Goal: Transaction & Acquisition: Purchase product/service

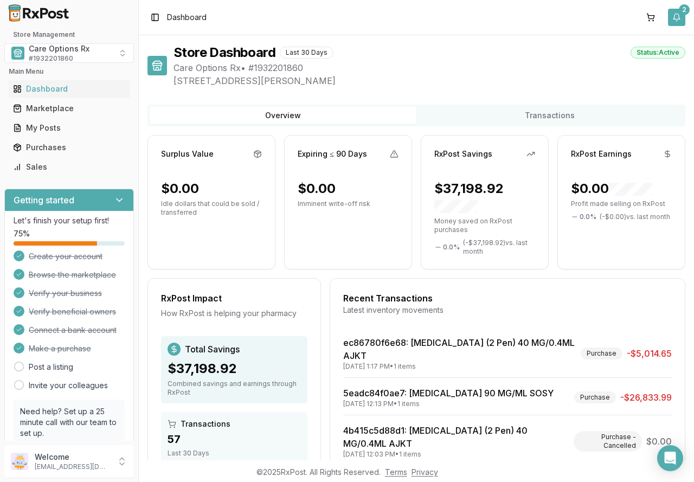
click at [679, 20] on button "2" at bounding box center [676, 17] width 17 height 17
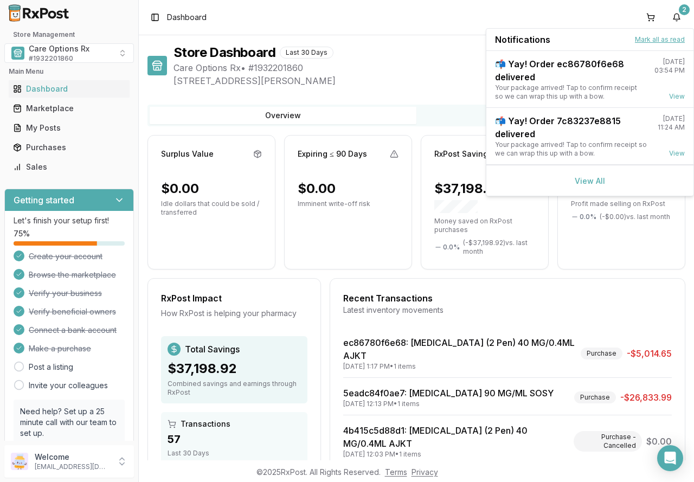
click at [656, 38] on button "Mark all as read" at bounding box center [660, 39] width 50 height 9
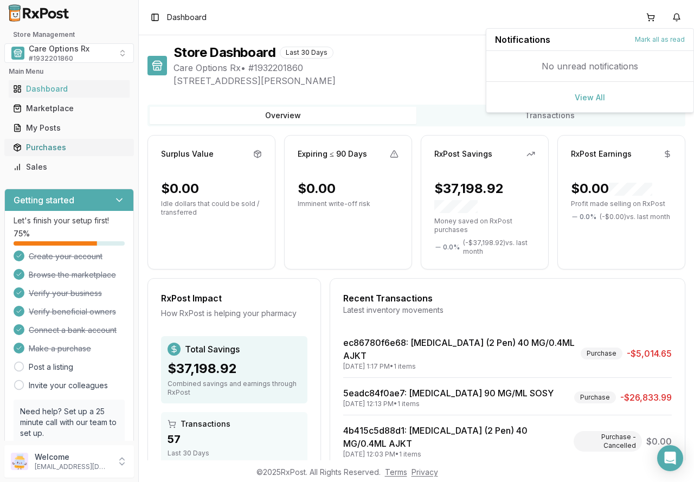
click at [41, 146] on div "Purchases" at bounding box center [69, 147] width 112 height 11
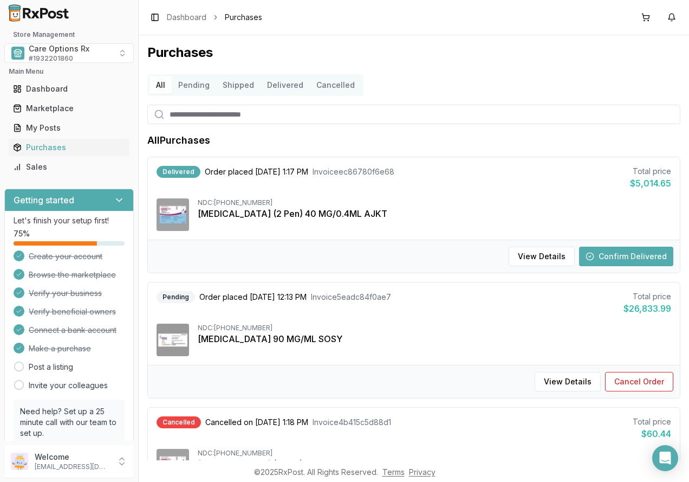
click at [275, 81] on button "Delivered" at bounding box center [285, 84] width 49 height 17
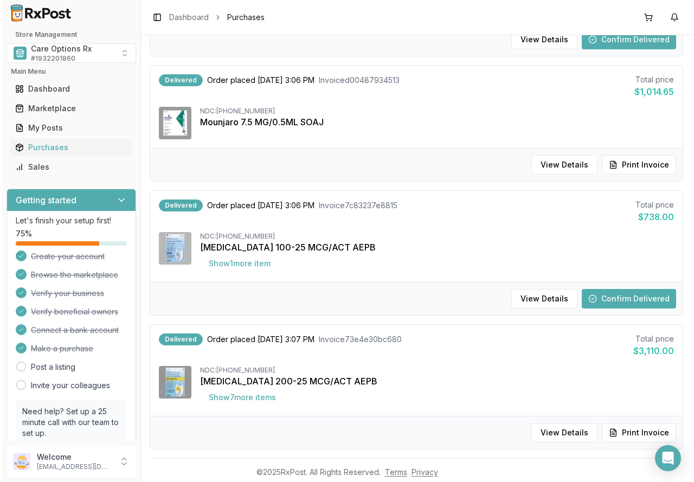
scroll to position [271, 0]
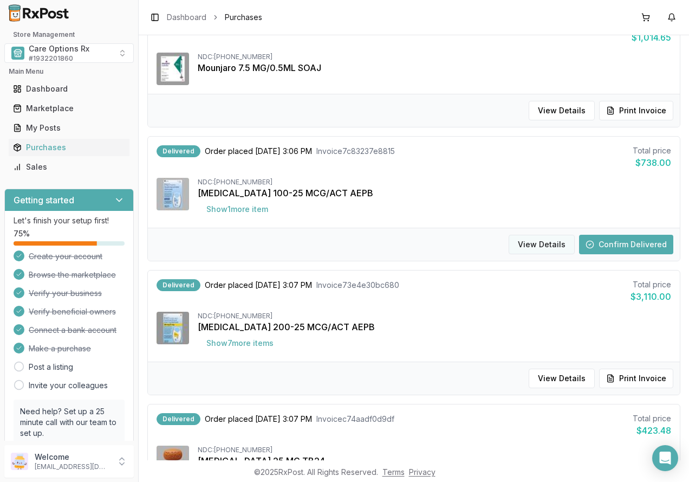
click at [546, 240] on button "View Details" at bounding box center [542, 245] width 66 height 20
click at [539, 245] on button "View Details" at bounding box center [542, 245] width 66 height 20
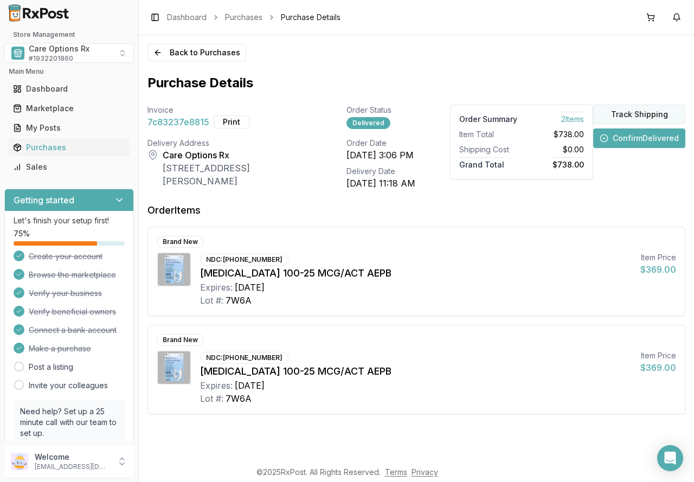
click at [644, 113] on button "Track Shipping" at bounding box center [639, 115] width 92 height 20
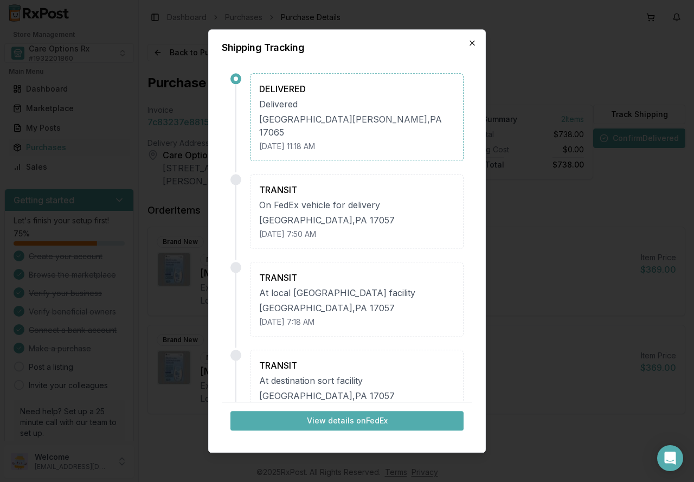
click at [474, 41] on icon "button" at bounding box center [472, 43] width 4 height 4
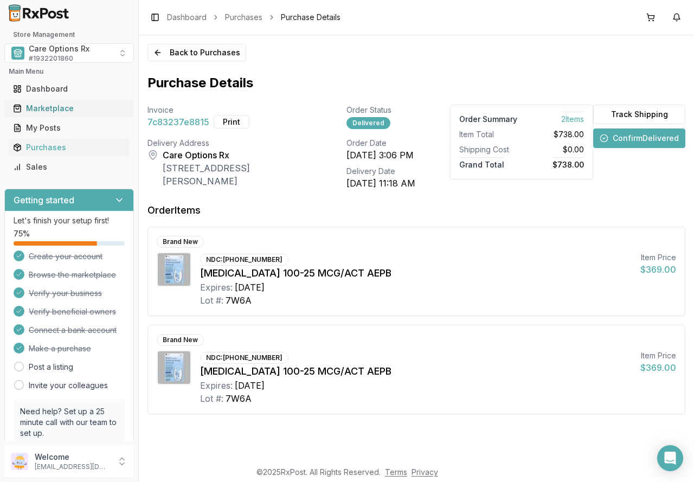
click at [62, 104] on div "Marketplace" at bounding box center [69, 108] width 112 height 11
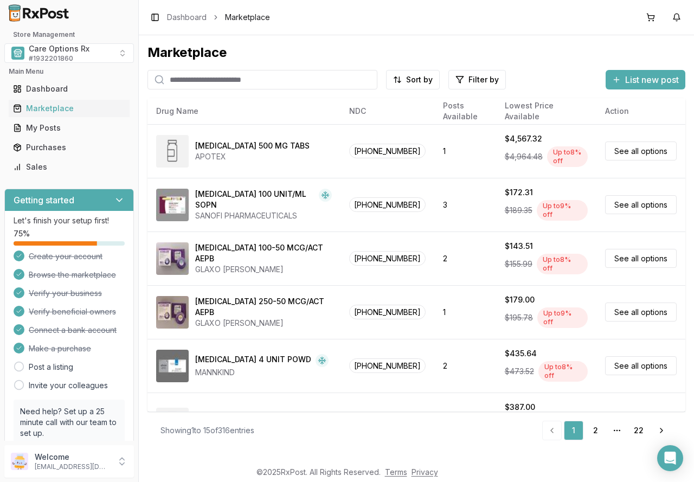
click at [202, 81] on input "search" at bounding box center [262, 80] width 230 height 20
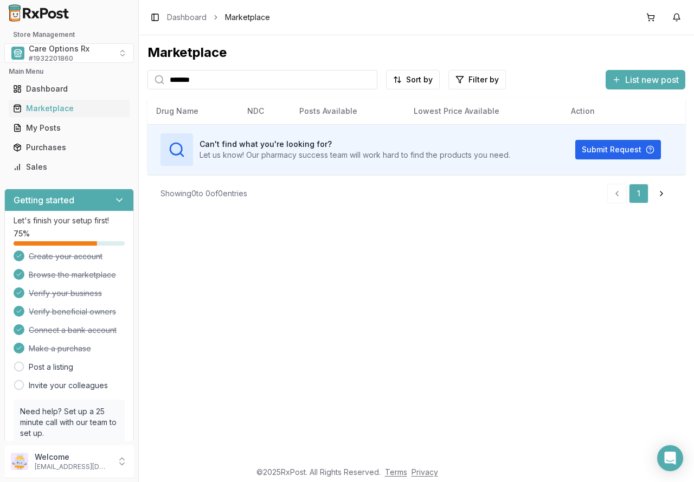
drag, startPoint x: 235, startPoint y: 82, endPoint x: 150, endPoint y: 67, distance: 86.4
click at [160, 67] on div "Marketplace ******* Sort by Filter by List new post Card Table Can't find what …" at bounding box center [416, 128] width 538 height 168
type input "*******"
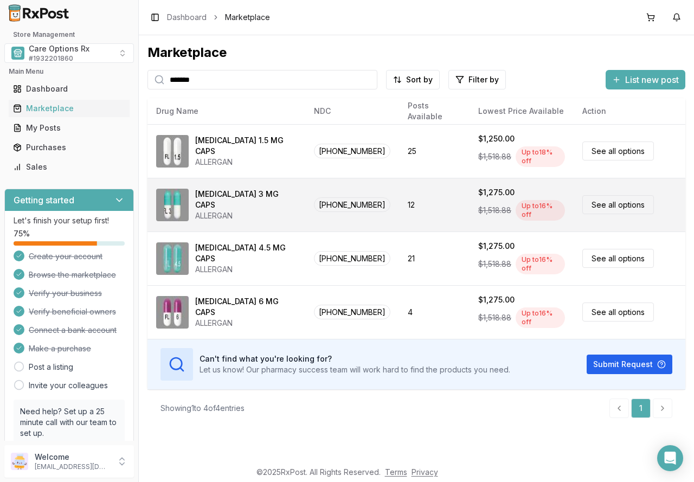
click at [219, 210] on div "ALLERGAN" at bounding box center [245, 215] width 101 height 11
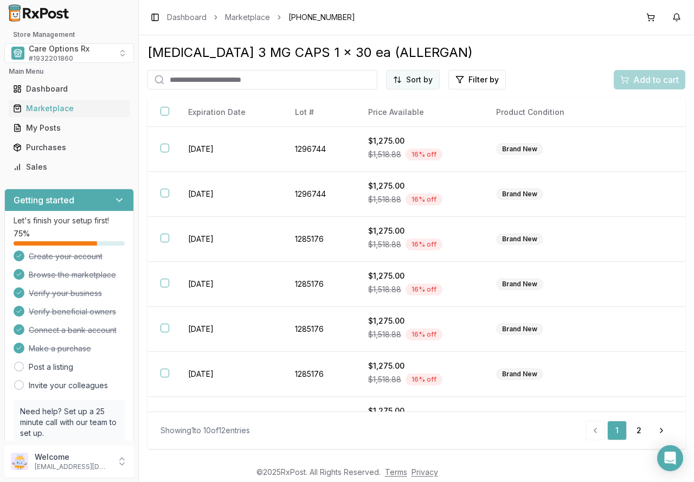
click at [435, 79] on html "Store Management Care Options Rx # 1932201860 Main Menu Dashboard Marketplace M…" at bounding box center [347, 241] width 694 height 482
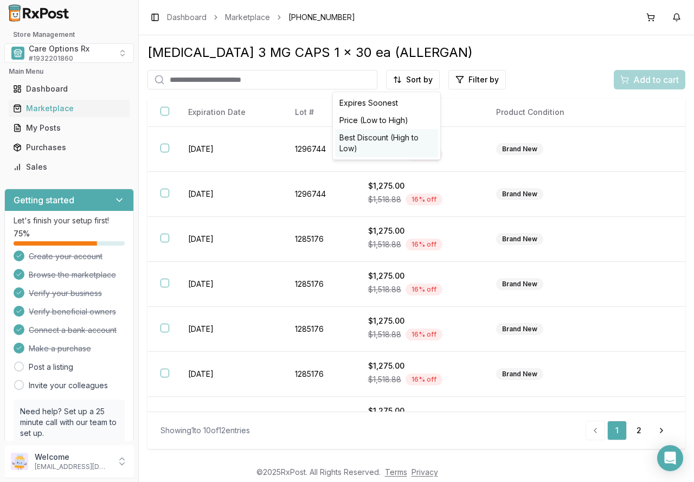
click at [403, 141] on div "Best Discount (High to Low)" at bounding box center [386, 143] width 103 height 28
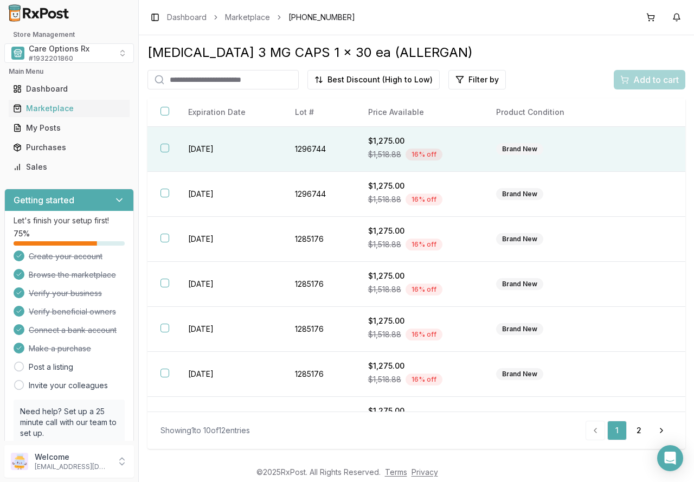
drag, startPoint x: 167, startPoint y: 147, endPoint x: 168, endPoint y: 157, distance: 9.8
click at [167, 147] on button "button" at bounding box center [164, 148] width 9 height 9
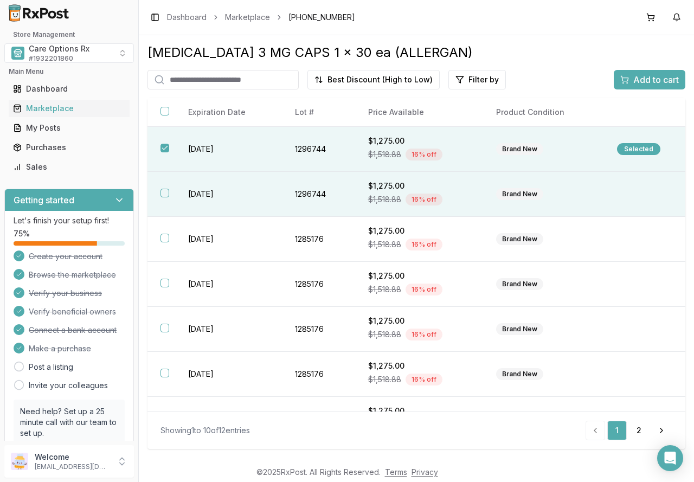
click at [173, 190] on th at bounding box center [161, 194] width 28 height 45
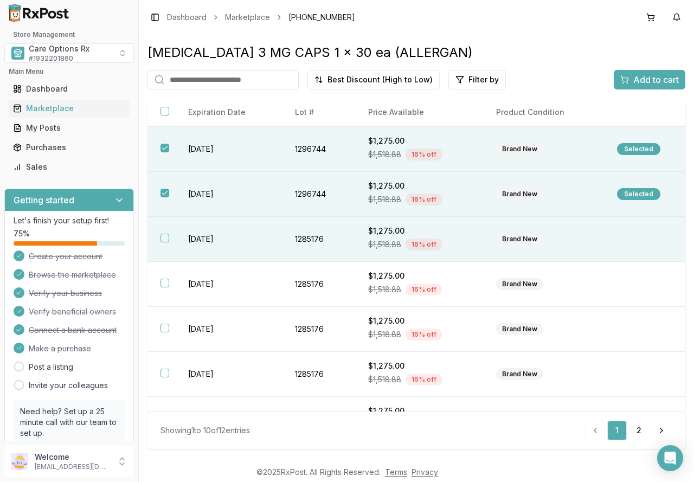
click at [180, 237] on td "2027-08-31" at bounding box center [228, 239] width 107 height 45
click at [650, 74] on span "Add to cart" at bounding box center [656, 79] width 46 height 13
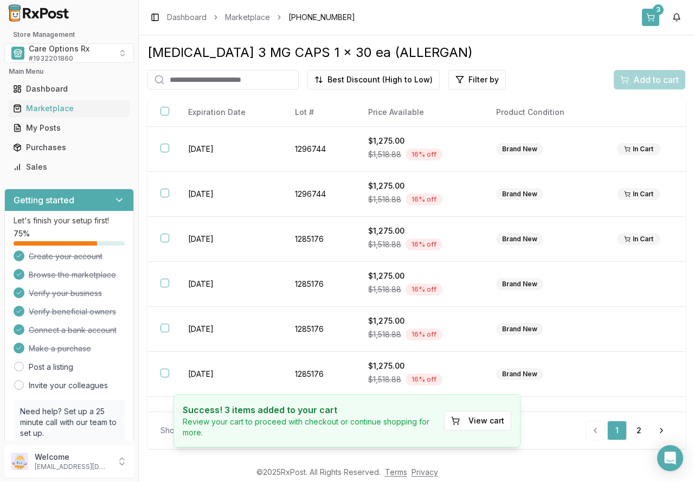
click at [652, 18] on button "3" at bounding box center [650, 17] width 17 height 17
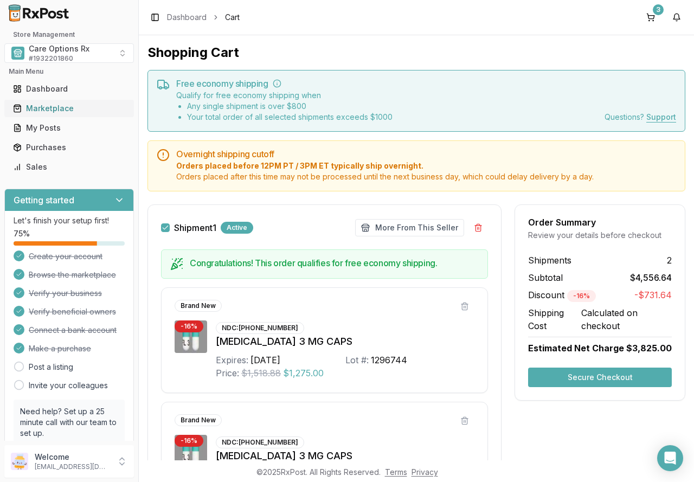
click at [52, 107] on div "Marketplace" at bounding box center [69, 108] width 112 height 11
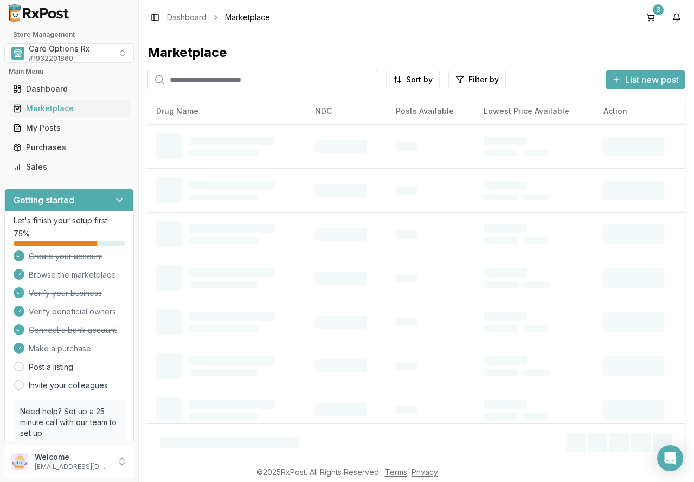
click at [196, 80] on input "search" at bounding box center [262, 80] width 230 height 20
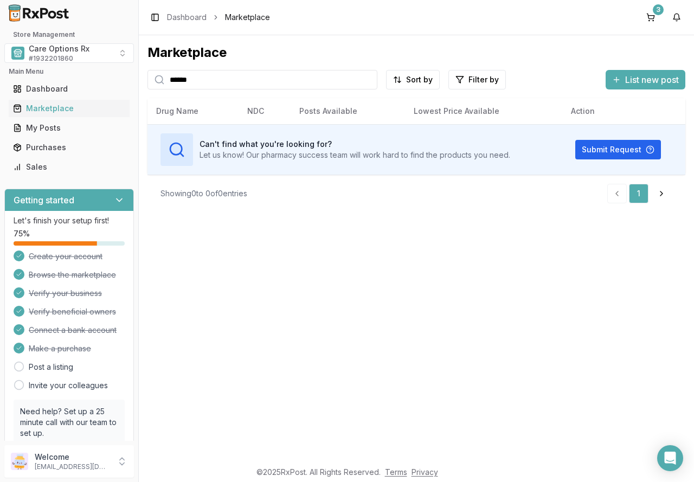
drag, startPoint x: 219, startPoint y: 82, endPoint x: 139, endPoint y: 73, distance: 80.8
click at [139, 73] on div "Marketplace ****** Sort by Filter by List new post Card Table Can't find what y…" at bounding box center [416, 247] width 555 height 425
type input "****"
click at [298, 204] on div "Showing 0 to 0 of 0 entries 1 Next" at bounding box center [416, 193] width 538 height 37
drag, startPoint x: 205, startPoint y: 80, endPoint x: 140, endPoint y: 80, distance: 65.0
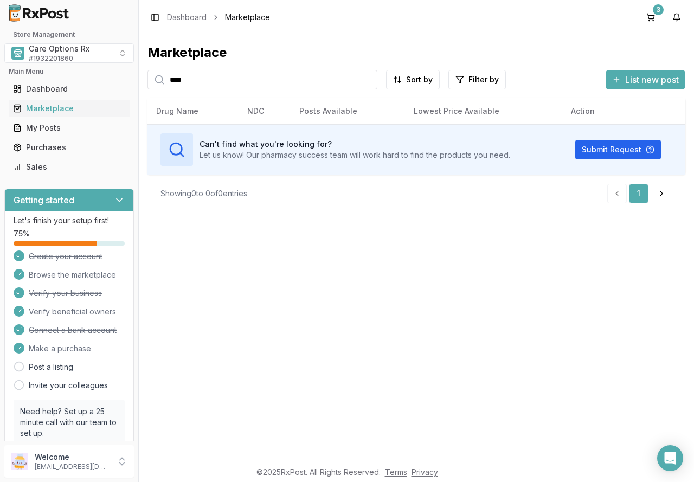
click at [141, 80] on div "Marketplace **** Sort by Filter by List new post Card Table Can't find what you…" at bounding box center [416, 247] width 555 height 425
drag, startPoint x: 208, startPoint y: 81, endPoint x: 139, endPoint y: 72, distance: 69.4
click at [139, 72] on div "Marketplace **** Sort by Filter by List new post Card Table Can't find what you…" at bounding box center [416, 247] width 555 height 425
drag, startPoint x: 192, startPoint y: 79, endPoint x: 130, endPoint y: 78, distance: 61.8
click at [132, 78] on div "Store Management Care Options Rx # 1932201860 Main Menu Dashboard Marketplace M…" at bounding box center [347, 241] width 694 height 482
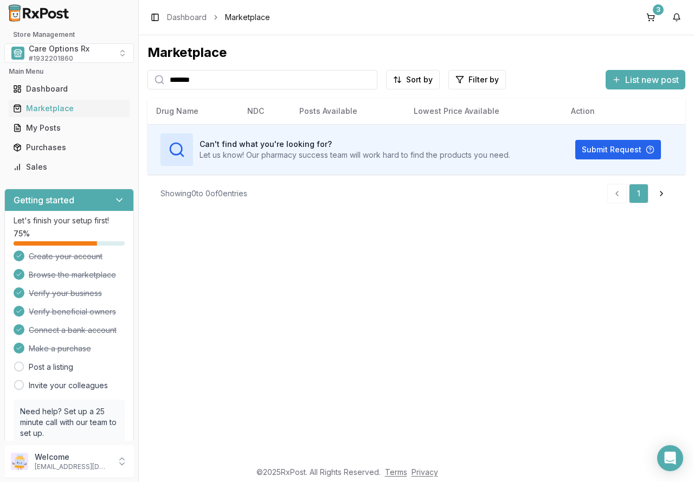
type input "*******"
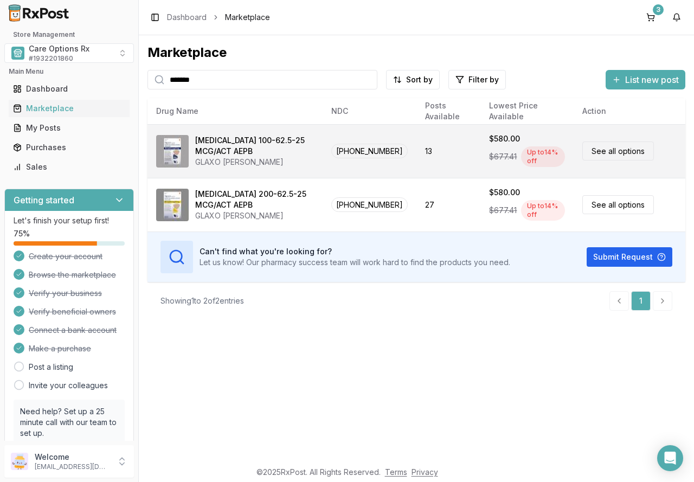
click at [279, 148] on div "Trelegy Ellipta 100-62.5-25 MCG/ACT AEPB" at bounding box center [254, 146] width 119 height 22
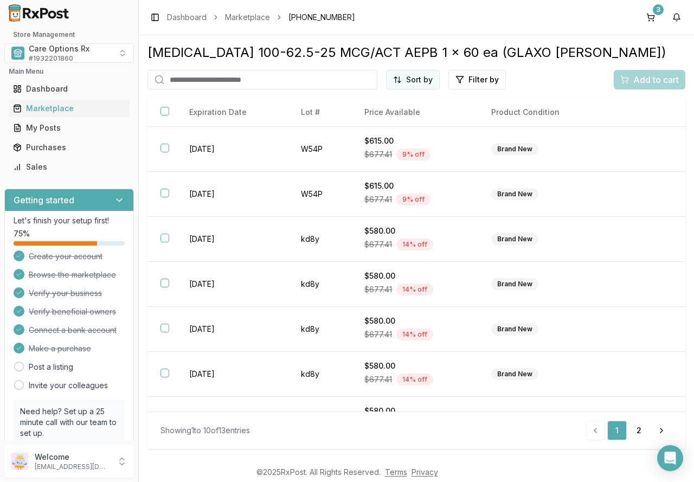
click at [423, 76] on html "Store Management Care Options Rx # 1932201860 Main Menu Dashboard Marketplace M…" at bounding box center [347, 241] width 694 height 482
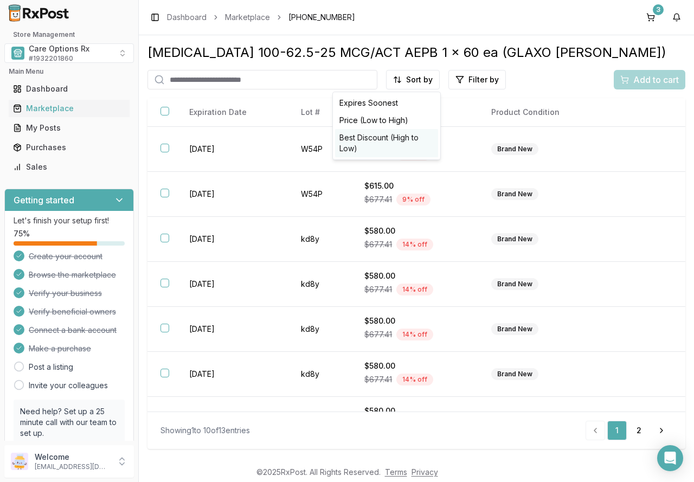
drag, startPoint x: 404, startPoint y: 140, endPoint x: 7, endPoint y: 193, distance: 400.8
click at [395, 140] on div "Best Discount (High to Low)" at bounding box center [386, 143] width 103 height 28
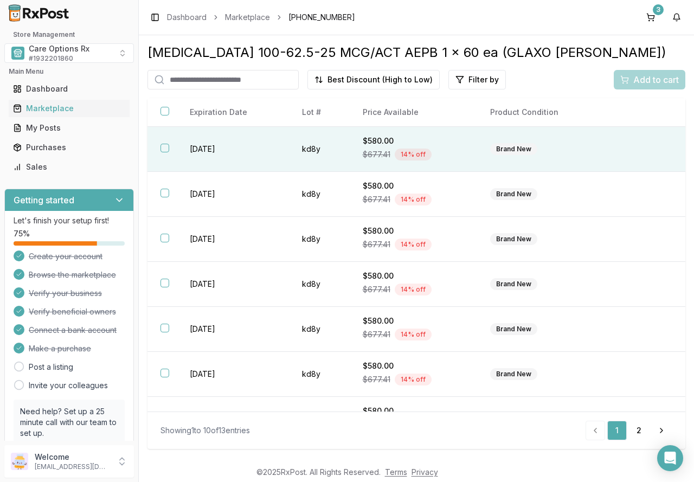
click at [249, 151] on td "2027-04-01" at bounding box center [233, 149] width 112 height 45
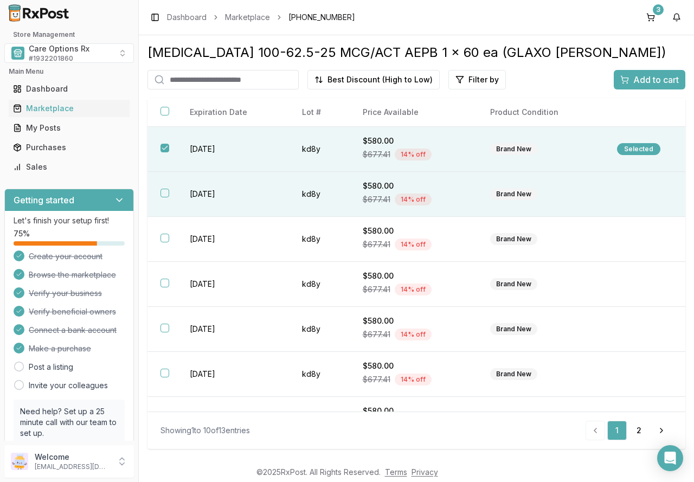
click at [242, 190] on td "2027-04-01" at bounding box center [233, 194] width 112 height 45
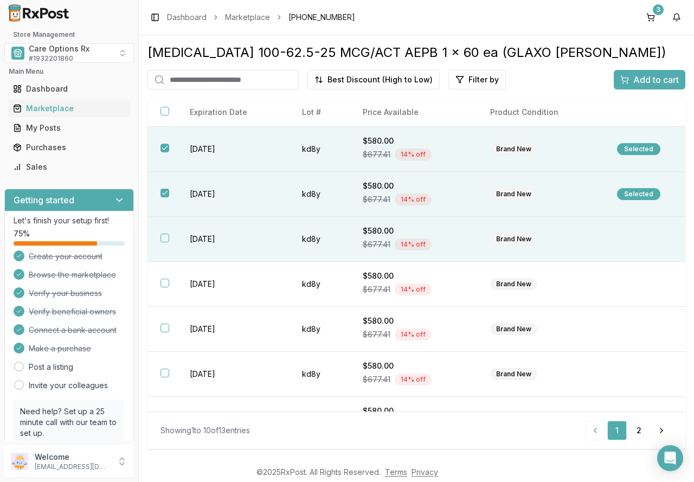
click at [227, 241] on td "2027-04-01" at bounding box center [233, 239] width 112 height 45
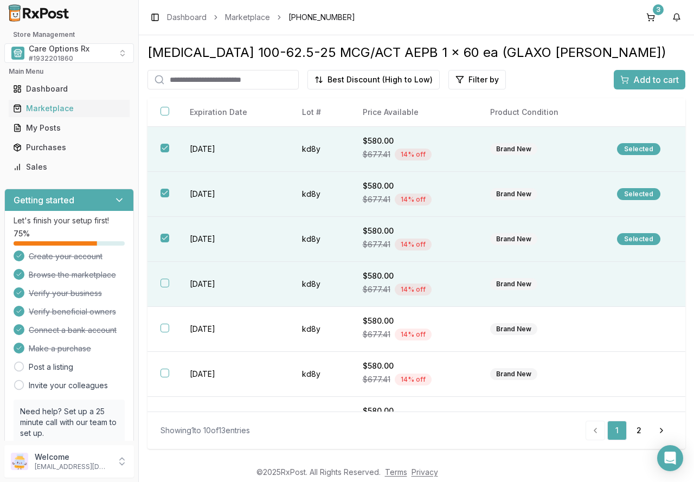
click at [228, 278] on td "2027-04-01" at bounding box center [233, 284] width 112 height 45
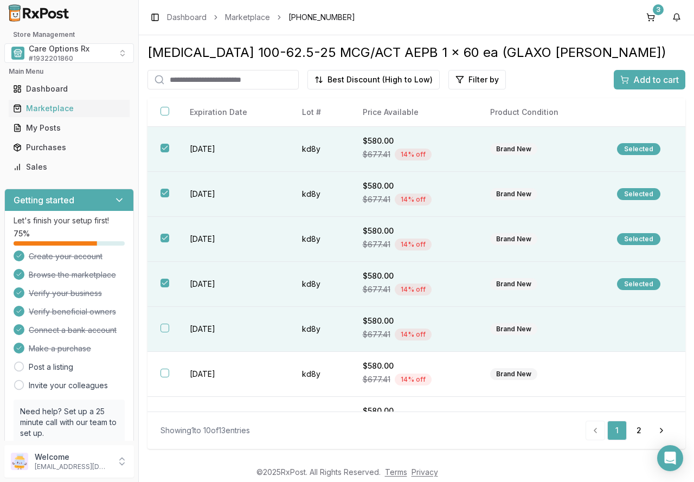
click at [231, 318] on td "2027-04-01" at bounding box center [233, 329] width 112 height 45
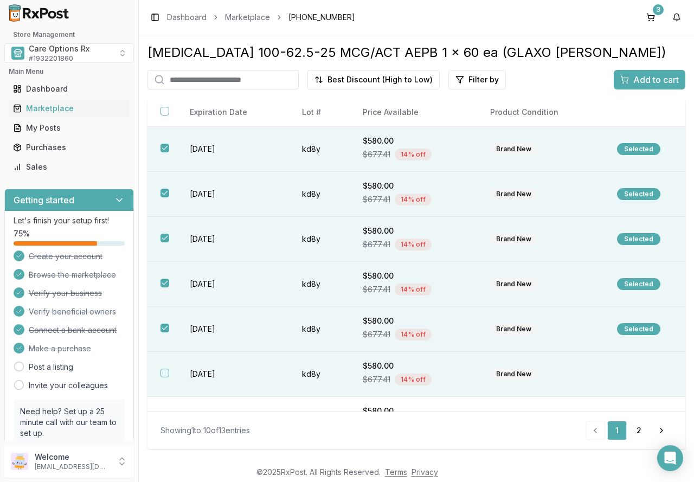
click at [240, 366] on td "2027-04-01" at bounding box center [233, 374] width 112 height 45
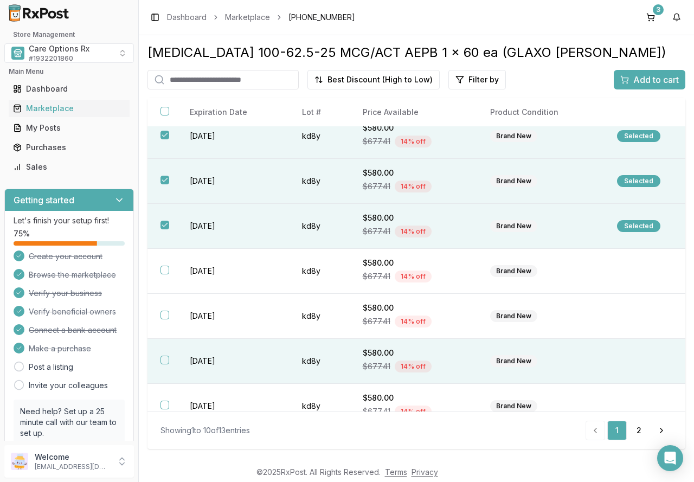
scroll to position [165, 0]
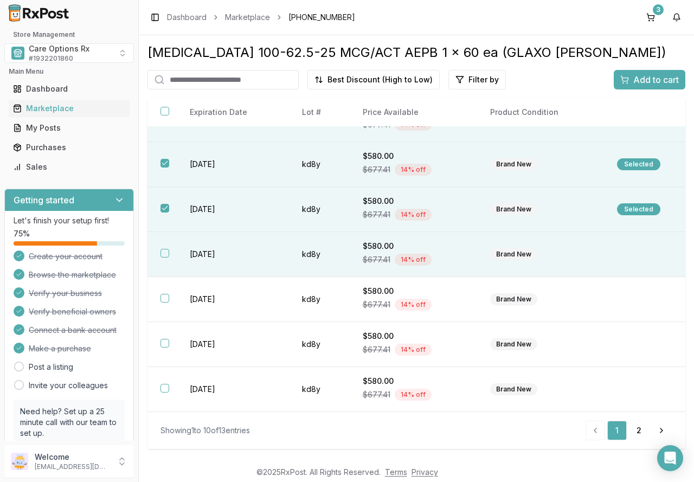
click at [196, 254] on td "2027-04-01" at bounding box center [233, 254] width 112 height 45
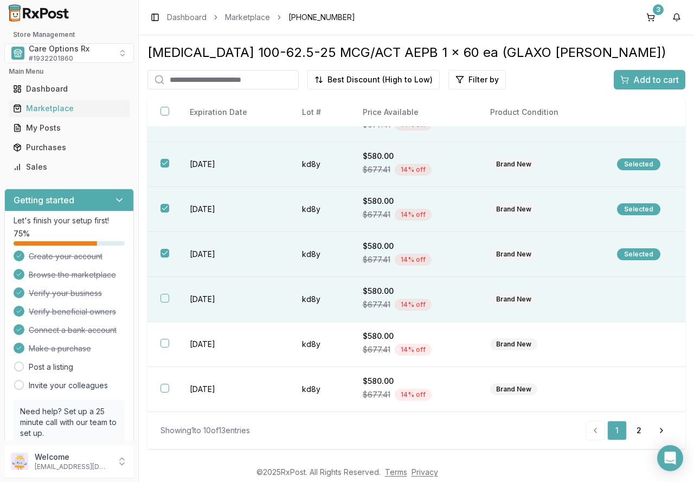
click at [204, 296] on td "2027-04-01" at bounding box center [233, 299] width 112 height 45
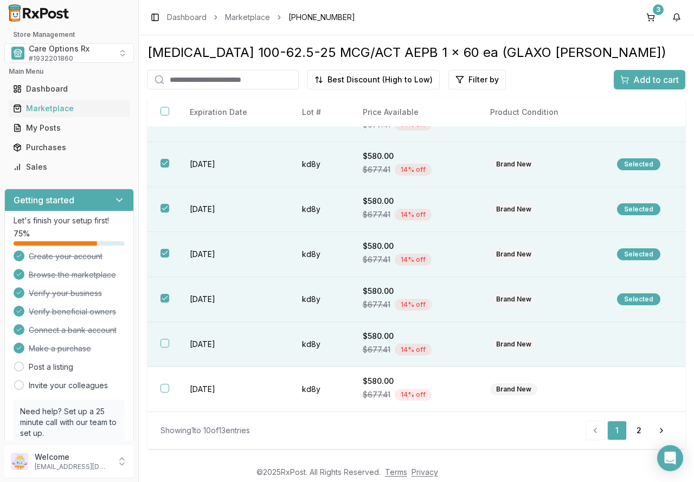
click at [227, 349] on td "2027-04-01" at bounding box center [233, 344] width 112 height 45
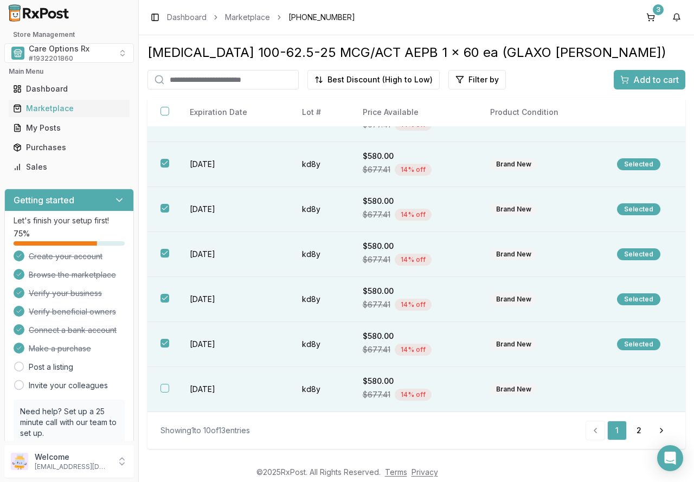
click at [228, 386] on td "2027-04-01" at bounding box center [233, 389] width 112 height 45
click at [637, 81] on span "Add to cart" at bounding box center [656, 79] width 46 height 13
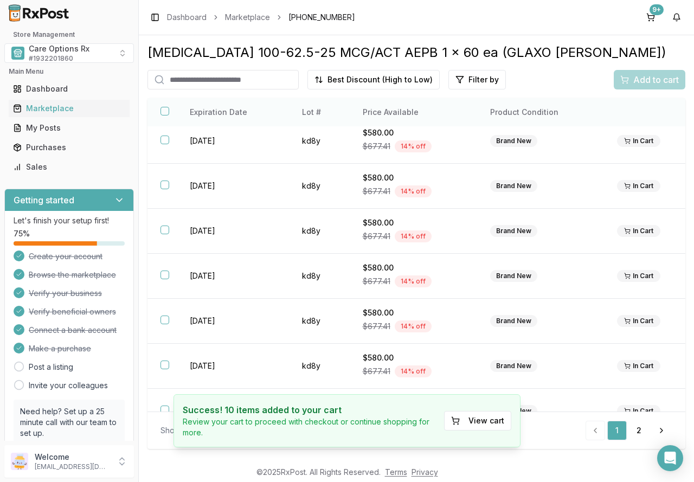
scroll to position [0, 0]
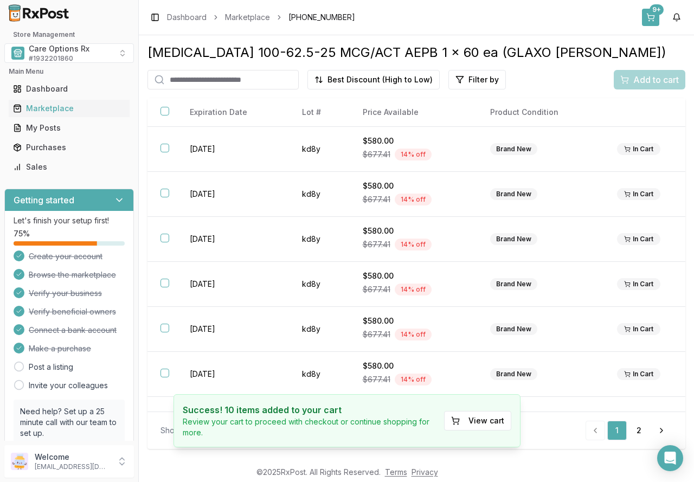
click at [655, 19] on button "9+" at bounding box center [650, 17] width 17 height 17
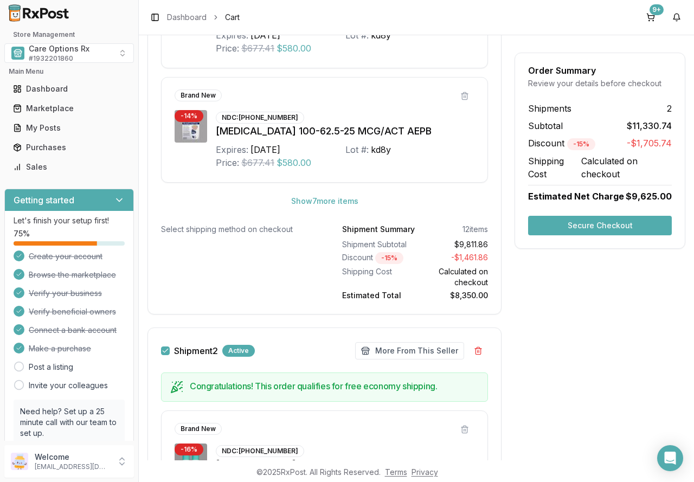
scroll to position [858, 0]
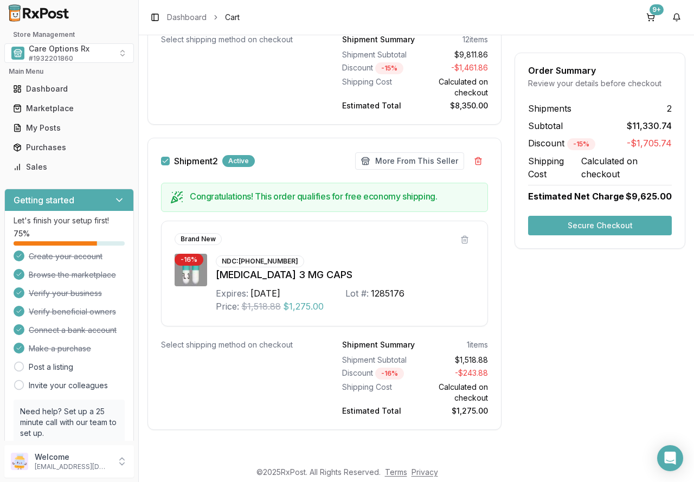
click at [569, 221] on button "Secure Checkout" at bounding box center [600, 226] width 144 height 20
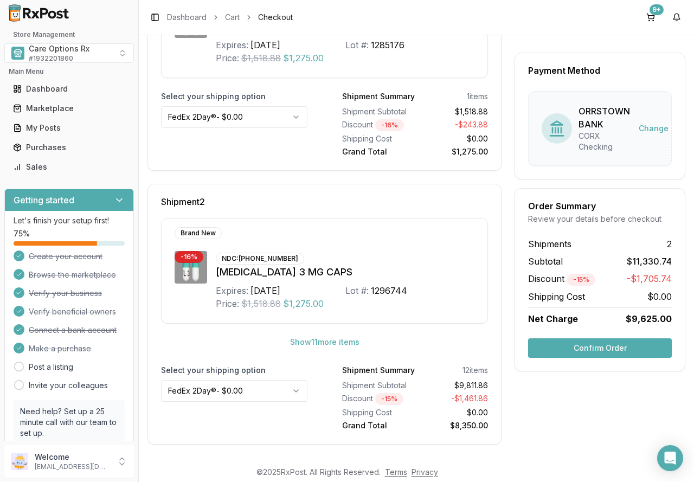
scroll to position [262, 0]
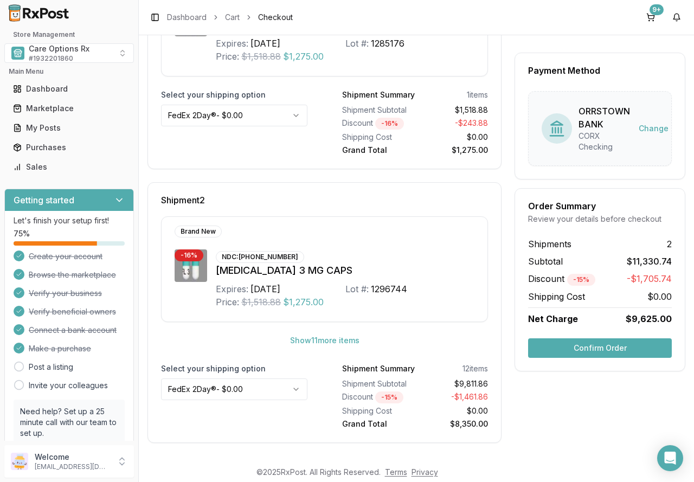
click at [574, 352] on button "Confirm Order" at bounding box center [600, 348] width 144 height 20
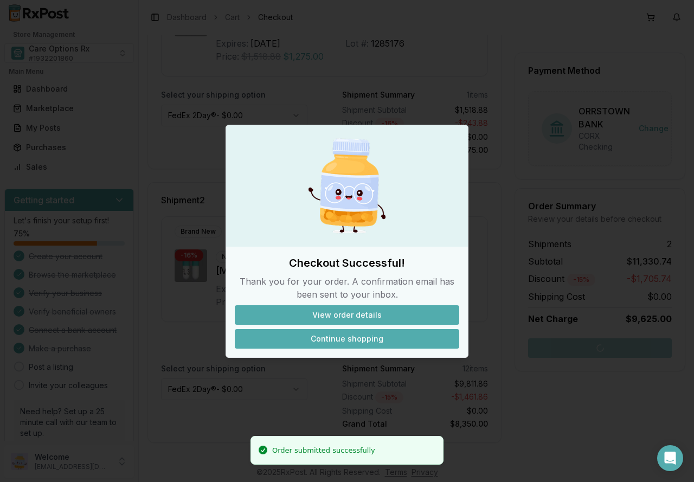
click at [355, 334] on button "Continue shopping" at bounding box center [347, 339] width 224 height 20
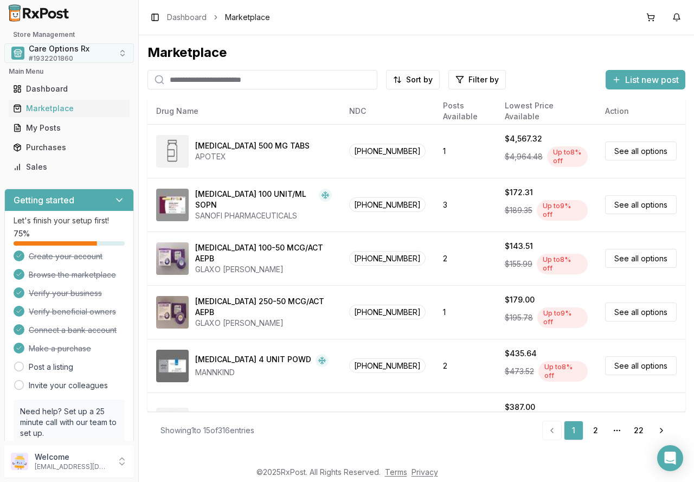
click at [80, 55] on div "Care Options Rx # 1932201860" at bounding box center [59, 53] width 61 height 20
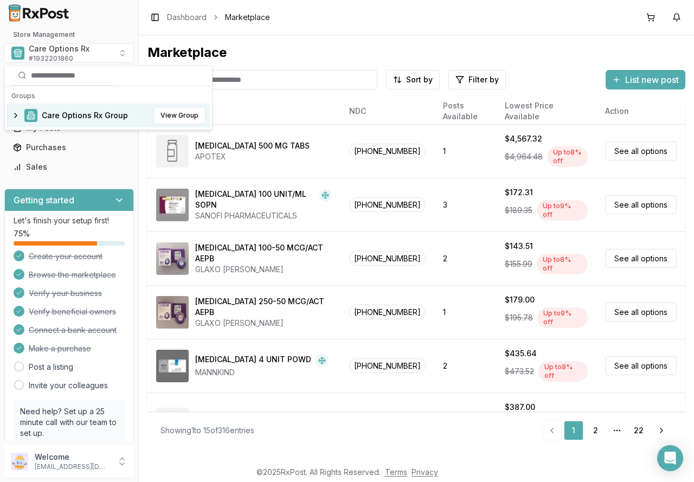
click at [60, 114] on span "Care Options Rx Group" at bounding box center [85, 115] width 86 height 11
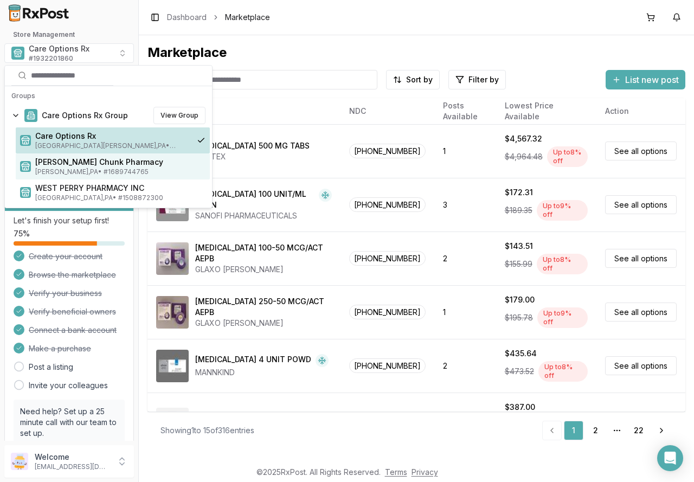
click at [63, 163] on span "[PERSON_NAME] Chunk Pharmacy" at bounding box center [120, 162] width 170 height 11
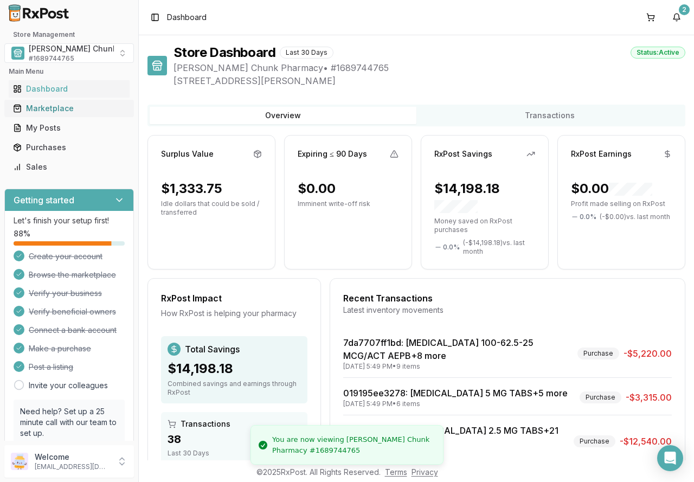
click at [58, 112] on div "Marketplace" at bounding box center [69, 108] width 112 height 11
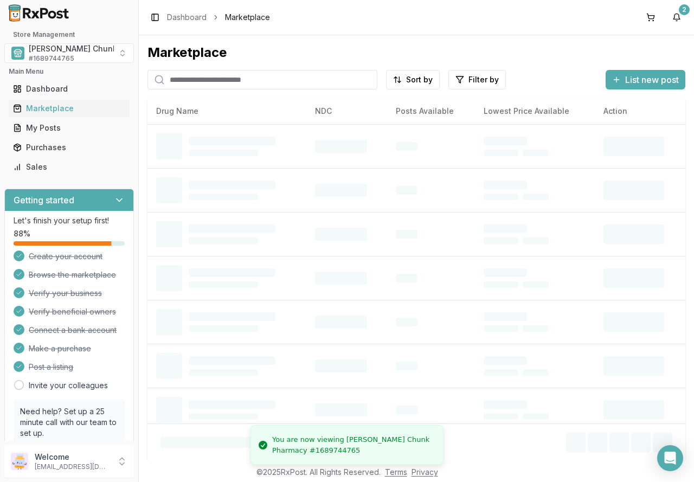
click at [223, 82] on input "search" at bounding box center [262, 80] width 230 height 20
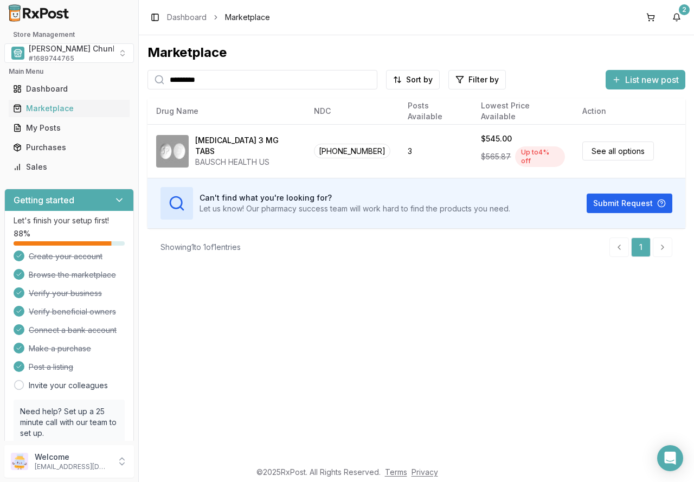
drag, startPoint x: 236, startPoint y: 78, endPoint x: 130, endPoint y: 68, distance: 106.7
click at [131, 68] on div "Store Management Mauch Chunk Pharmacy # 1689744765 Main Menu Dashboard Marketpl…" at bounding box center [347, 241] width 694 height 482
click at [200, 75] on input "********" at bounding box center [262, 80] width 230 height 20
drag, startPoint x: 209, startPoint y: 79, endPoint x: 134, endPoint y: 78, distance: 74.3
click at [134, 78] on div "Store Management Mauch Chunk Pharmacy # 1689744765 Main Menu Dashboard Marketpl…" at bounding box center [347, 241] width 694 height 482
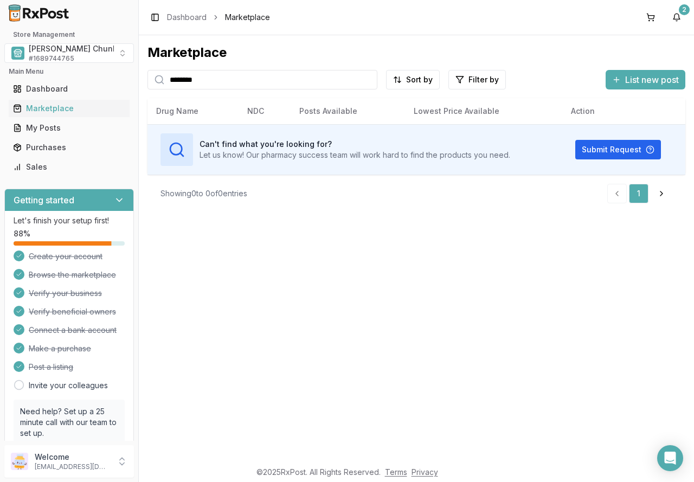
drag, startPoint x: 215, startPoint y: 77, endPoint x: 132, endPoint y: 73, distance: 82.5
click at [132, 73] on div "Store Management Mauch Chunk Pharmacy # 1689744765 Main Menu Dashboard Marketpl…" at bounding box center [347, 241] width 694 height 482
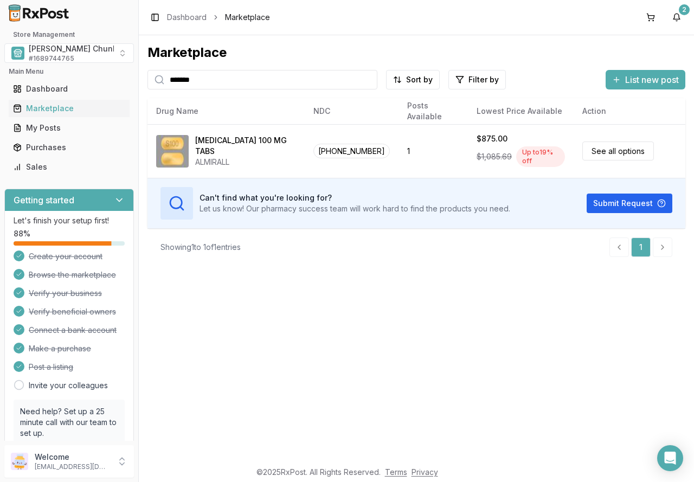
type input "*******"
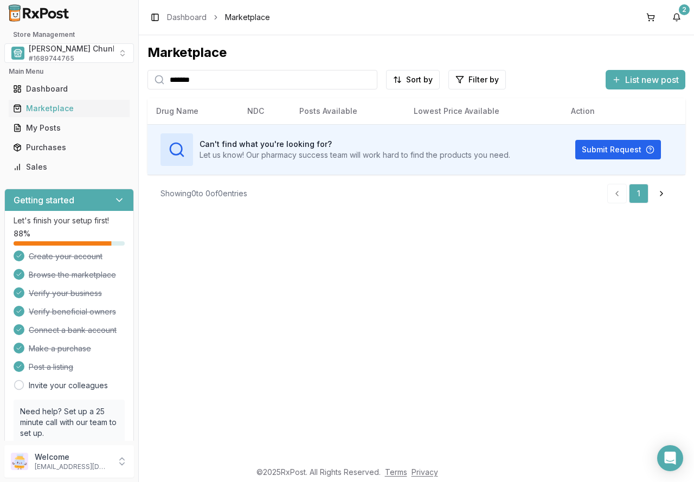
click at [369, 79] on input "*******" at bounding box center [262, 80] width 230 height 20
click at [325, 83] on input "search" at bounding box center [262, 80] width 230 height 20
drag, startPoint x: 240, startPoint y: 78, endPoint x: 166, endPoint y: 73, distance: 74.5
click at [166, 73] on input "*****" at bounding box center [262, 80] width 230 height 20
type input "****"
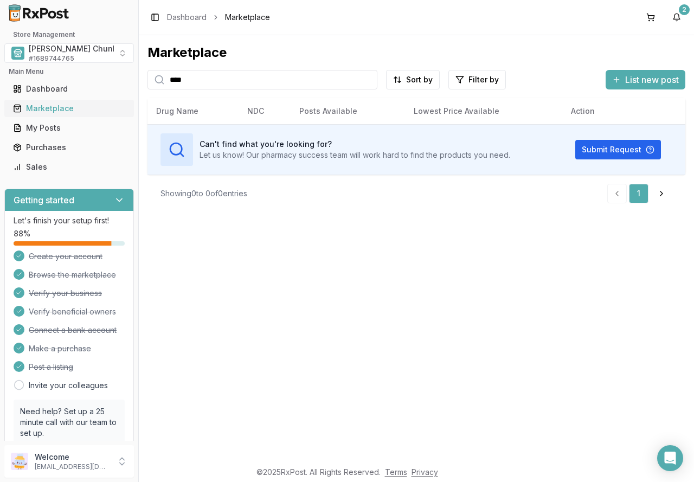
click at [46, 108] on div "Marketplace" at bounding box center [69, 108] width 112 height 11
drag, startPoint x: 154, startPoint y: 83, endPoint x: 114, endPoint y: 83, distance: 39.6
click at [114, 83] on div "Store Management [PERSON_NAME] Chunk Pharmacy # 1689744765 Main Menu Dashboard …" at bounding box center [347, 241] width 694 height 482
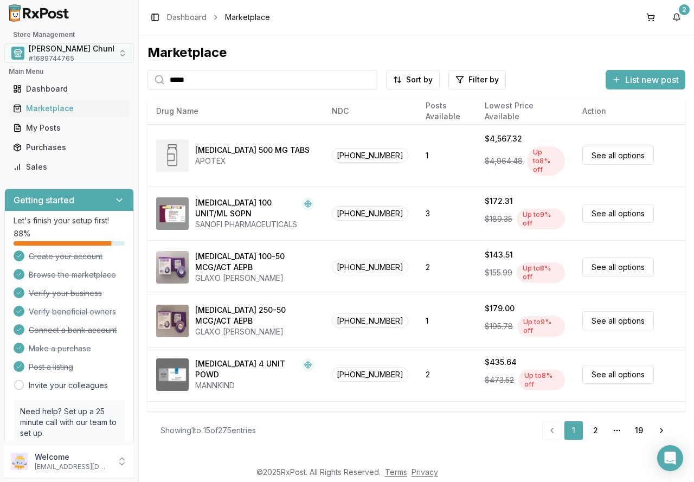
drag, startPoint x: 214, startPoint y: 76, endPoint x: 87, endPoint y: 56, distance: 128.4
click at [92, 57] on div "Store Management Mauch Chunk Pharmacy # 1689744765 Main Menu Dashboard Marketpl…" at bounding box center [347, 241] width 694 height 482
type input "*****"
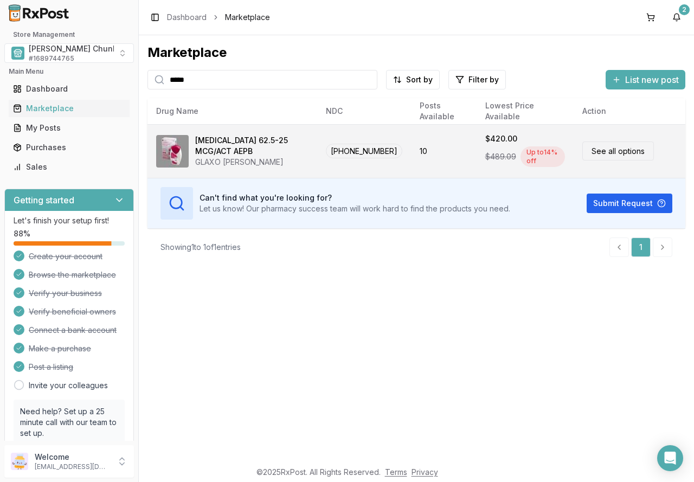
click at [261, 140] on div "[MEDICAL_DATA] 62.5-25 MCG/ACT AEPB" at bounding box center [251, 146] width 113 height 22
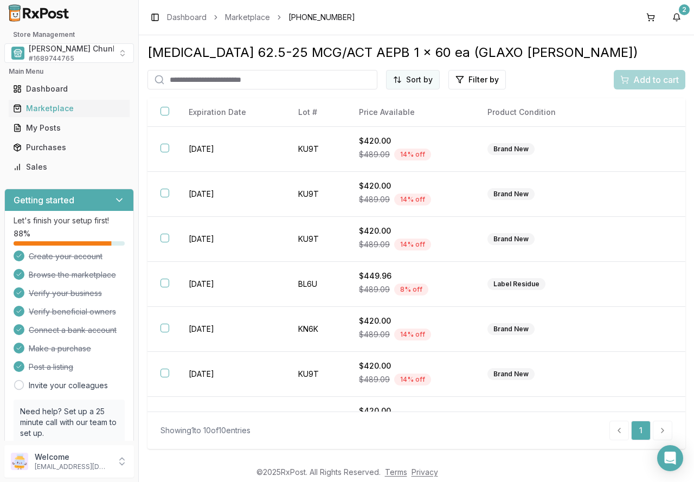
click at [419, 80] on html "Store Management Mauch Chunk Pharmacy # 1689744765 Main Menu Dashboard Marketpl…" at bounding box center [347, 241] width 694 height 482
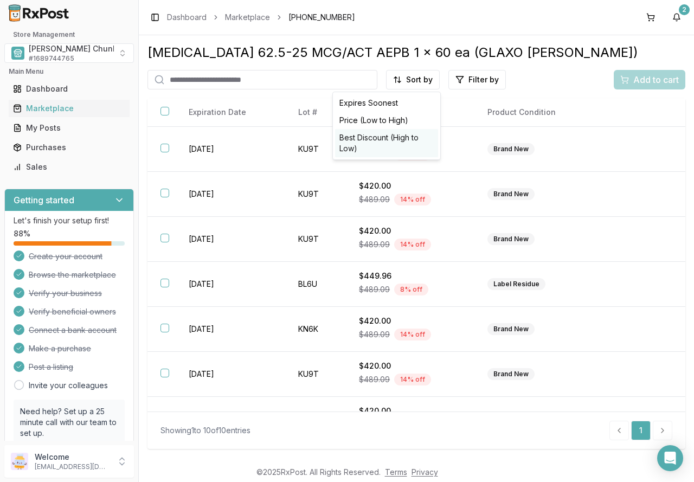
click at [418, 136] on div "Best Discount (High to Low)" at bounding box center [386, 143] width 103 height 28
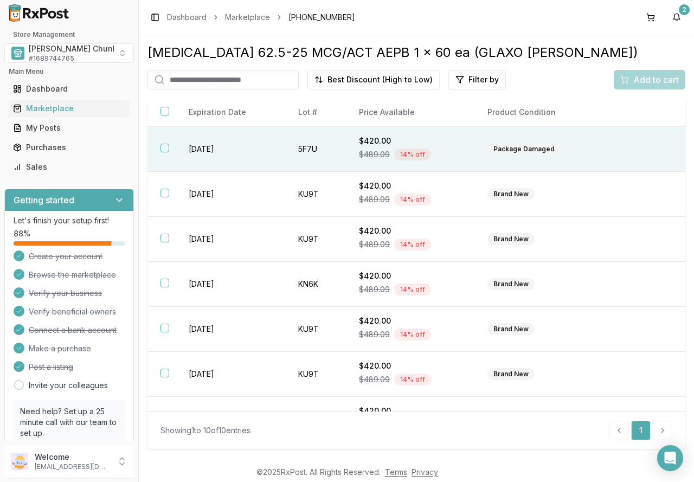
drag, startPoint x: 228, startPoint y: 152, endPoint x: 225, endPoint y: 157, distance: 5.9
click at [228, 152] on td "2026-09-30" at bounding box center [230, 149] width 109 height 45
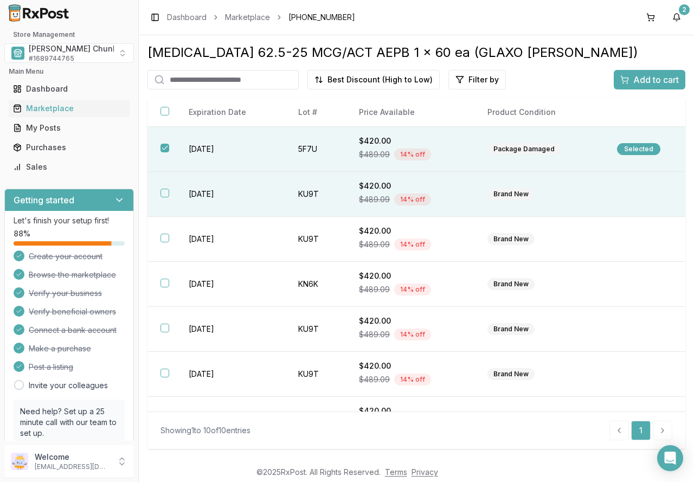
click at [210, 190] on td "2027-05-31" at bounding box center [230, 194] width 109 height 45
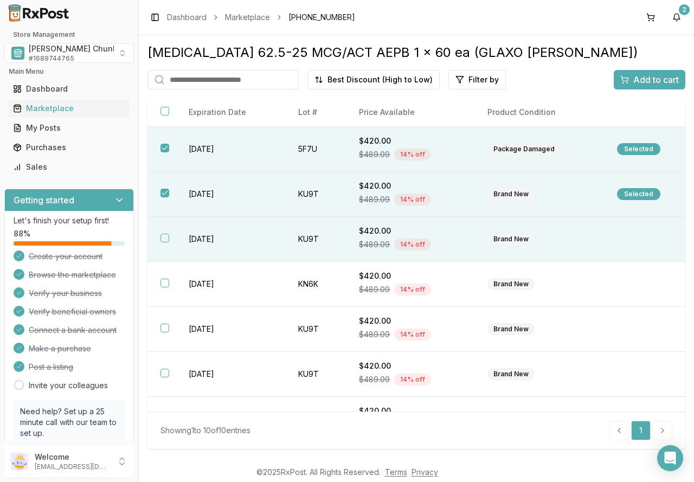
click at [210, 237] on td "2027-05-31" at bounding box center [230, 239] width 109 height 45
click at [627, 80] on div "Add to cart" at bounding box center [649, 79] width 59 height 13
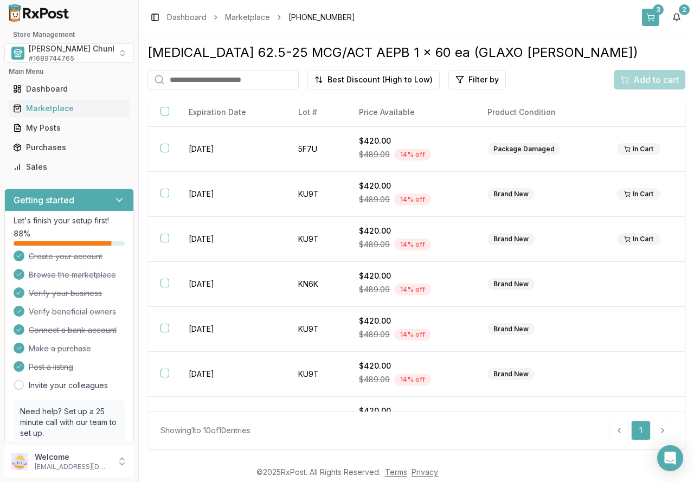
click at [654, 16] on button "3" at bounding box center [650, 17] width 17 height 17
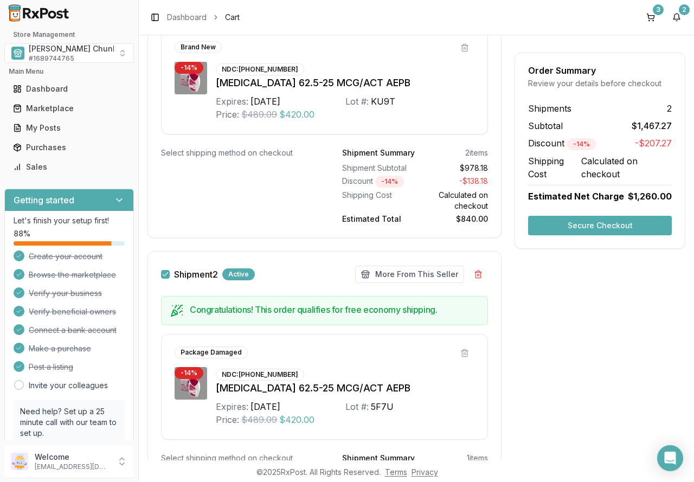
scroll to position [486, 0]
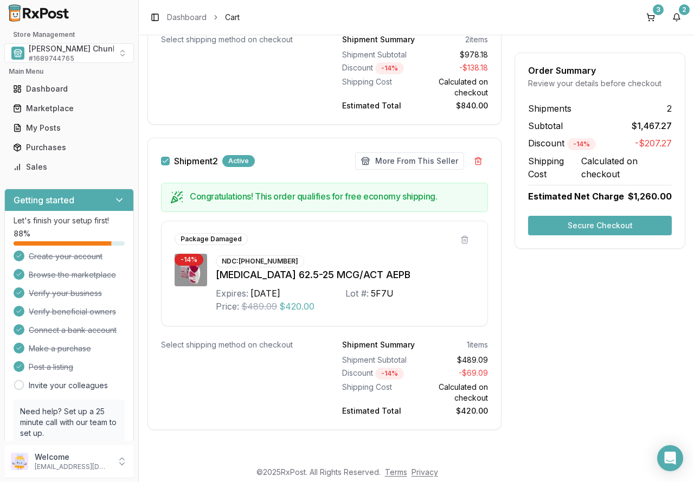
click at [603, 227] on button "Secure Checkout" at bounding box center [600, 226] width 144 height 20
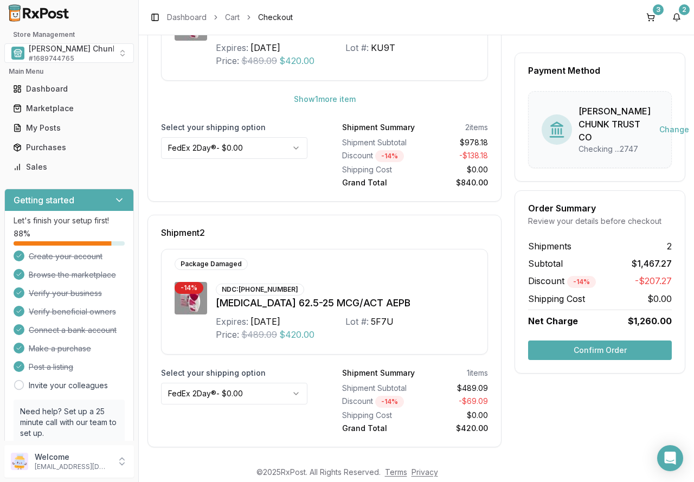
scroll to position [262, 0]
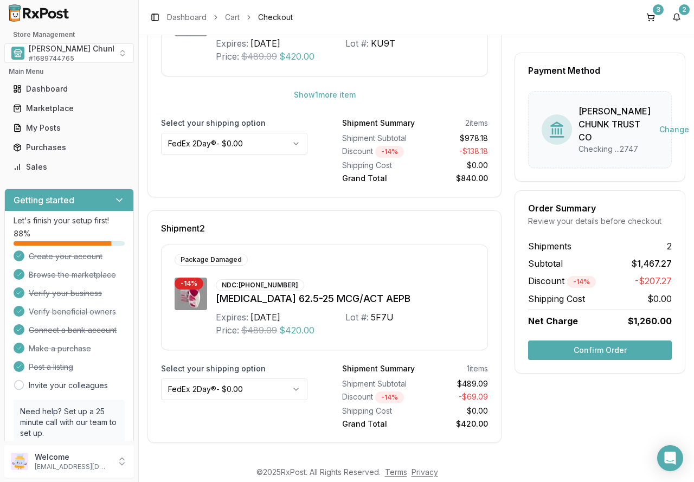
click at [566, 360] on button "Confirm Order" at bounding box center [600, 350] width 144 height 20
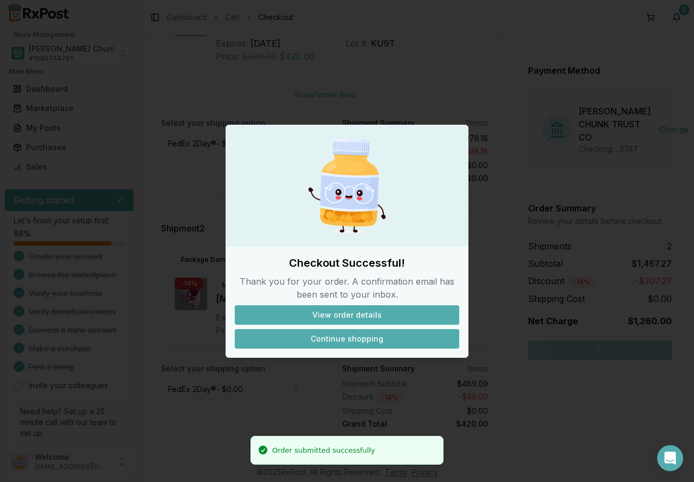
click at [312, 332] on button "Continue shopping" at bounding box center [347, 339] width 224 height 20
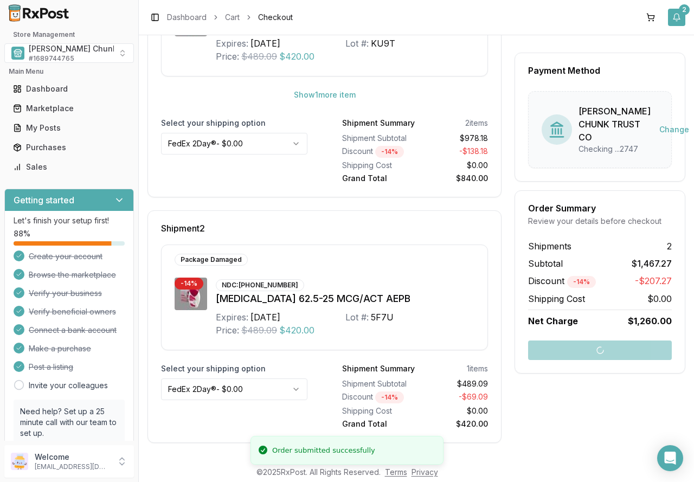
click at [679, 15] on button "2" at bounding box center [676, 17] width 17 height 17
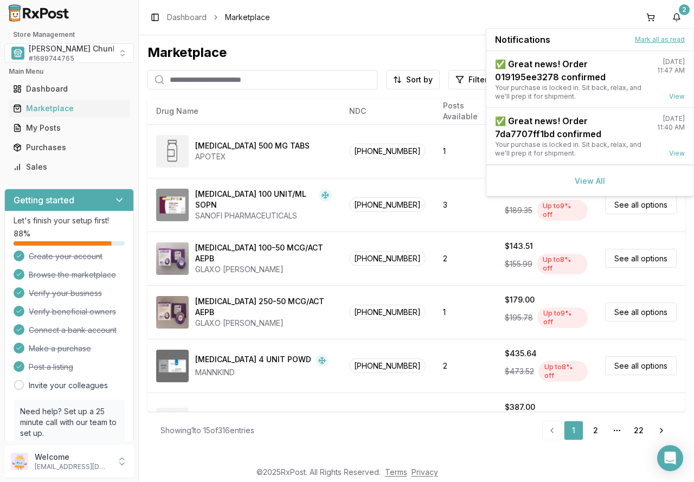
click at [666, 37] on button "Mark all as read" at bounding box center [660, 39] width 50 height 9
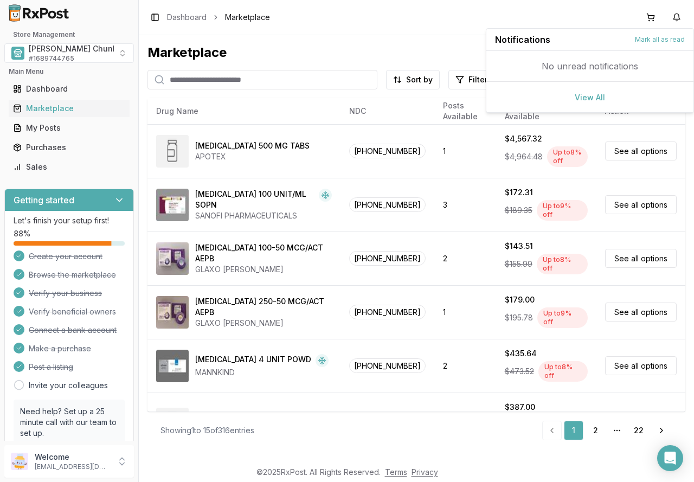
click at [294, 80] on input "search" at bounding box center [262, 80] width 230 height 20
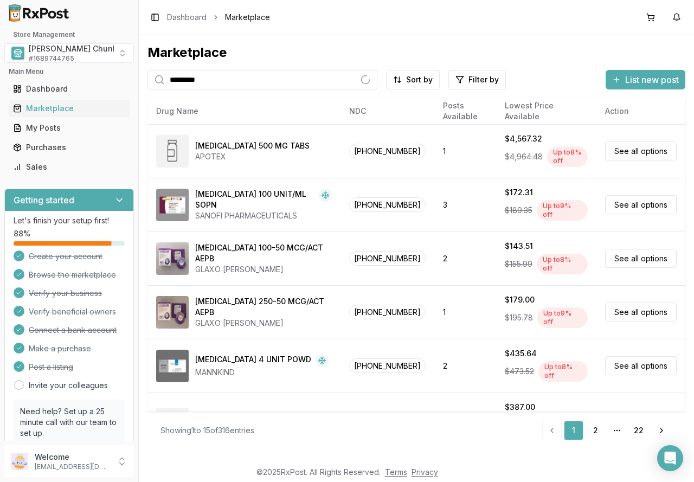
type input "*********"
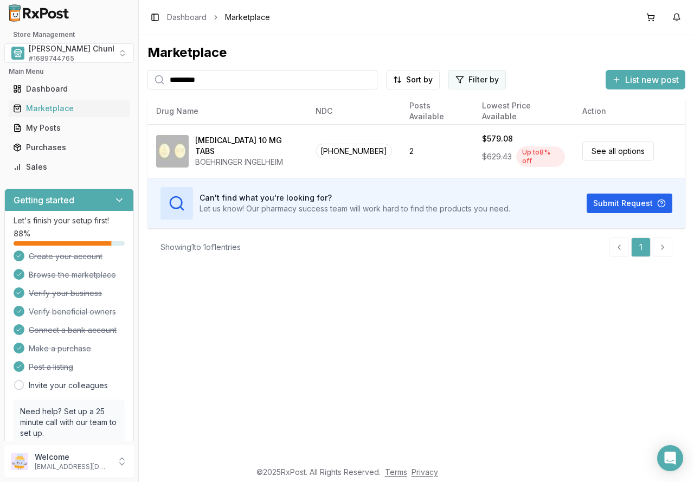
click at [463, 78] on html "Store Management Mauch Chunk Pharmacy # 1689744765 Main Menu Dashboard Marketpl…" at bounding box center [347, 241] width 694 height 482
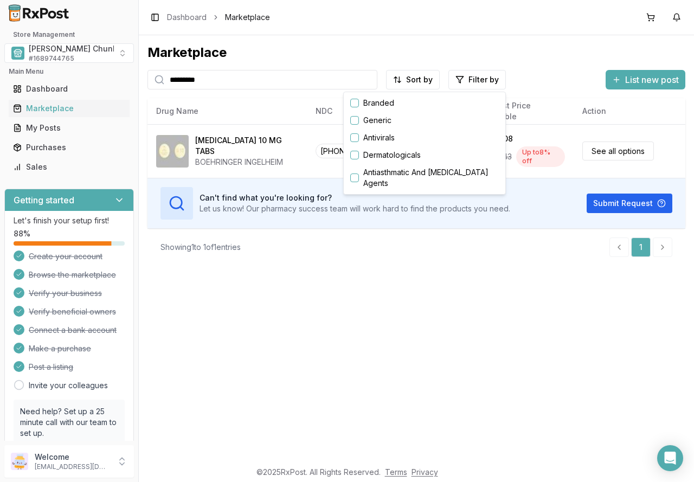
click at [409, 86] on html "Store Management Mauch Chunk Pharmacy # 1689744765 Main Menu Dashboard Marketpl…" at bounding box center [347, 241] width 694 height 482
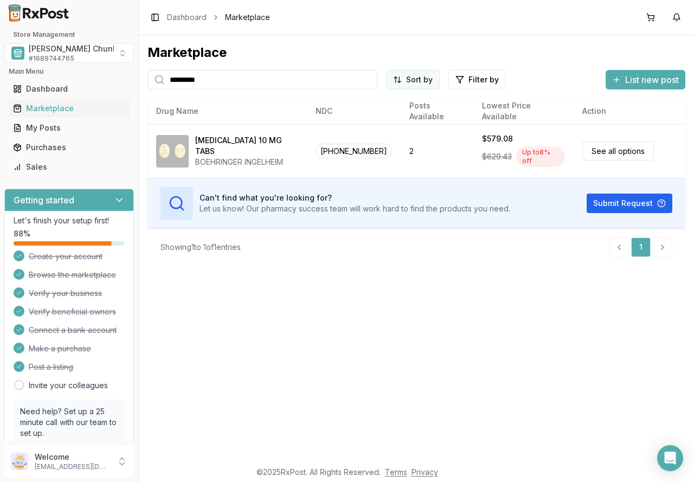
click at [409, 83] on html "Store Management Mauch Chunk Pharmacy # 1689744765 Main Menu Dashboard Marketpl…" at bounding box center [347, 241] width 694 height 482
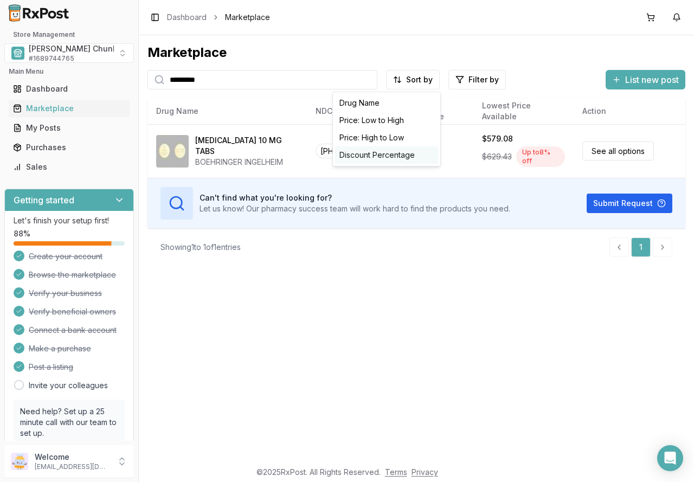
click at [390, 157] on div "Discount Percentage" at bounding box center [386, 154] width 103 height 17
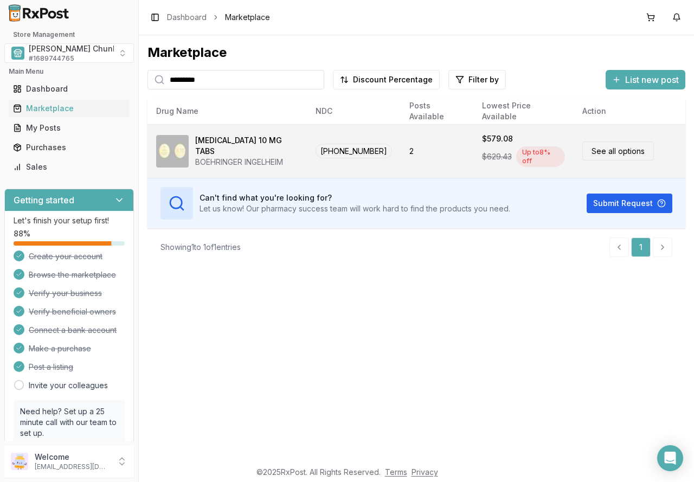
click at [192, 154] on div "Jardiance 10 MG TABS BOEHRINGER INGELHEIM" at bounding box center [227, 151] width 142 height 33
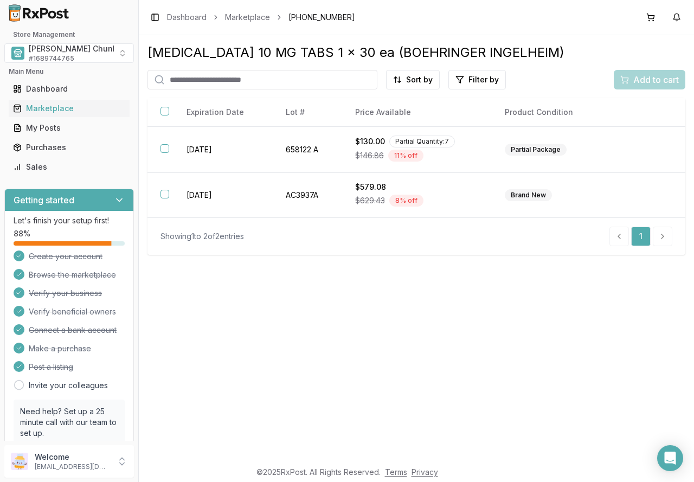
click at [188, 82] on input "search" at bounding box center [262, 80] width 230 height 20
type input "*******"
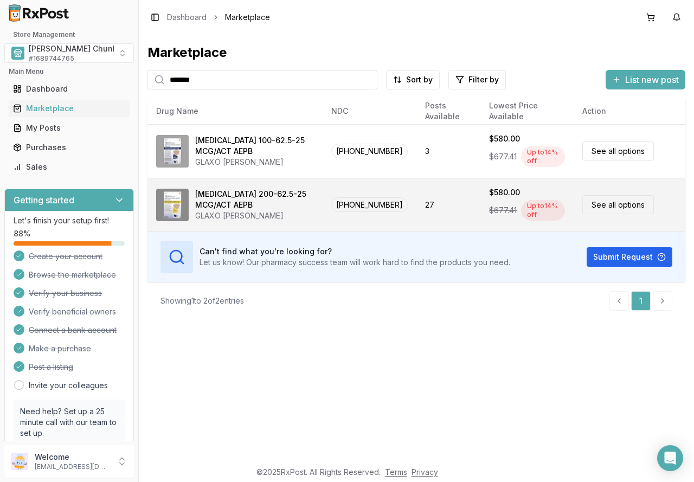
click at [249, 211] on div "GLAXO [PERSON_NAME]" at bounding box center [254, 215] width 119 height 11
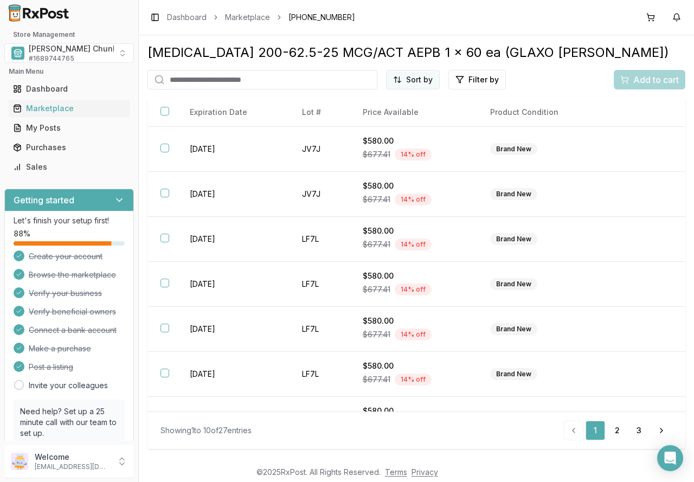
click at [417, 83] on html "Store Management Mauch Chunk Pharmacy # 1689744765 Main Menu Dashboard Marketpl…" at bounding box center [347, 241] width 694 height 482
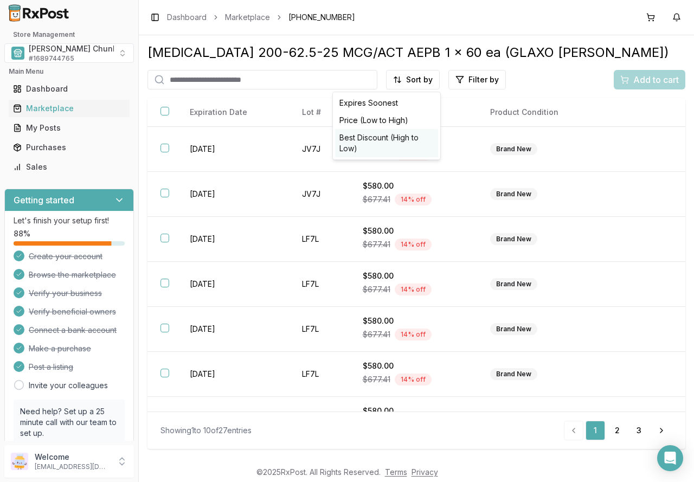
click at [417, 139] on div "Best Discount (High to Low)" at bounding box center [386, 143] width 103 height 28
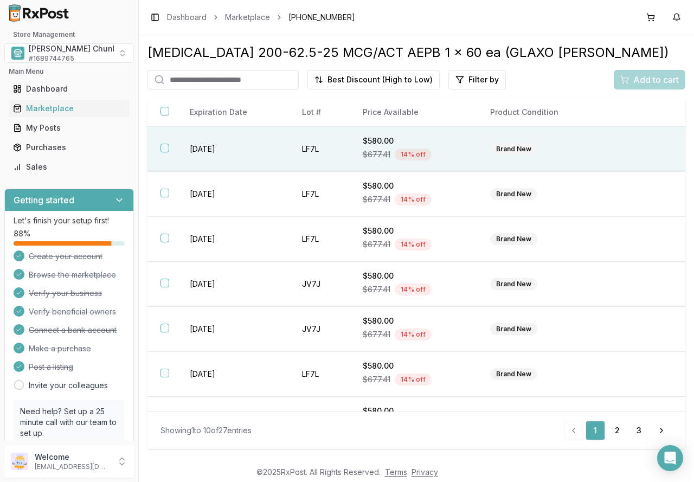
click at [301, 149] on td "LF7L" at bounding box center [319, 149] width 61 height 45
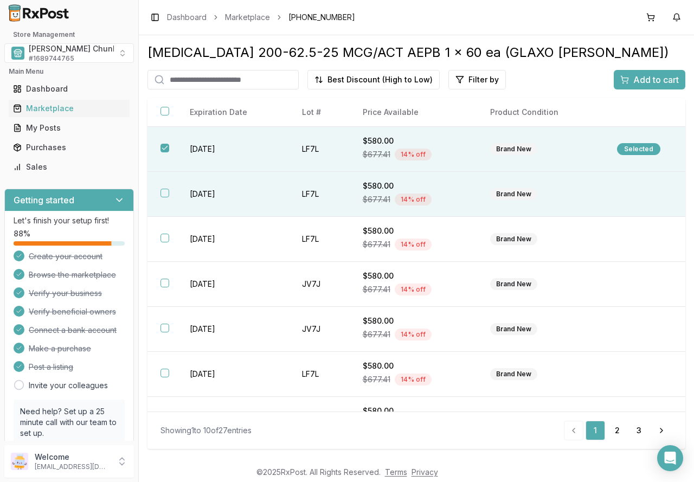
click at [295, 193] on td "LF7L" at bounding box center [319, 194] width 61 height 45
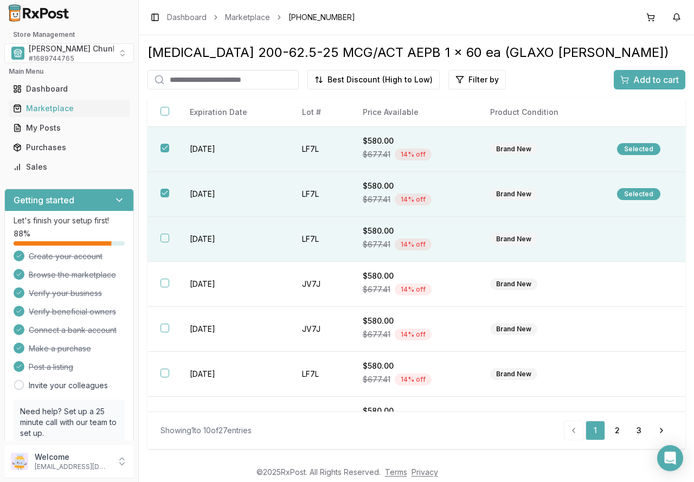
click at [308, 236] on td "LF7L" at bounding box center [319, 239] width 61 height 45
click at [638, 79] on span "Add to cart" at bounding box center [656, 79] width 46 height 13
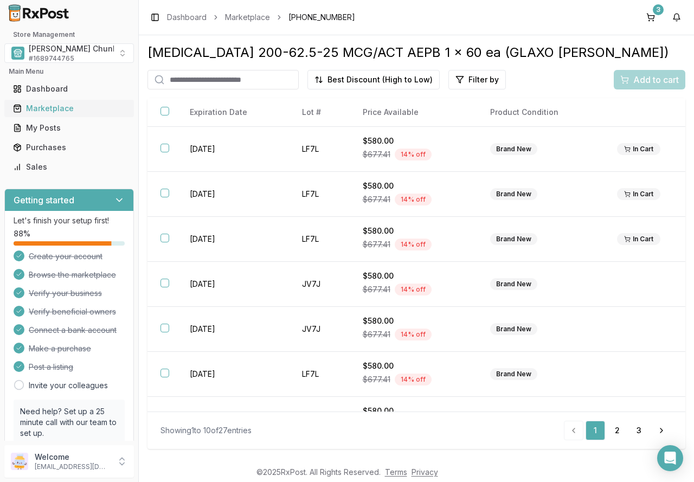
click at [58, 106] on div "Marketplace" at bounding box center [69, 108] width 112 height 11
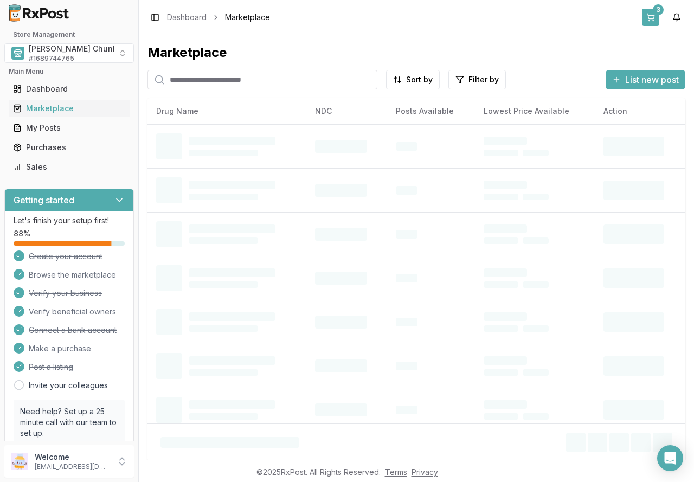
click at [656, 18] on button "3" at bounding box center [650, 17] width 17 height 17
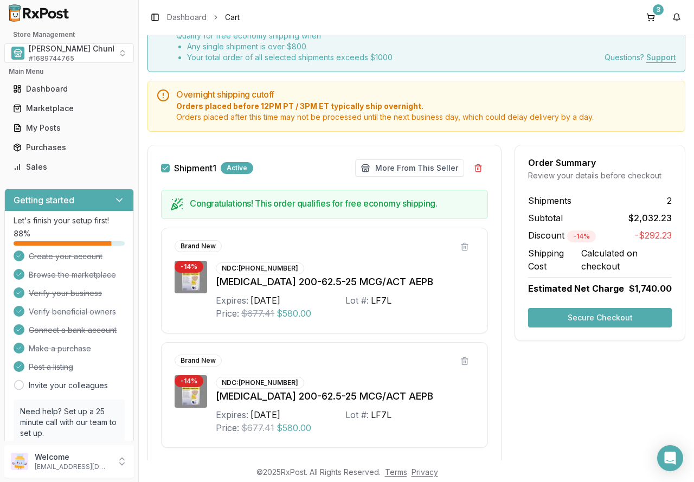
scroll to position [54, 0]
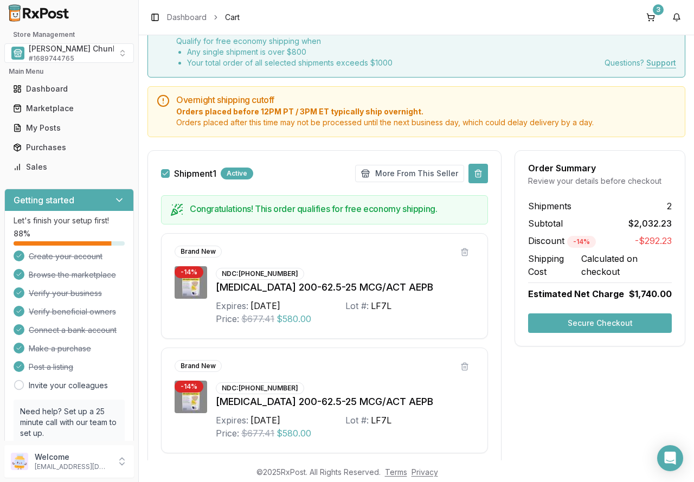
click at [477, 169] on button at bounding box center [478, 174] width 20 height 20
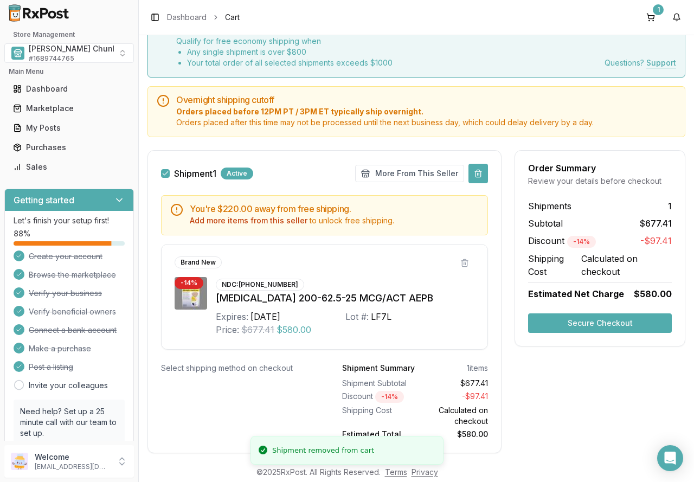
click at [475, 170] on button at bounding box center [478, 174] width 20 height 20
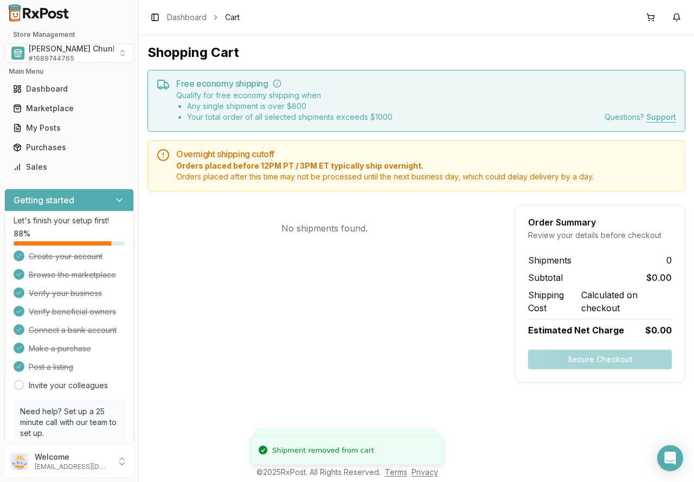
scroll to position [0, 0]
click at [43, 57] on span "# 1689744765" at bounding box center [52, 58] width 46 height 9
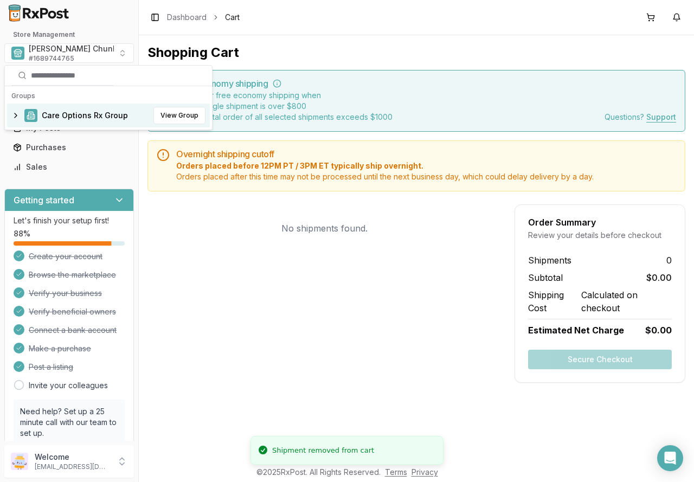
click at [56, 113] on span "Care Options Rx Group" at bounding box center [85, 115] width 86 height 11
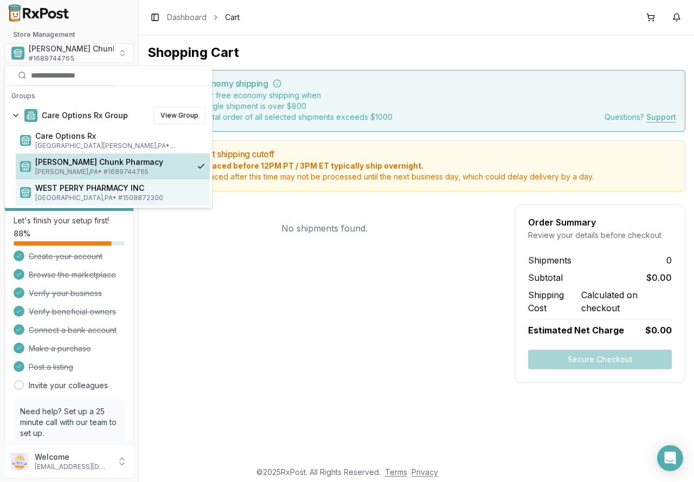
click at [66, 195] on span "Loysville , PA • # 1508872300" at bounding box center [120, 198] width 170 height 9
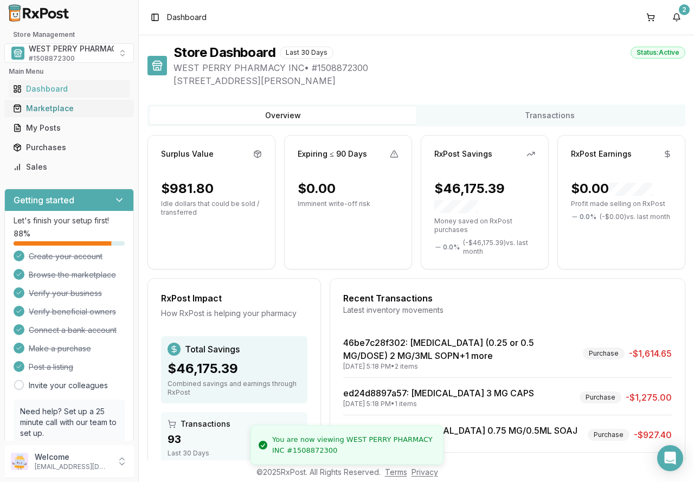
click at [56, 108] on div "Marketplace" at bounding box center [69, 108] width 112 height 11
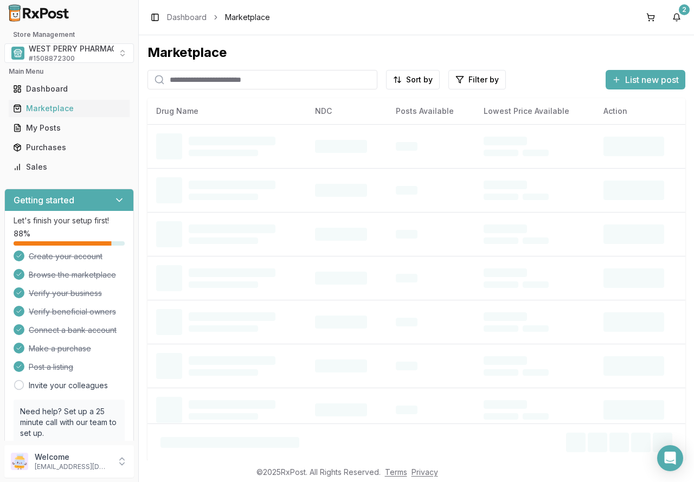
click at [198, 81] on input "search" at bounding box center [262, 80] width 230 height 20
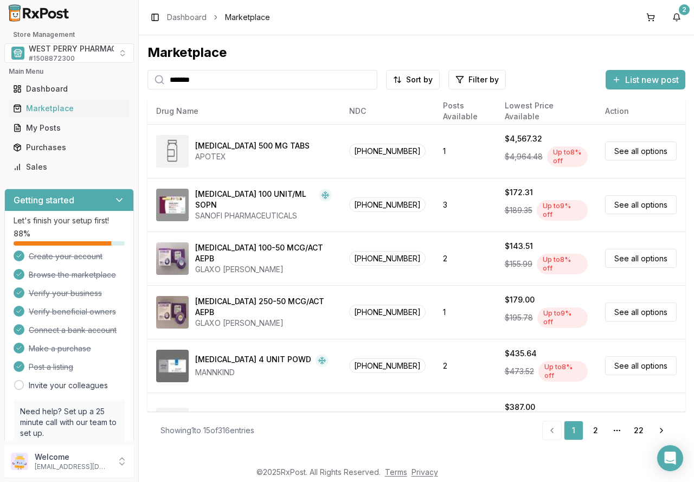
type input "*******"
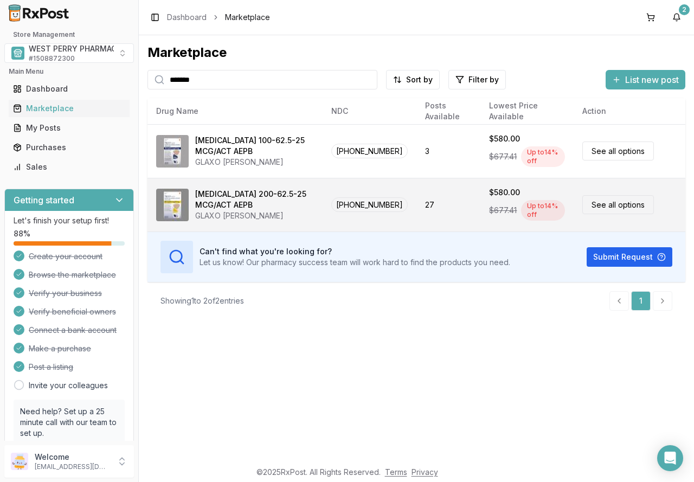
click at [236, 207] on div "Trelegy Ellipta 200-62.5-25 MCG/ACT AEPB" at bounding box center [254, 200] width 119 height 22
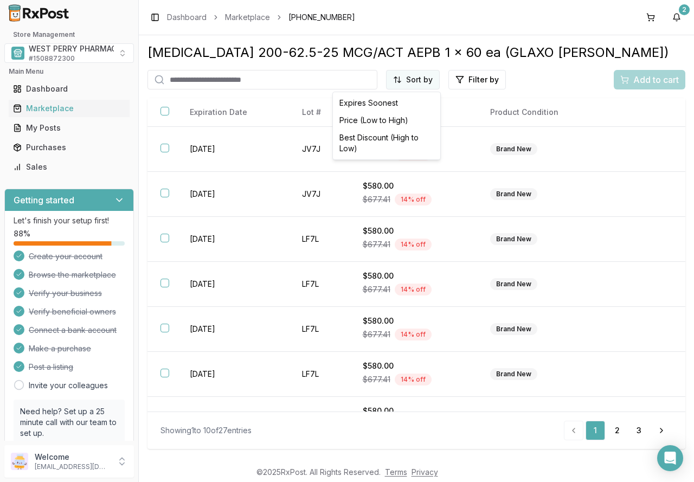
click at [412, 83] on html "Store Management WEST PERRY PHARMACY INC # 1508872300 Main Menu Dashboard Marke…" at bounding box center [347, 241] width 694 height 482
click at [407, 136] on div "Best Discount (High to Low)" at bounding box center [386, 143] width 103 height 28
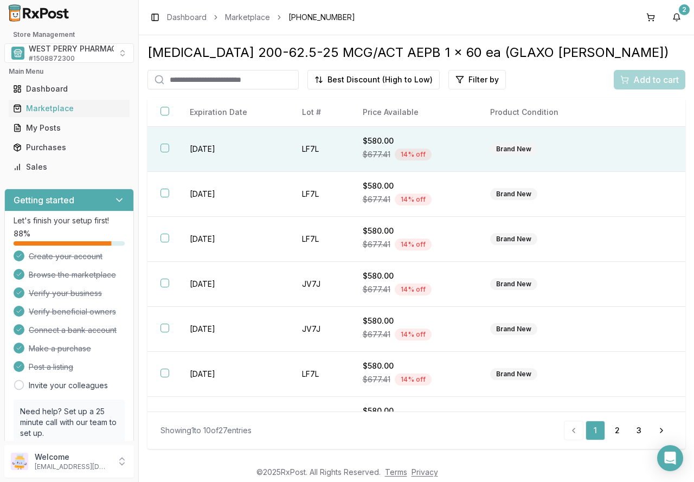
click at [314, 156] on td "LF7L" at bounding box center [319, 149] width 61 height 45
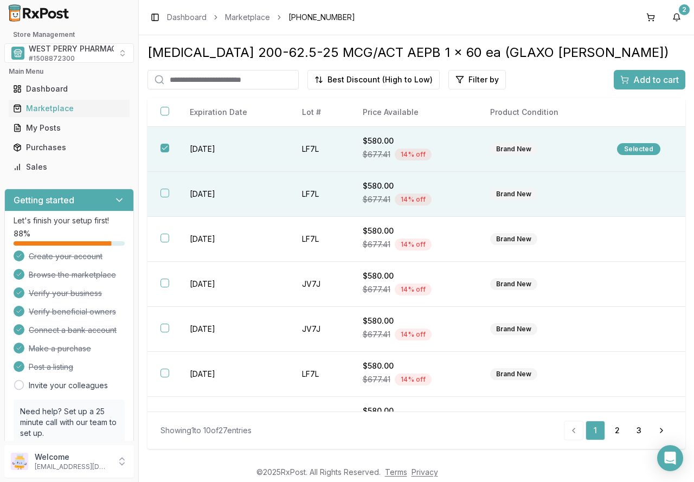
click at [316, 197] on td "LF7L" at bounding box center [319, 194] width 61 height 45
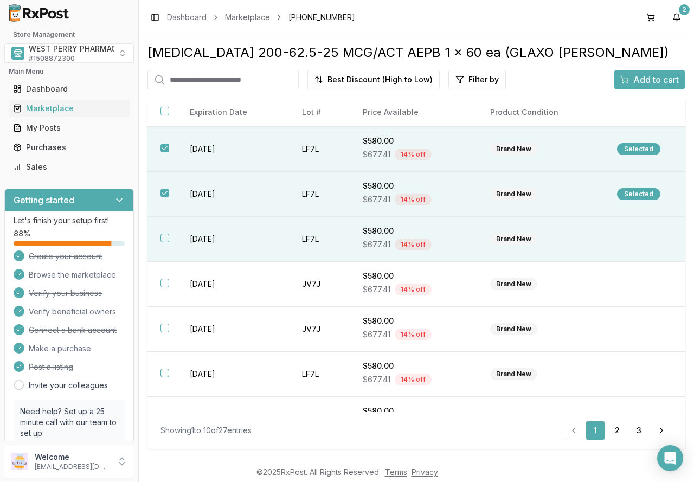
click at [315, 232] on td "LF7L" at bounding box center [319, 239] width 61 height 45
click at [626, 78] on div "Add to cart" at bounding box center [649, 79] width 59 height 13
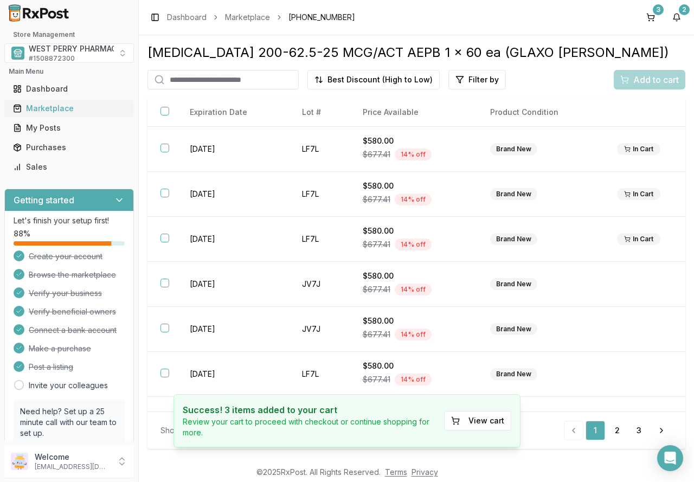
click at [65, 109] on div "Marketplace" at bounding box center [69, 108] width 112 height 11
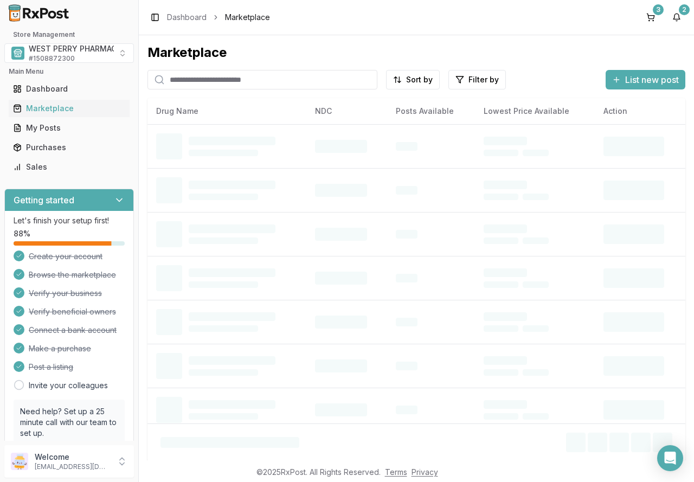
click at [176, 82] on input "search" at bounding box center [262, 80] width 230 height 20
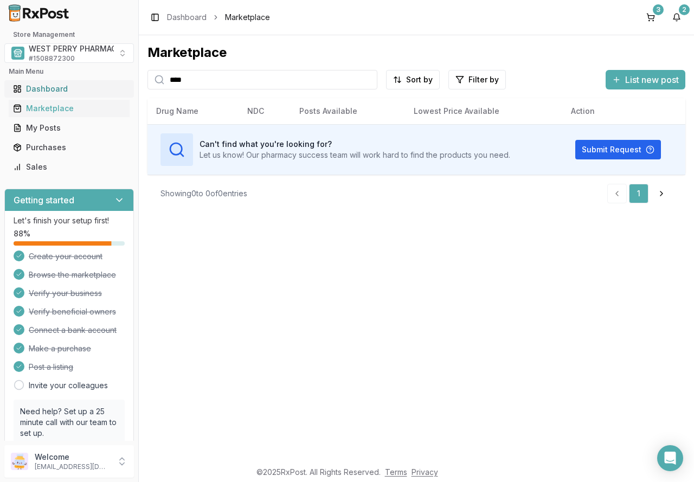
drag, startPoint x: 194, startPoint y: 79, endPoint x: 123, endPoint y: 80, distance: 71.6
click at [123, 80] on div "Store Management WEST PERRY PHARMACY INC # 1508872300 Main Menu Dashboard Marke…" at bounding box center [347, 241] width 694 height 482
type input "*********"
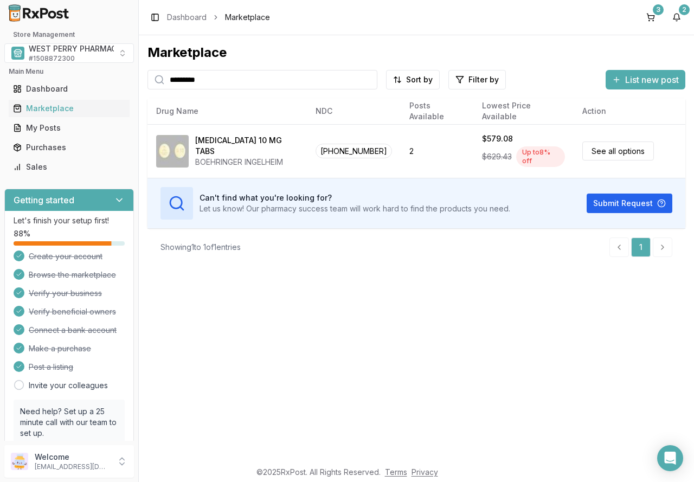
click at [235, 82] on input "*********" at bounding box center [262, 80] width 230 height 20
click at [368, 80] on input "*********" at bounding box center [262, 80] width 230 height 20
click at [310, 79] on input "search" at bounding box center [262, 80] width 230 height 20
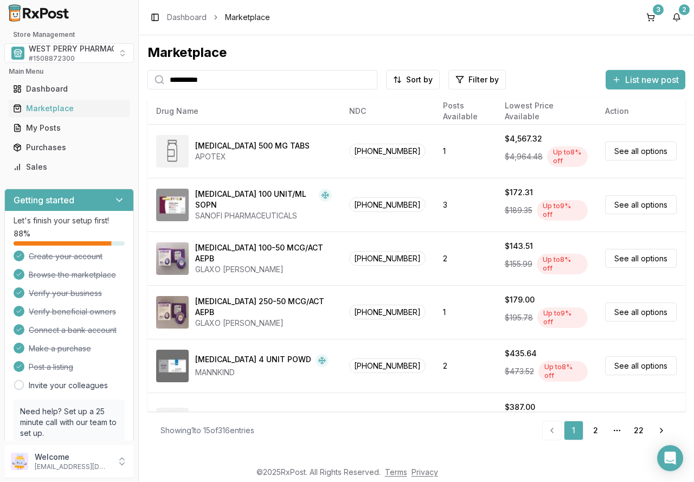
type input "**********"
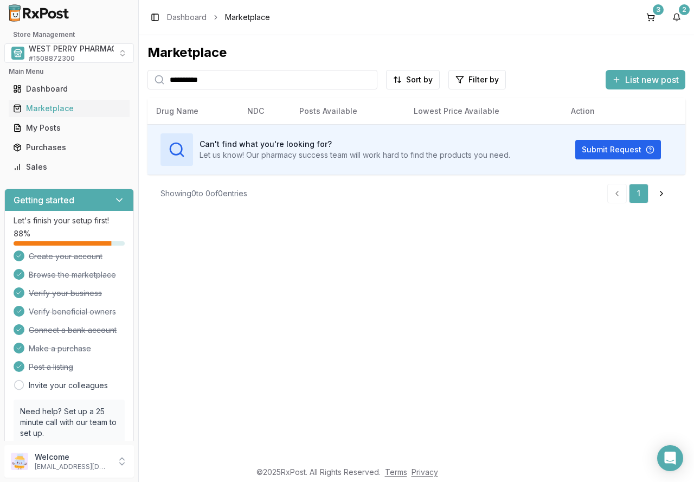
click at [370, 80] on input "**********" at bounding box center [262, 80] width 230 height 20
click at [303, 75] on input "search" at bounding box center [262, 80] width 230 height 20
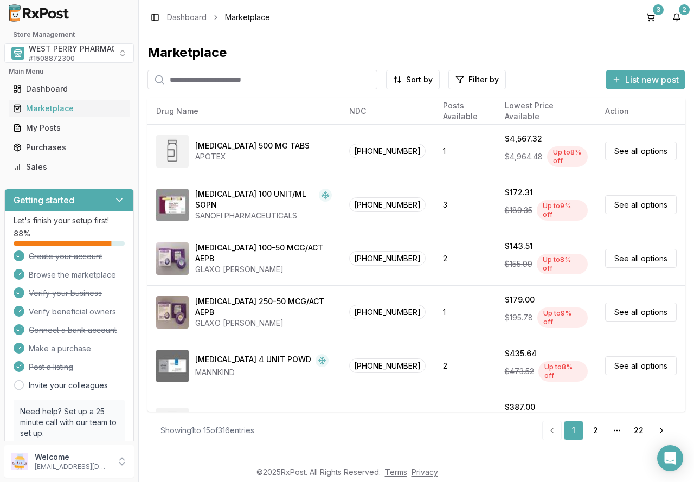
click at [296, 80] on input "search" at bounding box center [262, 80] width 230 height 20
type input "********"
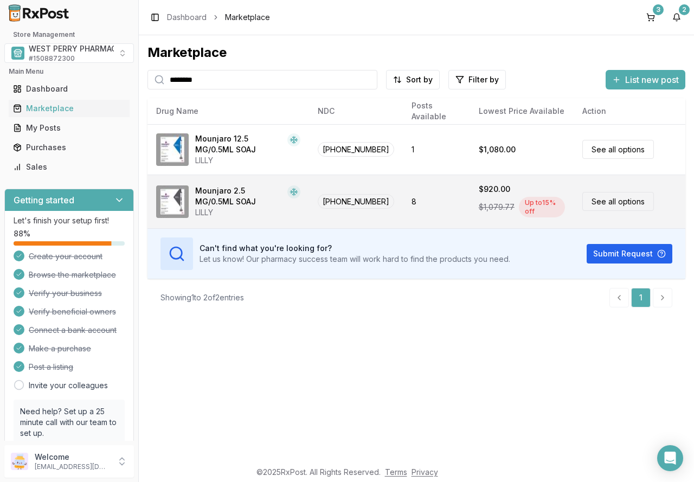
click at [283, 199] on div "Mounjaro 2.5 MG/0.5ML SOAJ" at bounding box center [239, 196] width 88 height 22
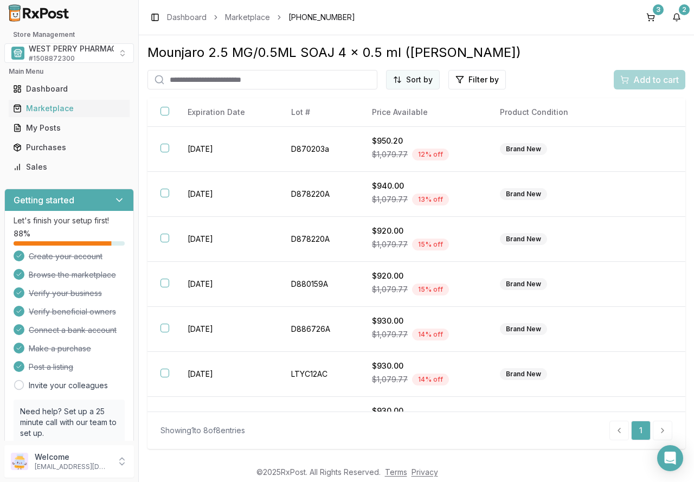
click at [421, 82] on html "Store Management WEST PERRY PHARMACY INC # 1508872300 Main Menu Dashboard Marke…" at bounding box center [347, 241] width 694 height 482
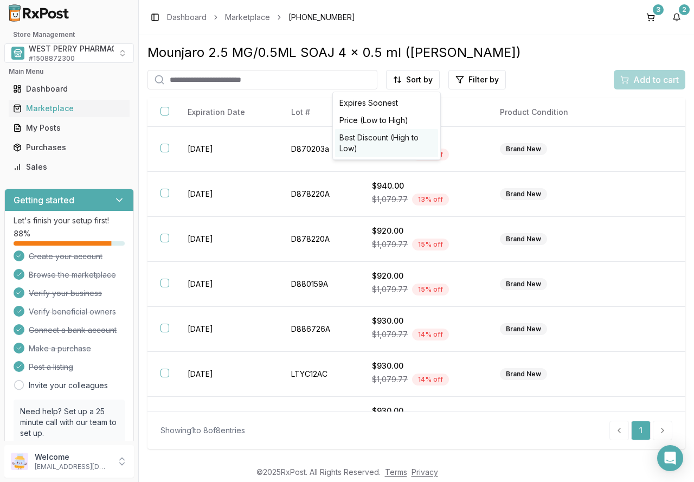
click at [412, 138] on div "Best Discount (High to Low)" at bounding box center [386, 143] width 103 height 28
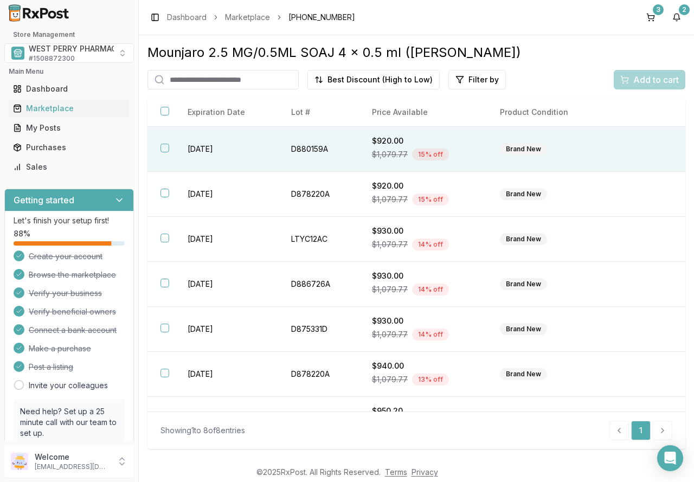
click at [328, 151] on td "D880159A" at bounding box center [318, 149] width 81 height 45
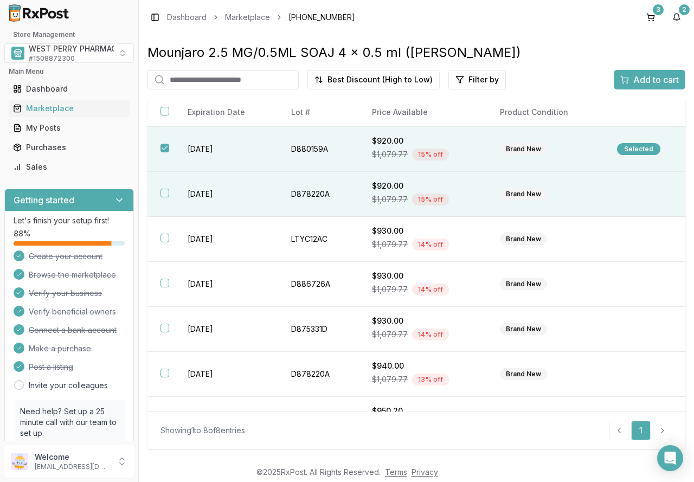
click at [306, 189] on td "D878220A" at bounding box center [318, 194] width 81 height 45
click at [639, 74] on span "Add to cart" at bounding box center [656, 79] width 46 height 13
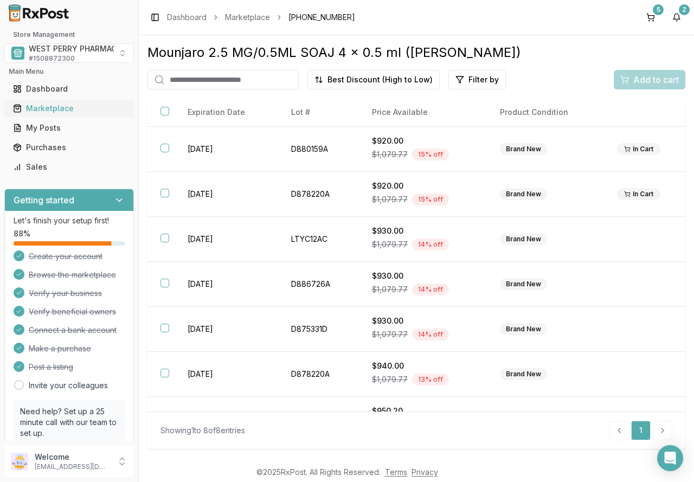
click at [54, 108] on div "Marketplace" at bounding box center [69, 108] width 112 height 11
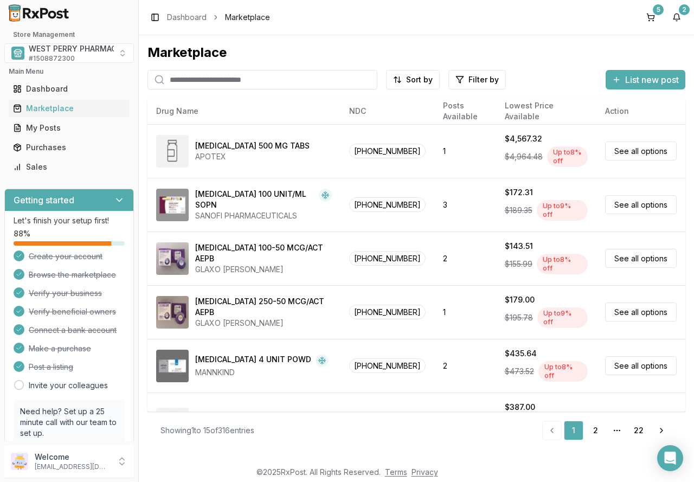
click at [221, 78] on input "search" at bounding box center [262, 80] width 230 height 20
type input "********"
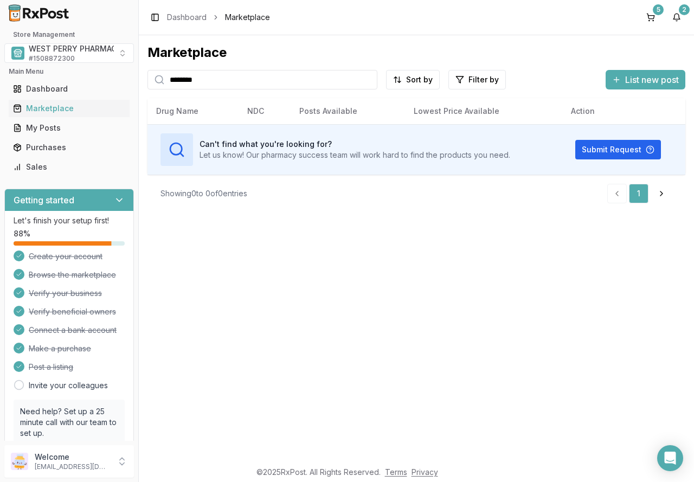
drag, startPoint x: 223, startPoint y: 82, endPoint x: 164, endPoint y: 81, distance: 59.6
click at [164, 81] on div "********" at bounding box center [262, 80] width 230 height 20
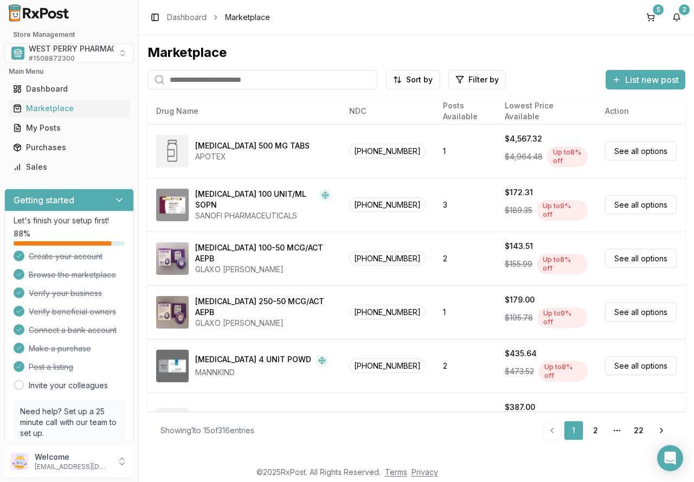
click at [184, 78] on input "search" at bounding box center [262, 80] width 230 height 20
type input "******"
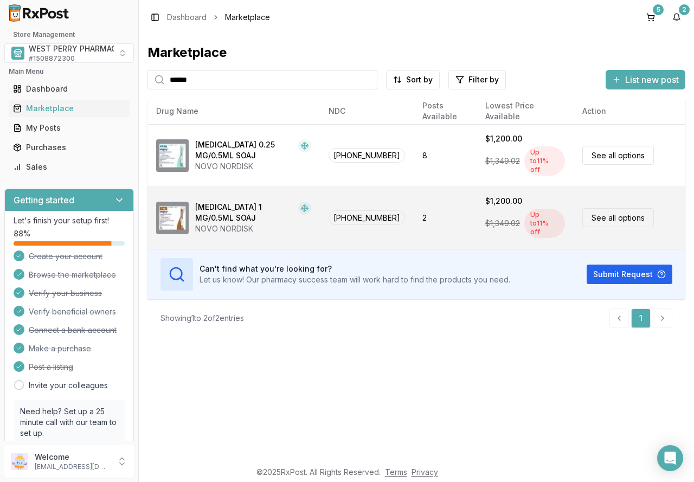
click at [236, 223] on div "NOVO NORDISK" at bounding box center [253, 228] width 116 height 11
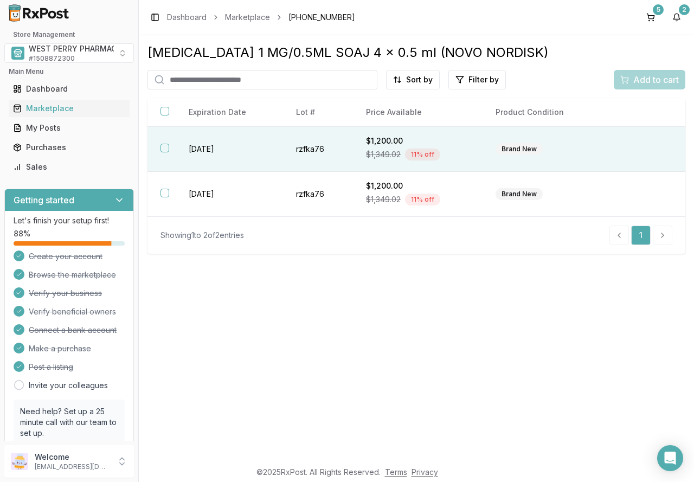
click at [306, 152] on td "rzfka76" at bounding box center [318, 149] width 70 height 45
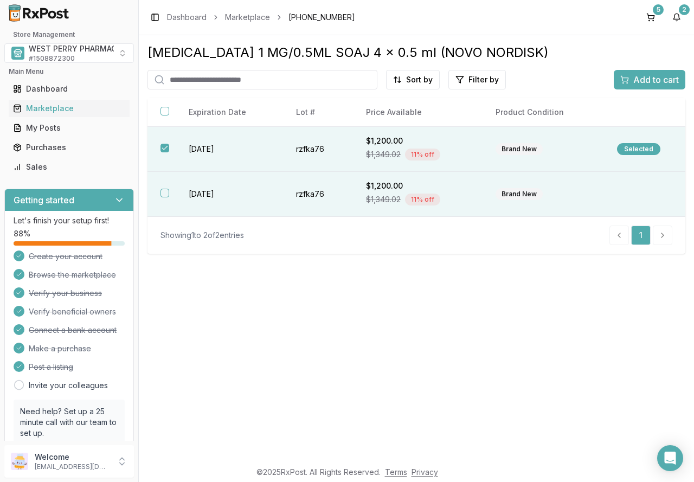
click at [305, 189] on td "rzfka76" at bounding box center [318, 194] width 70 height 45
click at [629, 84] on div "Add to cart" at bounding box center [649, 79] width 59 height 13
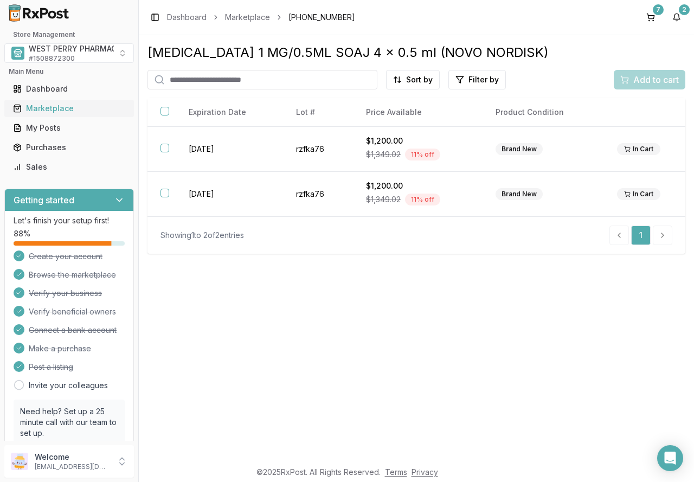
click at [49, 108] on div "Marketplace" at bounding box center [69, 108] width 112 height 11
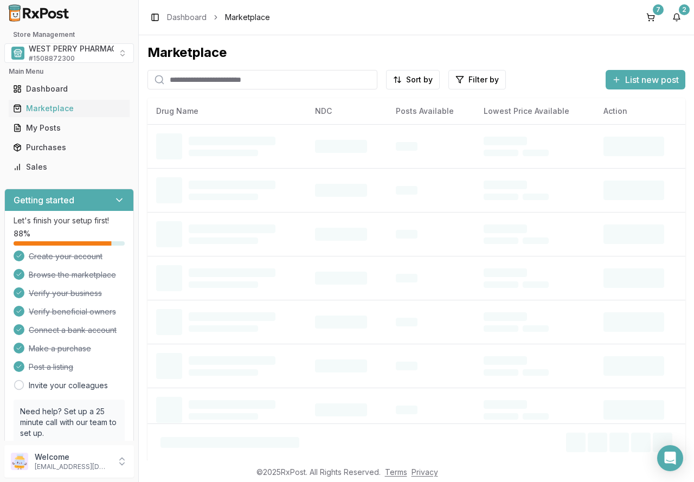
drag, startPoint x: 182, startPoint y: 82, endPoint x: 197, endPoint y: 74, distance: 17.5
click at [197, 74] on input "search" at bounding box center [262, 80] width 230 height 20
type input "*******"
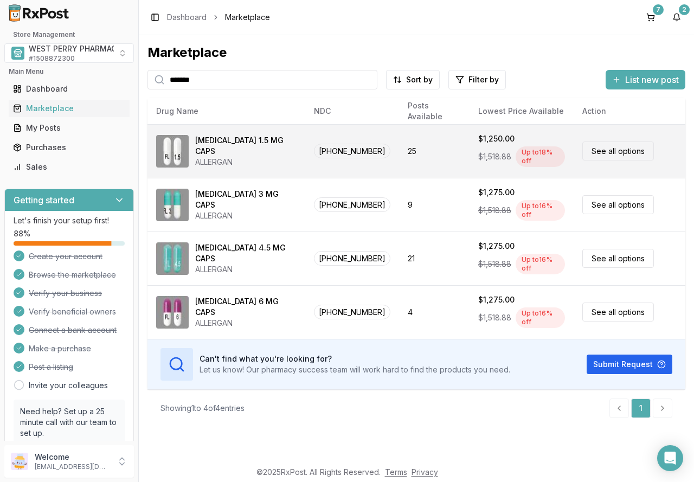
click at [250, 157] on div "ALLERGAN" at bounding box center [245, 162] width 101 height 11
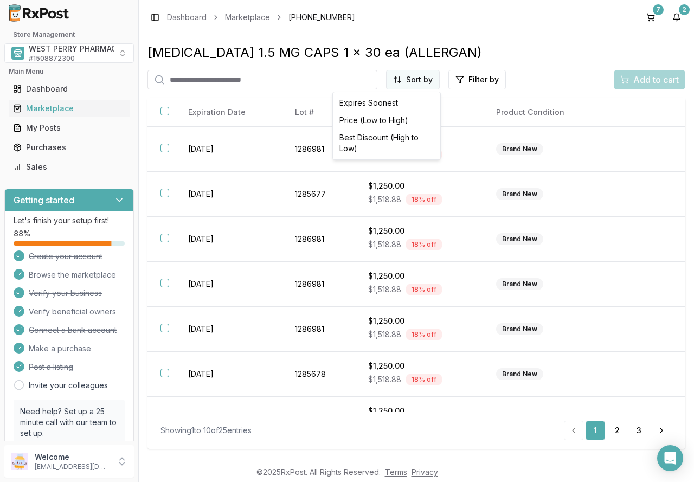
click at [421, 75] on html "Store Management WEST PERRY PHARMACY INC # 1508872300 Main Menu Dashboard Marke…" at bounding box center [347, 241] width 694 height 482
click at [418, 136] on div "Best Discount (High to Low)" at bounding box center [386, 143] width 103 height 28
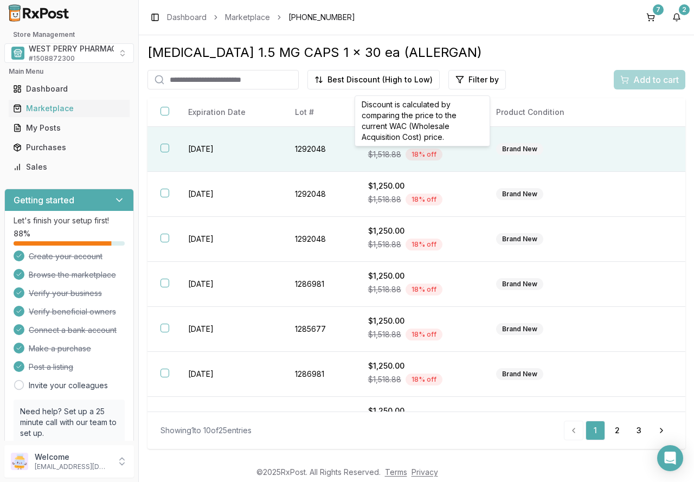
drag, startPoint x: 409, startPoint y: 150, endPoint x: 405, endPoint y: 155, distance: 6.2
click at [409, 150] on div "18 % off" at bounding box center [423, 155] width 37 height 12
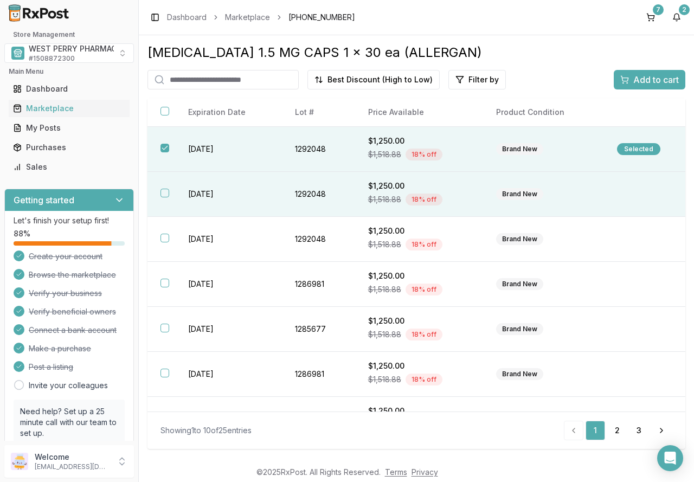
click at [385, 188] on div "$1,250.00" at bounding box center [419, 185] width 102 height 11
click at [630, 75] on div "Add to cart" at bounding box center [649, 79] width 59 height 13
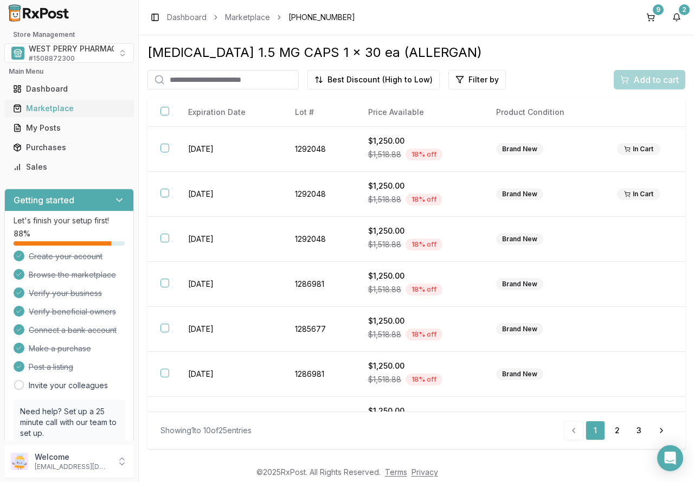
click at [51, 110] on div "Marketplace" at bounding box center [69, 108] width 112 height 11
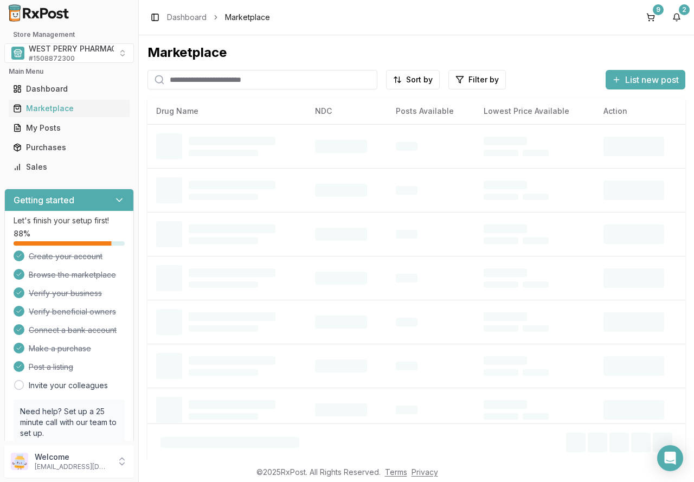
click at [184, 80] on input "search" at bounding box center [262, 80] width 230 height 20
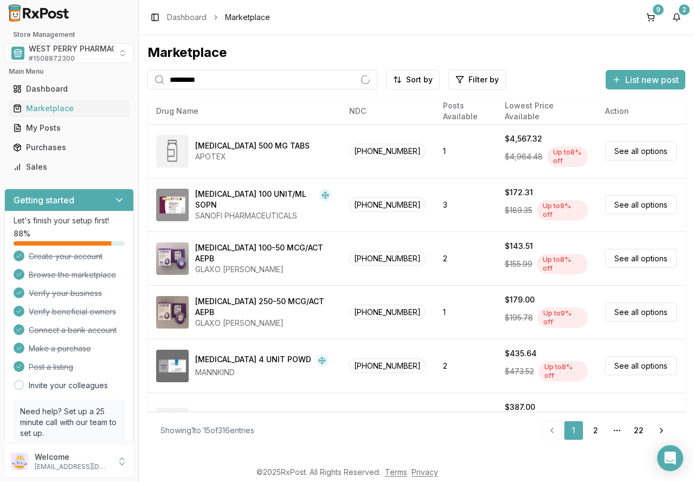
type input "*********"
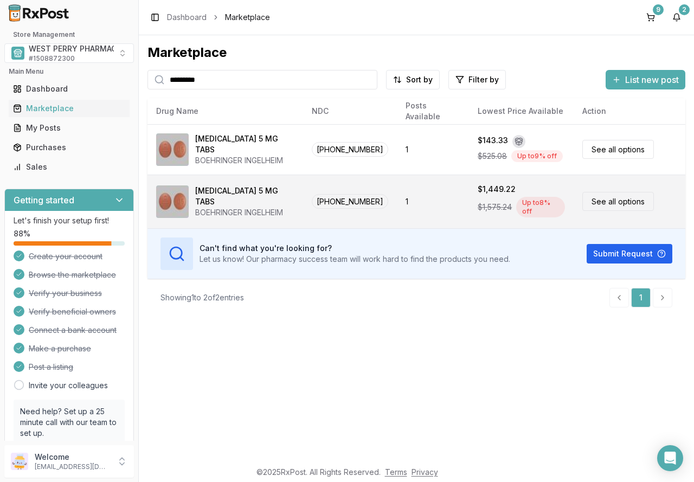
click at [228, 207] on div "BOEHRINGER INGELHEIM" at bounding box center [244, 212] width 99 height 11
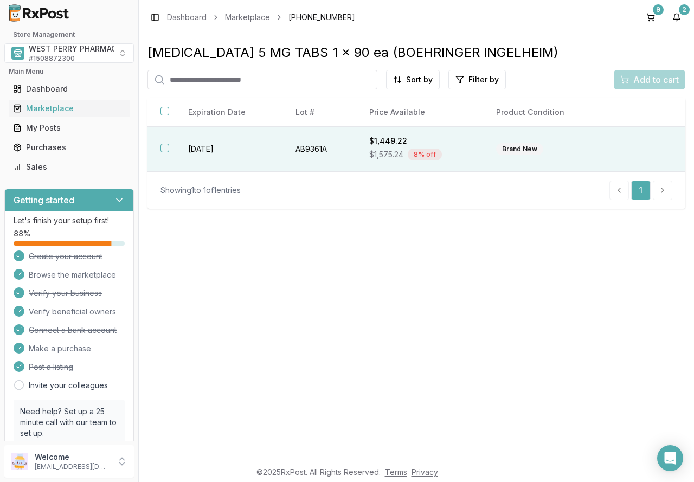
click at [242, 153] on td "2026-01-31" at bounding box center [228, 149] width 107 height 45
click at [633, 79] on span "Add to cart" at bounding box center [656, 79] width 46 height 13
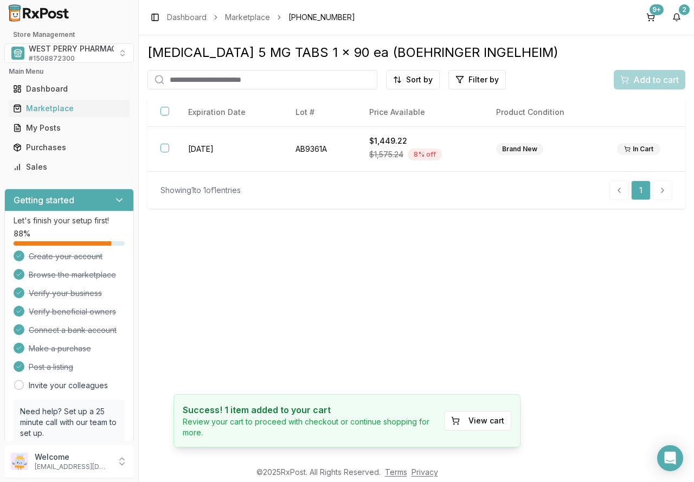
drag, startPoint x: 567, startPoint y: 349, endPoint x: 537, endPoint y: 328, distance: 36.2
click at [567, 349] on div "Tradjenta 5 MG TABS 1 x 90 ea (BOEHRINGER INGELHEIM) Sort by Filter by Add to c…" at bounding box center [416, 247] width 555 height 425
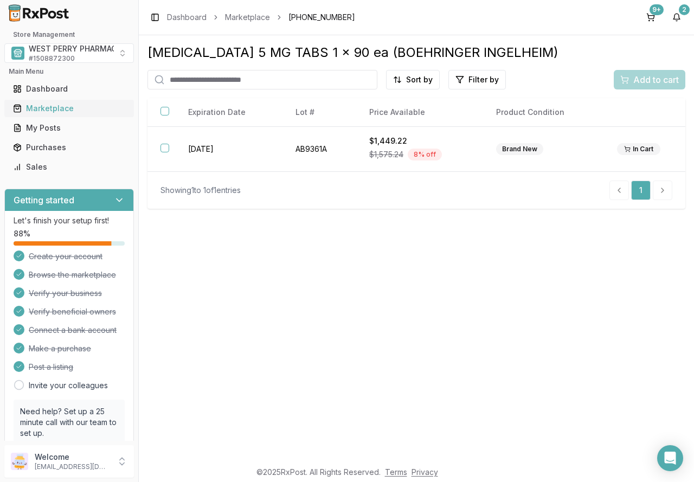
click at [63, 106] on div "Marketplace" at bounding box center [69, 108] width 112 height 11
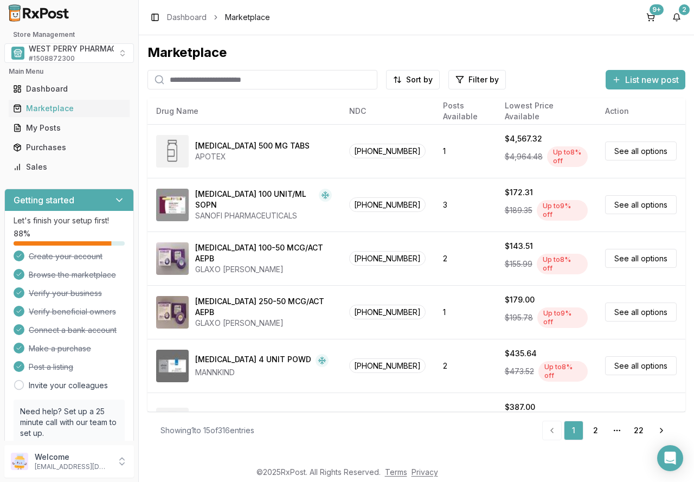
click at [188, 81] on input "search" at bounding box center [262, 80] width 230 height 20
type input "*******"
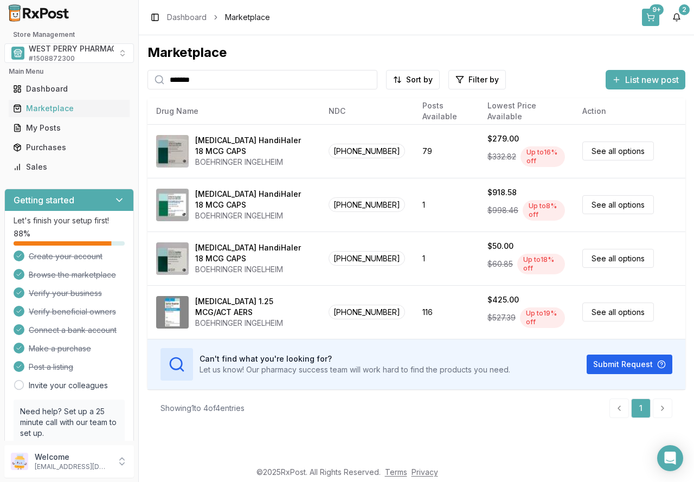
click at [655, 16] on button "9+" at bounding box center [650, 17] width 17 height 17
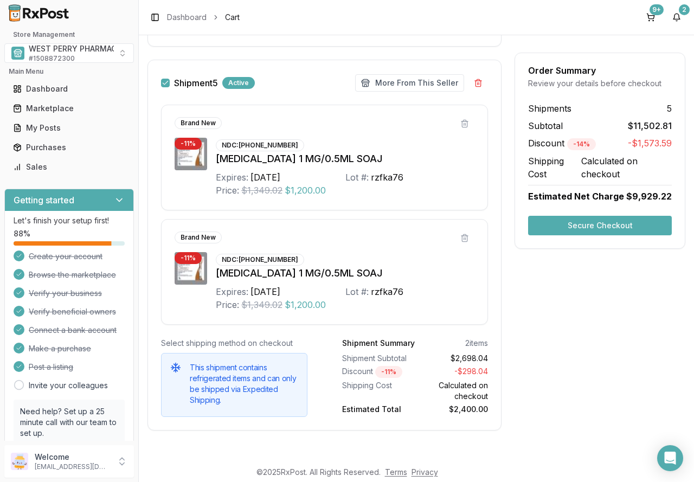
scroll to position [1788, 0]
click at [584, 229] on button "Secure Checkout" at bounding box center [600, 226] width 144 height 20
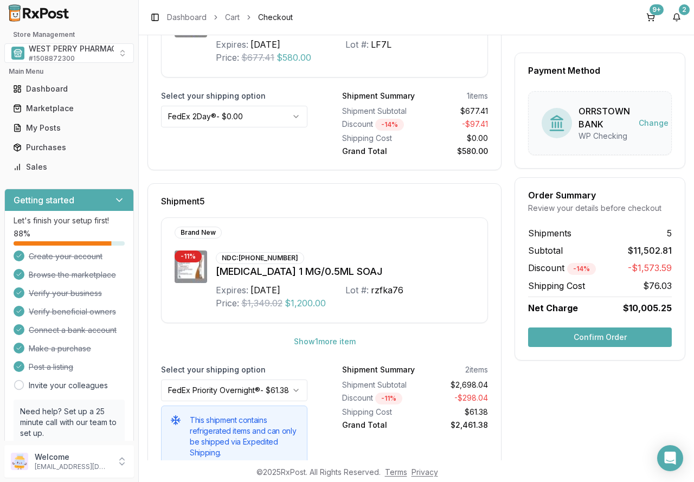
scroll to position [1133, 0]
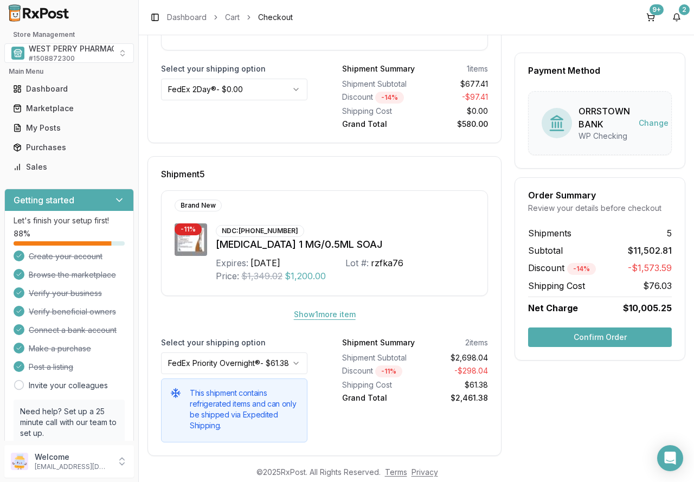
click at [345, 305] on button "Show 1 more item" at bounding box center [324, 315] width 79 height 20
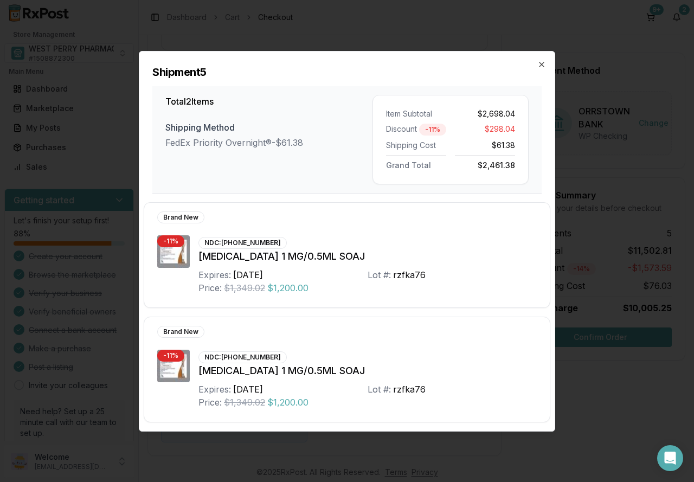
click at [536, 63] on div "Shipment 5 Total 2 Items Shipping Method FedEx Priority Overnight® - $61.38 Ite…" at bounding box center [346, 122] width 415 height 142
click at [544, 63] on icon "button" at bounding box center [541, 64] width 9 height 9
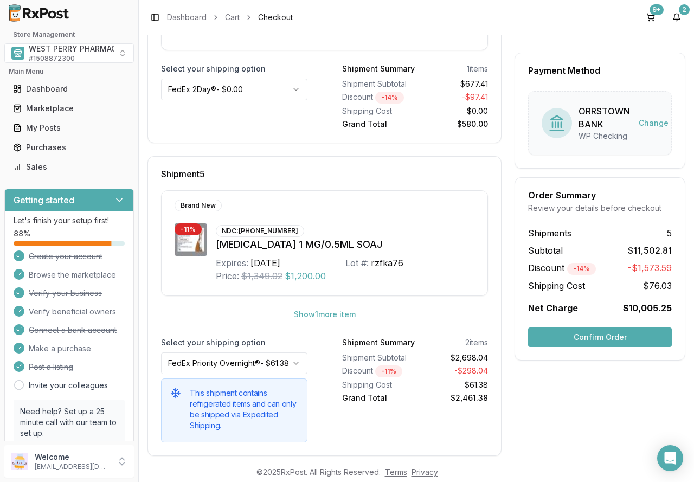
click at [568, 341] on button "Confirm Order" at bounding box center [600, 337] width 144 height 20
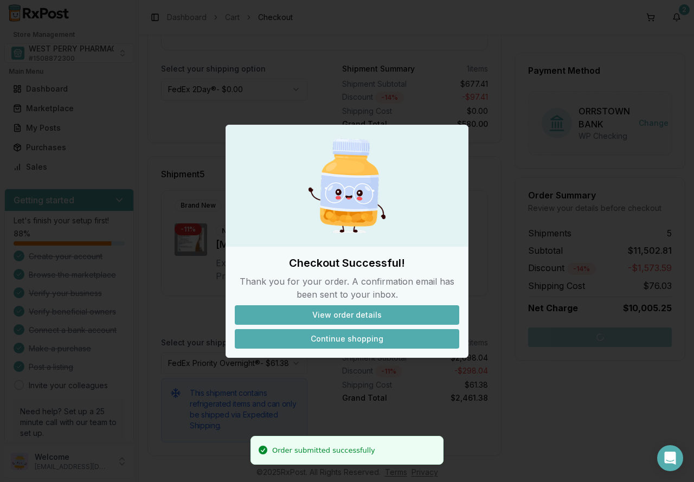
click at [334, 338] on button "Continue shopping" at bounding box center [347, 339] width 224 height 20
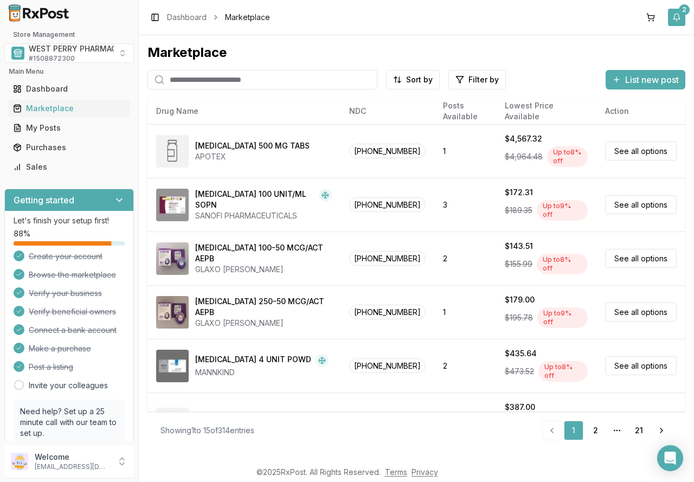
click at [678, 16] on button "2" at bounding box center [676, 17] width 17 height 17
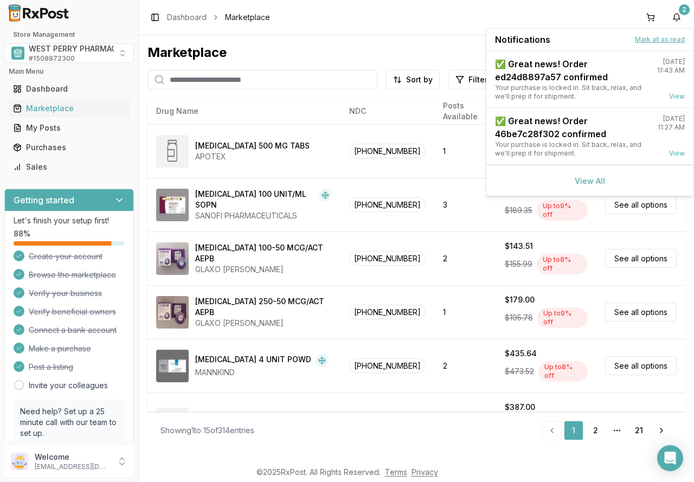
click at [653, 37] on button "Mark all as read" at bounding box center [660, 39] width 50 height 9
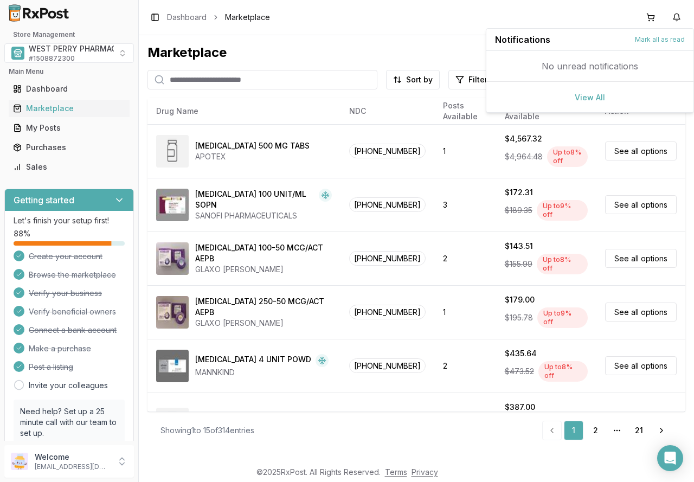
click at [342, 46] on div "Marketplace" at bounding box center [416, 52] width 538 height 17
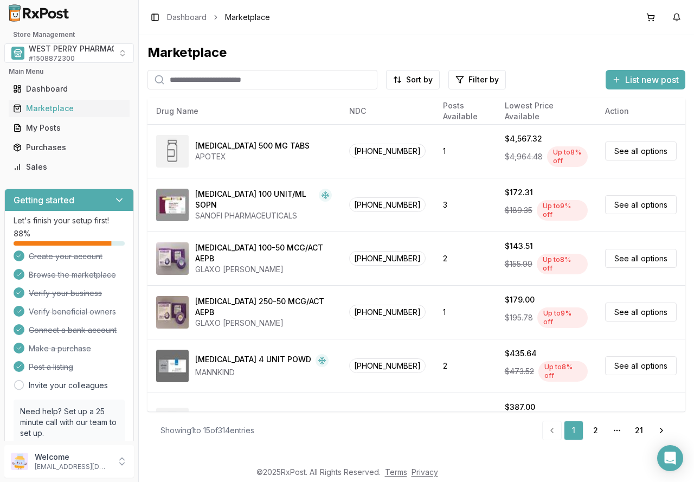
click at [357, 30] on div "Toggle Sidebar Dashboard Marketplace" at bounding box center [416, 17] width 555 height 35
click at [57, 148] on div "Purchases" at bounding box center [69, 147] width 112 height 11
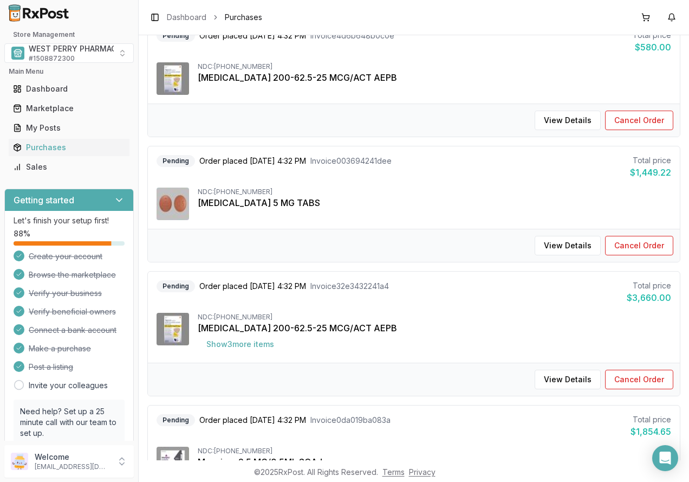
scroll to position [271, 0]
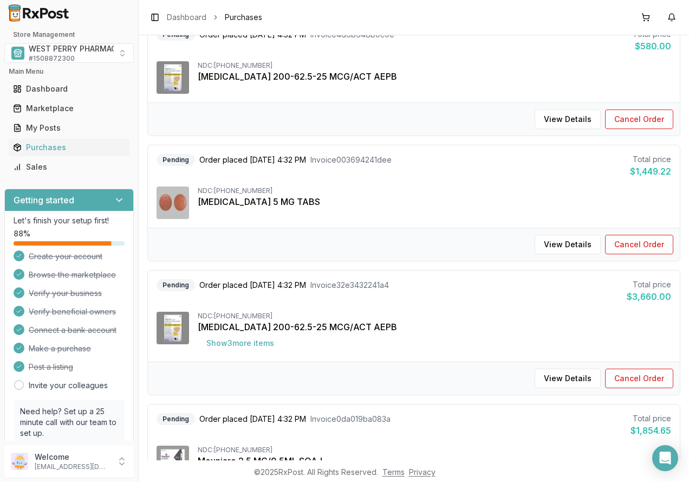
click at [505, 200] on div "Tradjenta 5 MG TABS" at bounding box center [435, 201] width 474 height 13
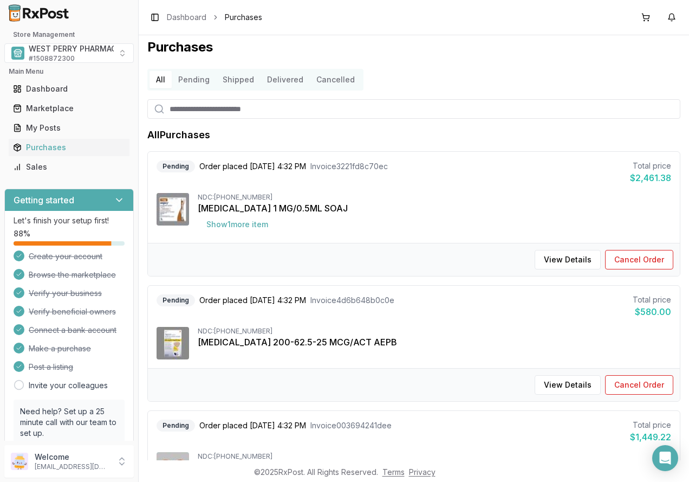
scroll to position [0, 0]
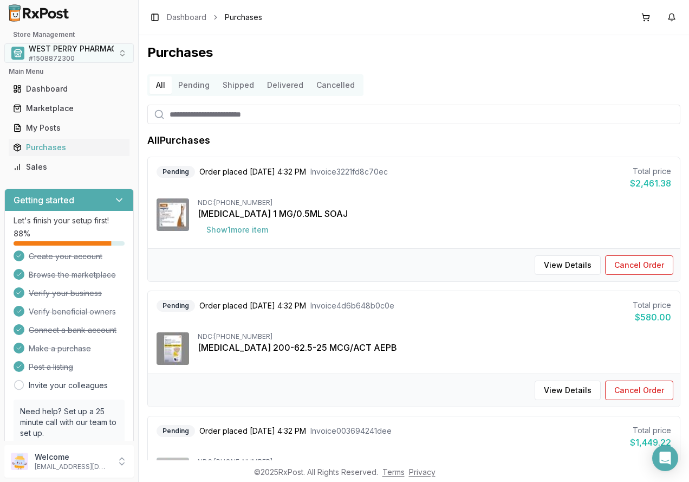
click at [97, 54] on span "WEST PERRY PHARMACY INC" at bounding box center [83, 48] width 109 height 11
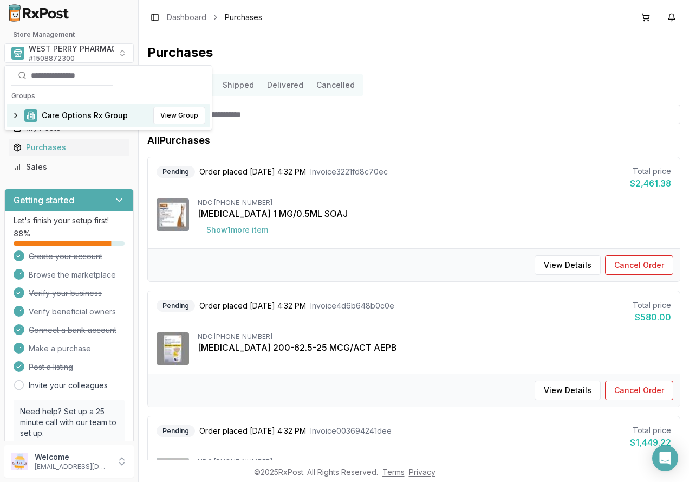
click at [67, 111] on span "Care Options Rx Group" at bounding box center [85, 115] width 86 height 11
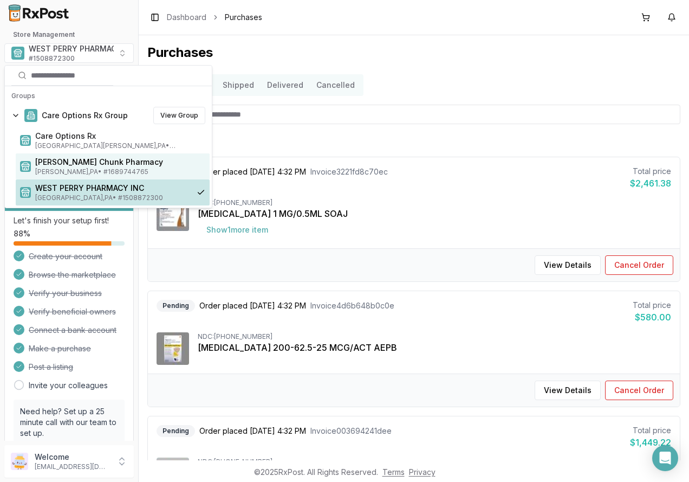
click at [63, 160] on span "Mauch Chunk Pharmacy" at bounding box center [120, 162] width 170 height 11
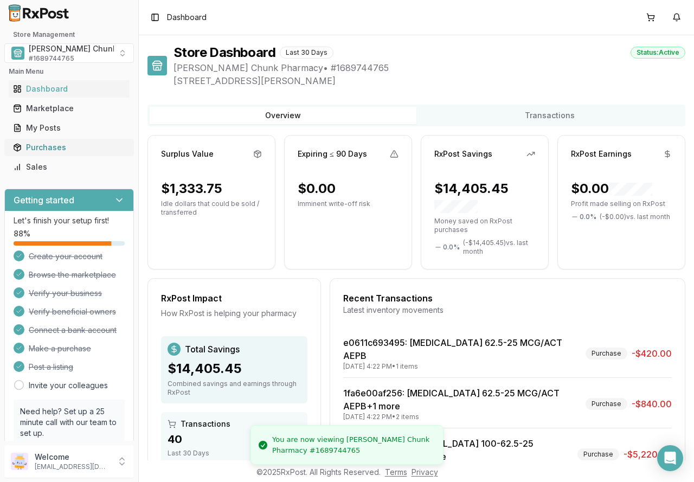
click at [64, 149] on div "Purchases" at bounding box center [69, 147] width 112 height 11
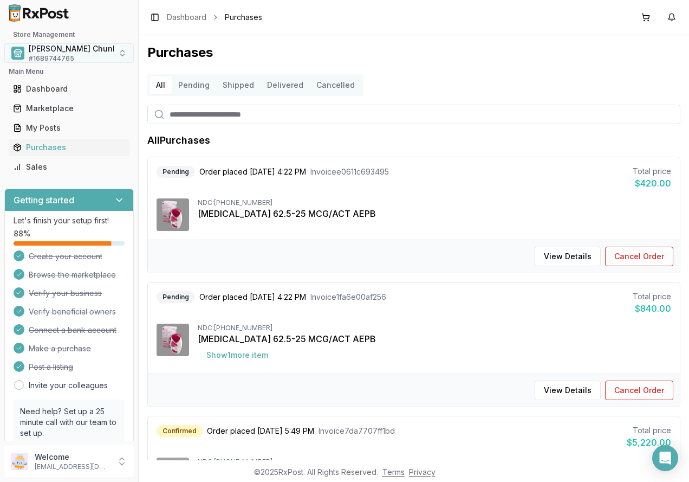
click at [68, 59] on span "# 1689744765" at bounding box center [52, 58] width 46 height 9
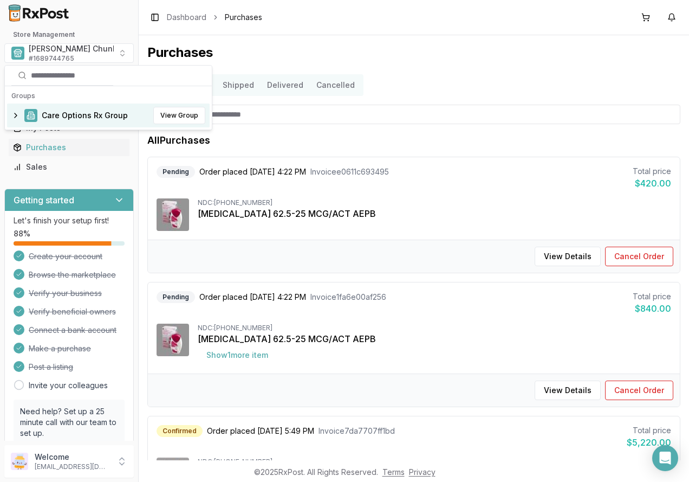
click at [61, 117] on span "Care Options Rx Group" at bounding box center [85, 115] width 86 height 11
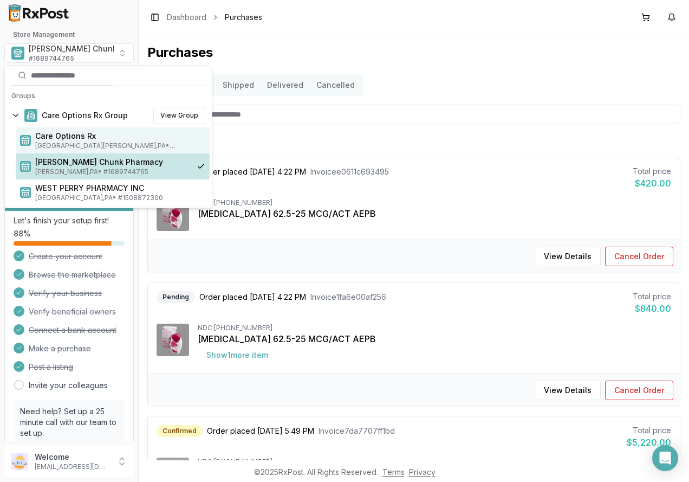
click at [61, 137] on span "Care Options Rx" at bounding box center [120, 136] width 170 height 11
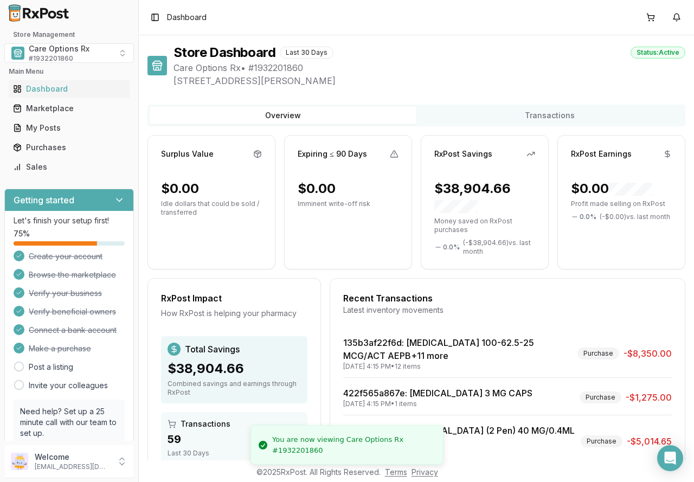
click at [497, 53] on div "Store Dashboard Last 30 Days Status: Active" at bounding box center [429, 52] width 512 height 17
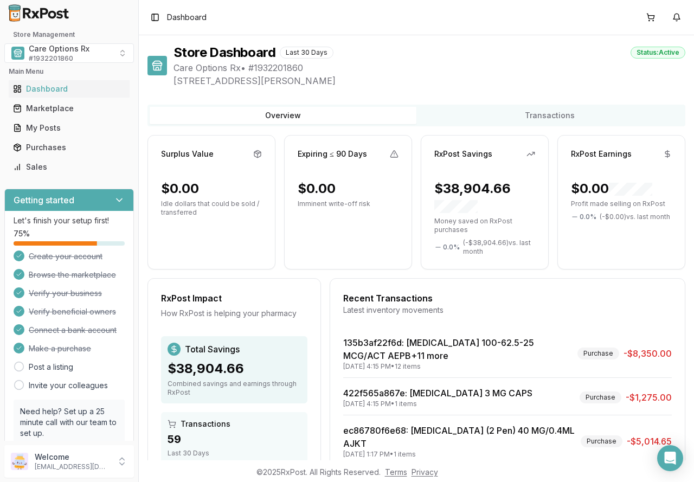
drag, startPoint x: 459, startPoint y: 64, endPoint x: 435, endPoint y: 69, distance: 24.5
click at [459, 64] on span "Care Options Rx • # 1932201860" at bounding box center [429, 67] width 512 height 13
click at [404, 43] on div "Store Dashboard Last 30 Days Status: Active Care Options Rx • # 1932201860 219 …" at bounding box center [416, 247] width 555 height 425
click at [80, 53] on span "Care Options Rx" at bounding box center [59, 48] width 61 height 11
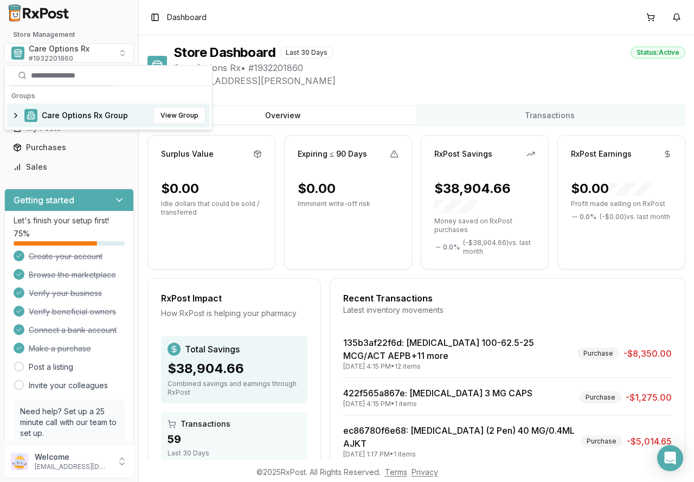
click at [60, 115] on span "Care Options Rx Group" at bounding box center [85, 115] width 86 height 11
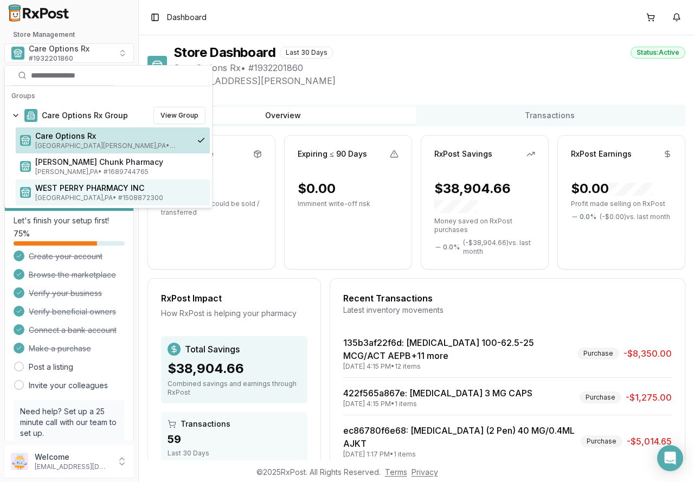
click at [53, 187] on span "WEST PERRY PHARMACY INC" at bounding box center [120, 188] width 170 height 11
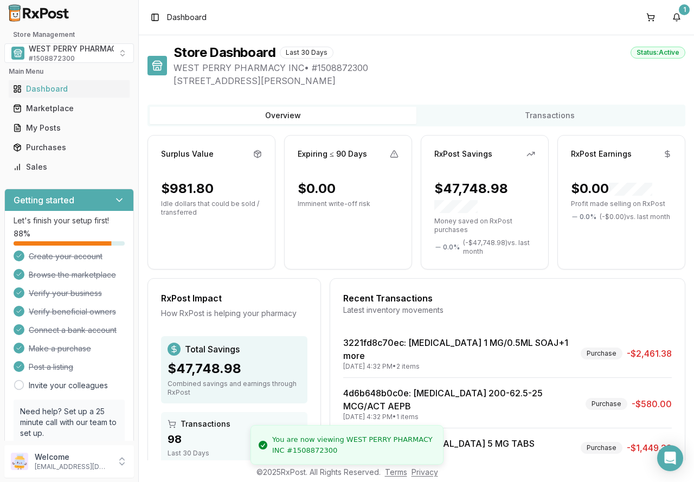
click at [678, 8] on div "Toggle Sidebar Dashboard 1" at bounding box center [416, 17] width 555 height 35
click at [676, 16] on button "1" at bounding box center [676, 17] width 17 height 17
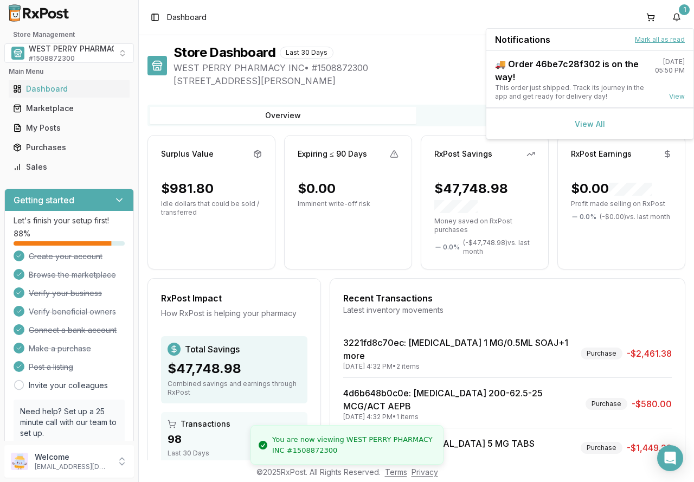
click at [668, 37] on button "Mark all as read" at bounding box center [660, 39] width 50 height 9
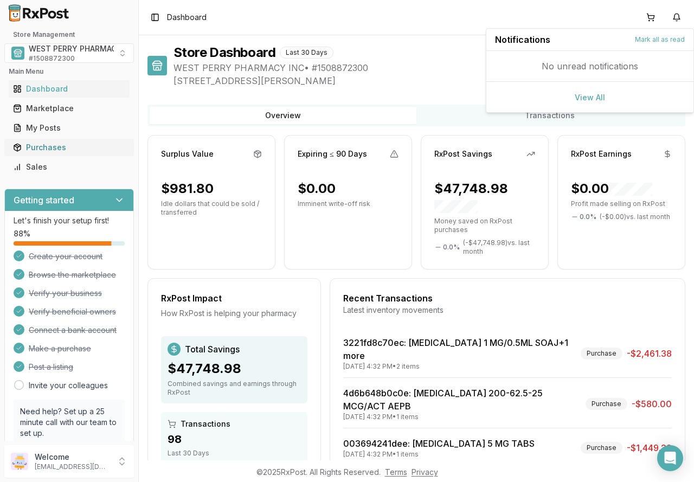
click at [40, 149] on div "Purchases" at bounding box center [69, 147] width 112 height 11
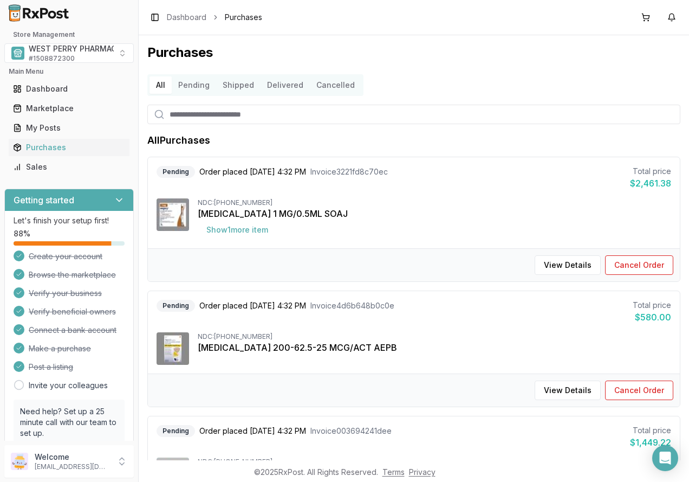
click at [282, 87] on button "Delivered" at bounding box center [285, 84] width 49 height 17
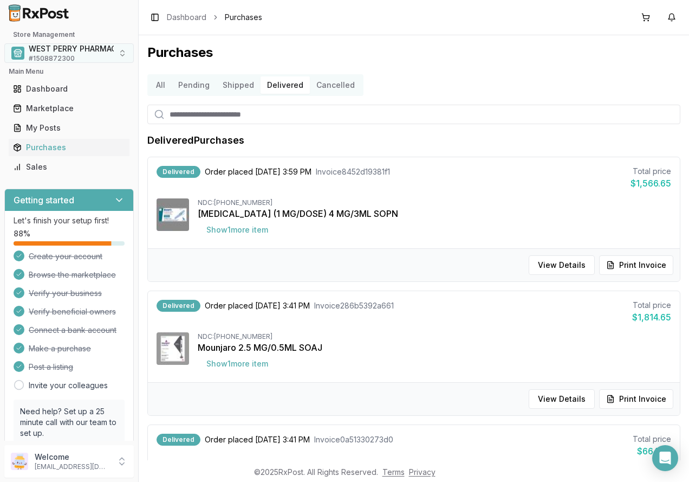
click at [72, 55] on span "# 1508872300" at bounding box center [52, 58] width 46 height 9
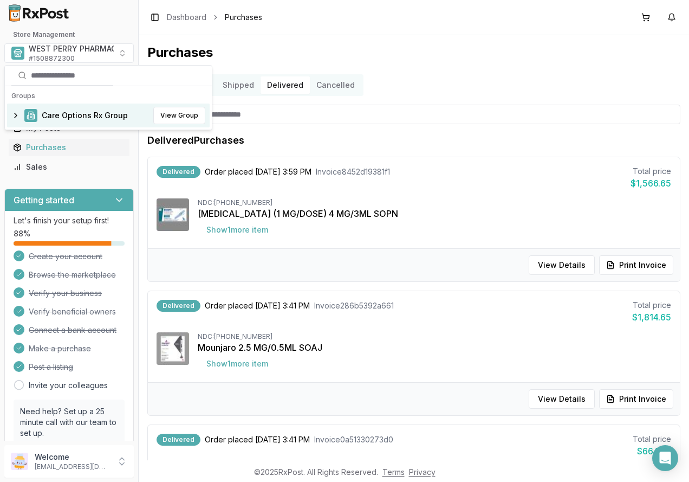
click at [61, 112] on span "Care Options Rx Group" at bounding box center [85, 115] width 86 height 11
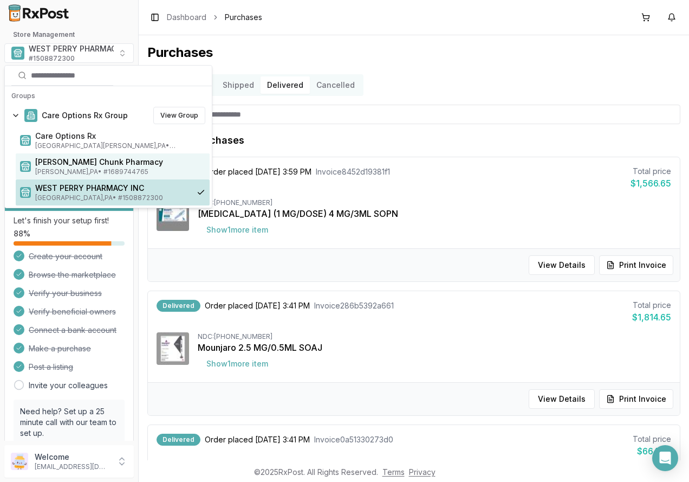
click at [65, 160] on span "[PERSON_NAME] Chunk Pharmacy" at bounding box center [120, 162] width 170 height 11
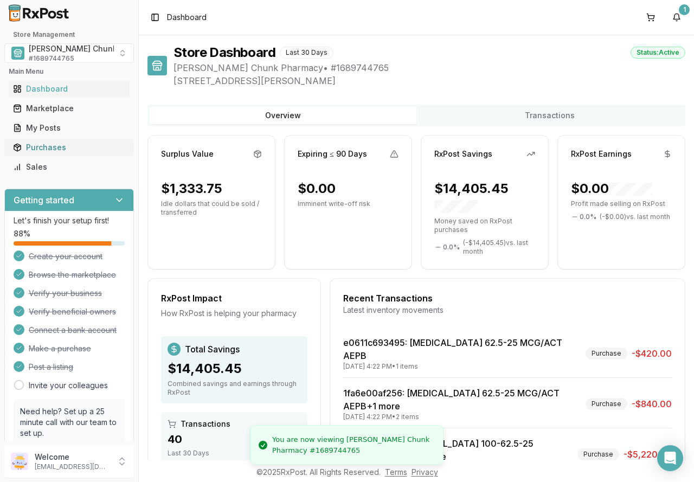
click at [29, 146] on div "Purchases" at bounding box center [69, 147] width 112 height 11
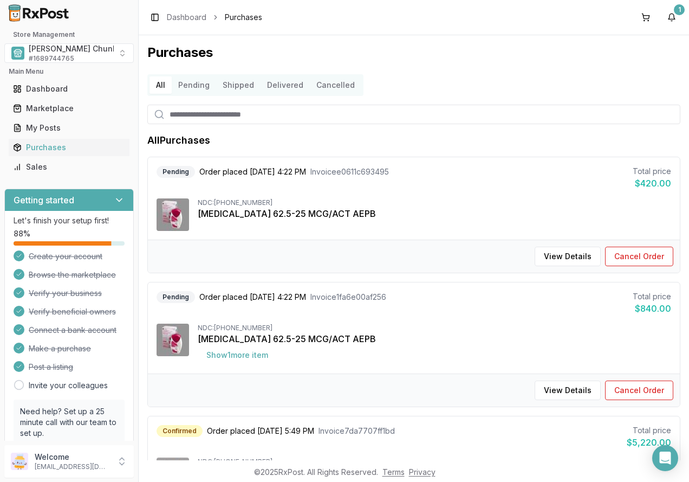
click at [279, 80] on button "Delivered" at bounding box center [285, 84] width 49 height 17
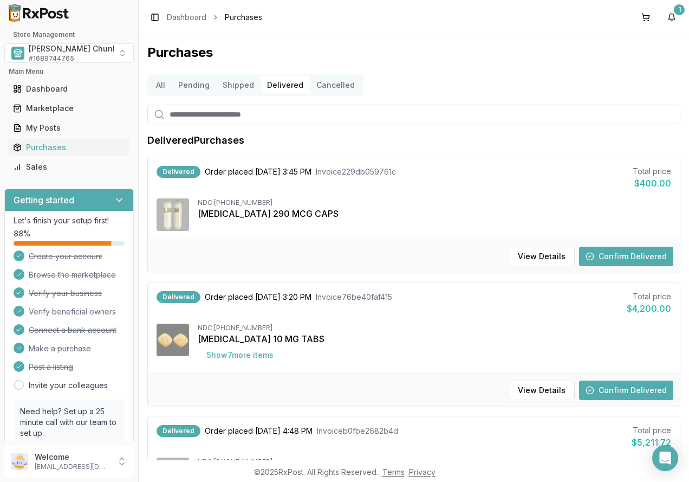
click at [608, 253] on button "Confirm Delivered" at bounding box center [626, 257] width 94 height 20
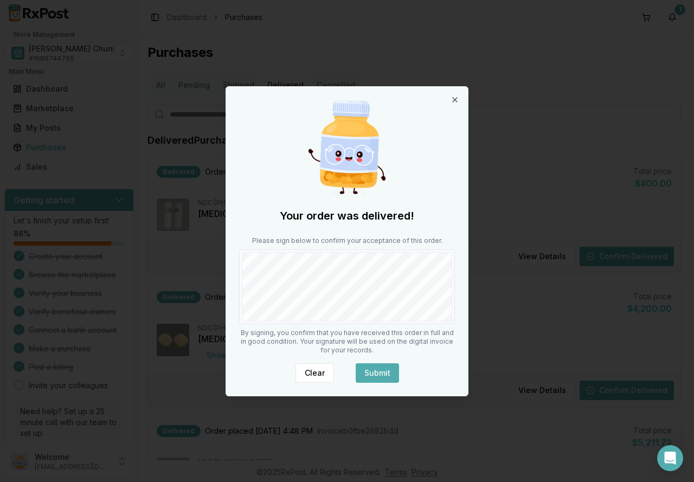
click at [369, 368] on button "Submit" at bounding box center [377, 373] width 43 height 20
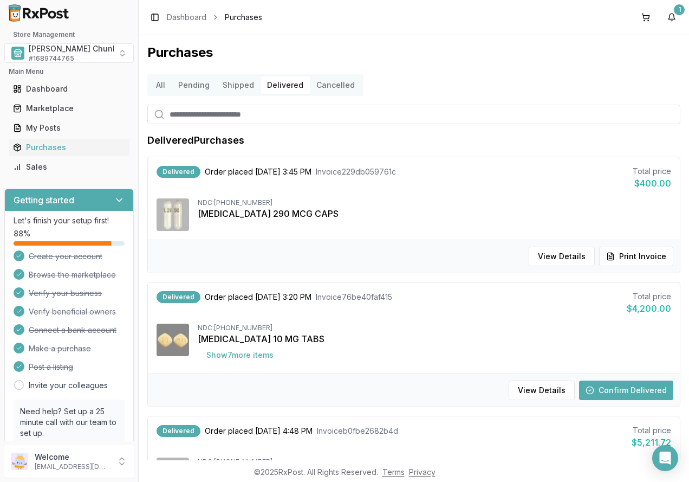
click at [602, 388] on button "Confirm Delivered" at bounding box center [626, 391] width 94 height 20
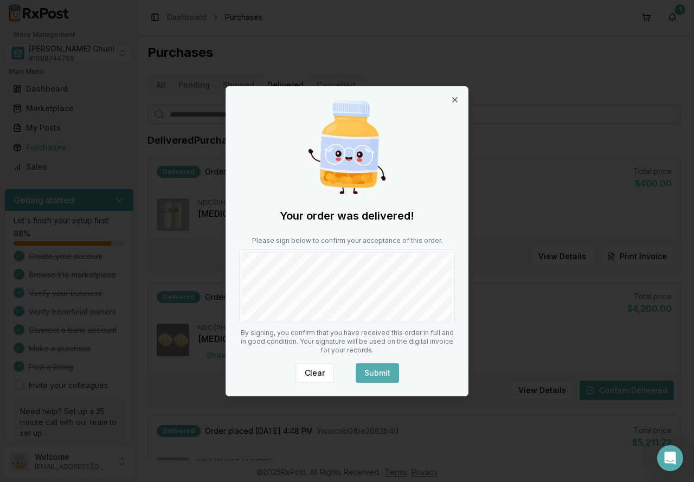
click at [372, 376] on button "Submit" at bounding box center [377, 373] width 43 height 20
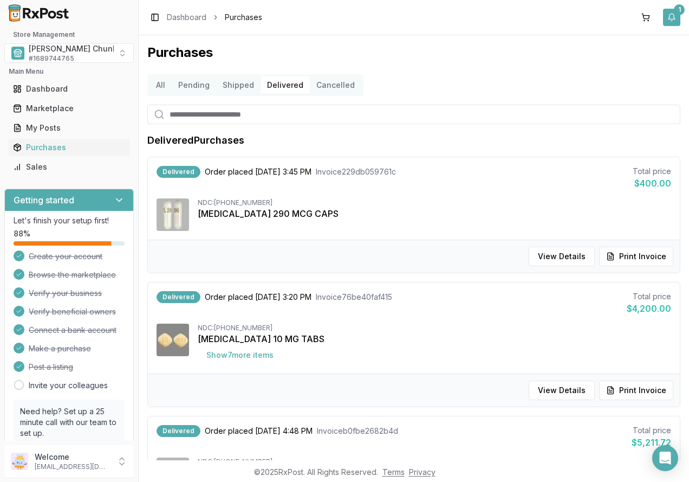
click at [679, 9] on div "1" at bounding box center [679, 9] width 11 height 11
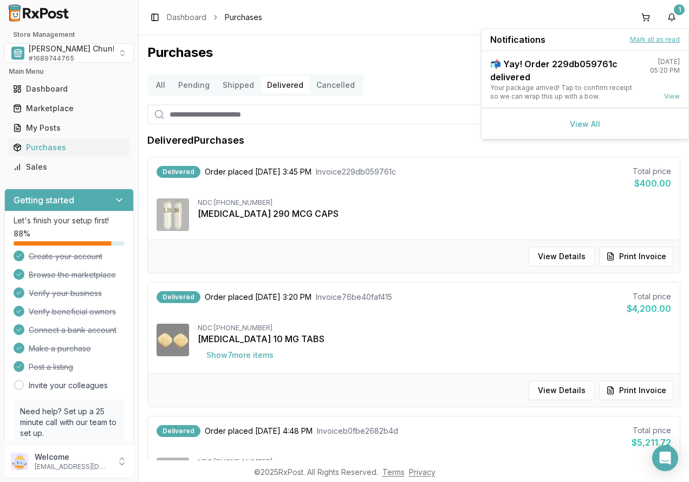
click at [651, 36] on button "Mark all as read" at bounding box center [655, 39] width 50 height 9
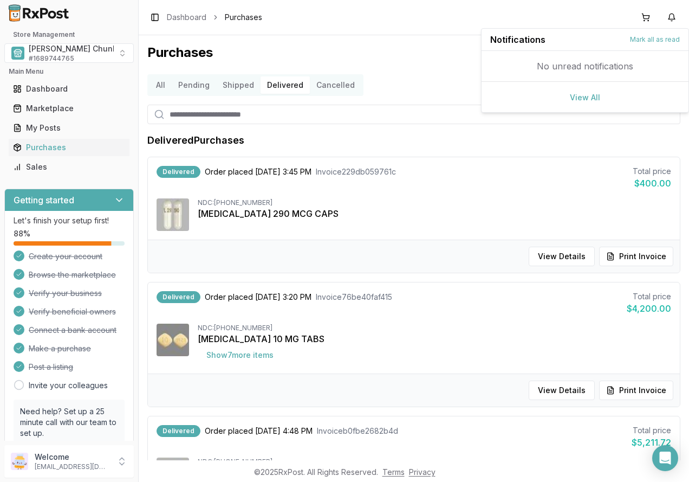
drag, startPoint x: 357, startPoint y: 60, endPoint x: 203, endPoint y: 57, distance: 154.0
click at [356, 60] on h1 "Purchases" at bounding box center [413, 52] width 533 height 17
click at [75, 52] on span "[PERSON_NAME] Chunk Pharmacy" at bounding box center [93, 48] width 128 height 11
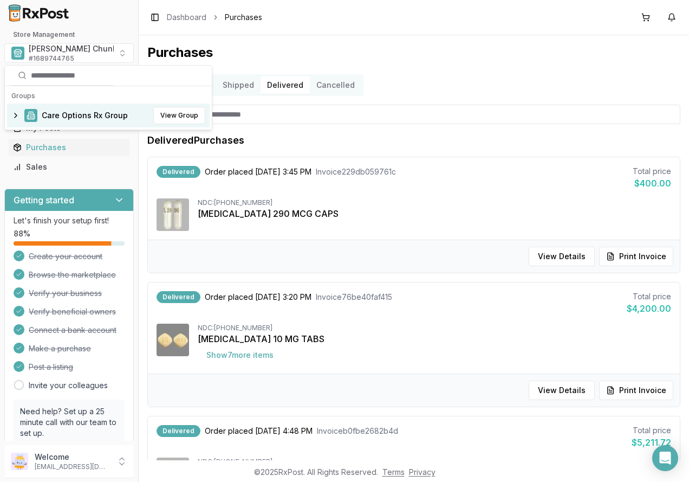
click at [63, 113] on span "Care Options Rx Group" at bounding box center [85, 115] width 86 height 11
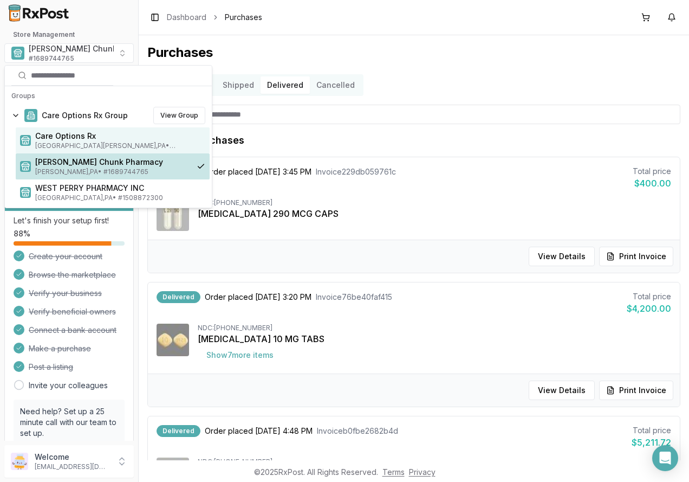
click at [69, 143] on span "[GEOGRAPHIC_DATA][PERSON_NAME] , [GEOGRAPHIC_DATA] • # 1932201860" at bounding box center [120, 145] width 170 height 9
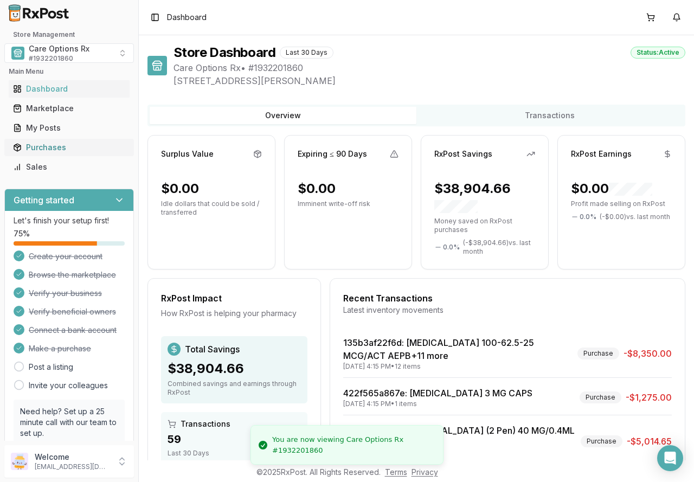
click at [42, 143] on div "Purchases" at bounding box center [69, 147] width 112 height 11
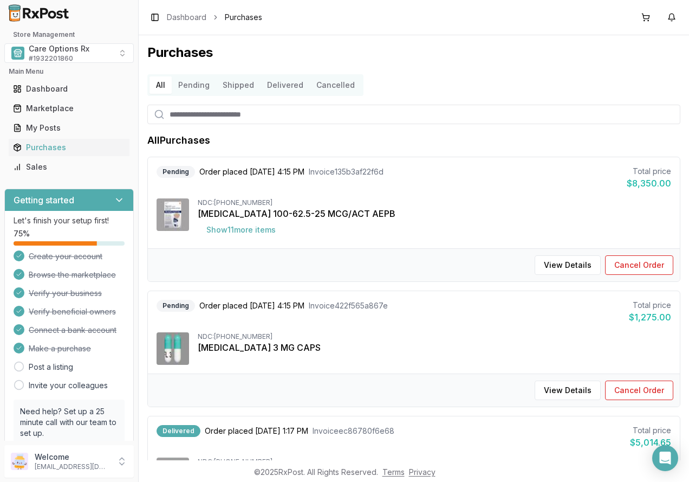
click at [282, 87] on button "Delivered" at bounding box center [285, 84] width 49 height 17
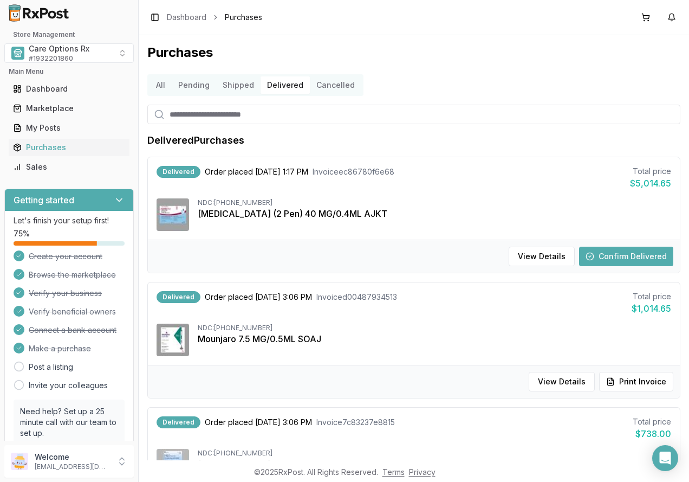
click at [611, 259] on button "Confirm Delivered" at bounding box center [626, 257] width 94 height 20
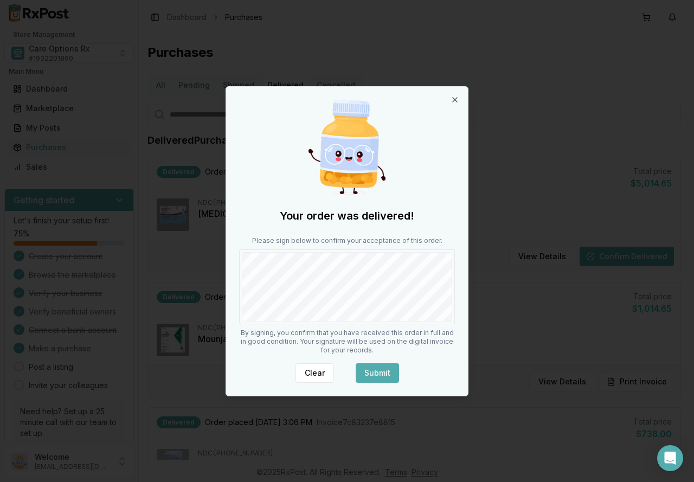
click at [377, 372] on button "Submit" at bounding box center [377, 373] width 43 height 20
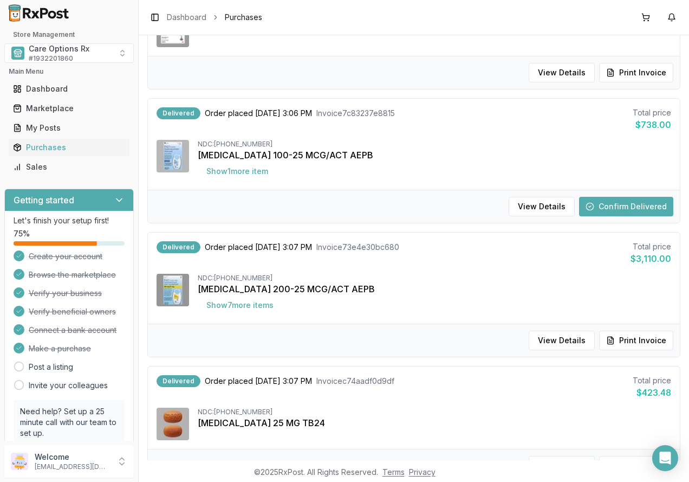
scroll to position [325, 0]
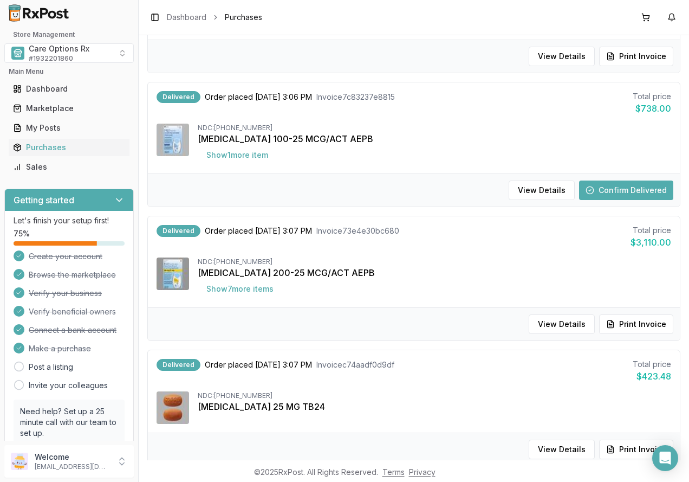
click at [598, 190] on button "Confirm Delivered" at bounding box center [626, 190] width 94 height 20
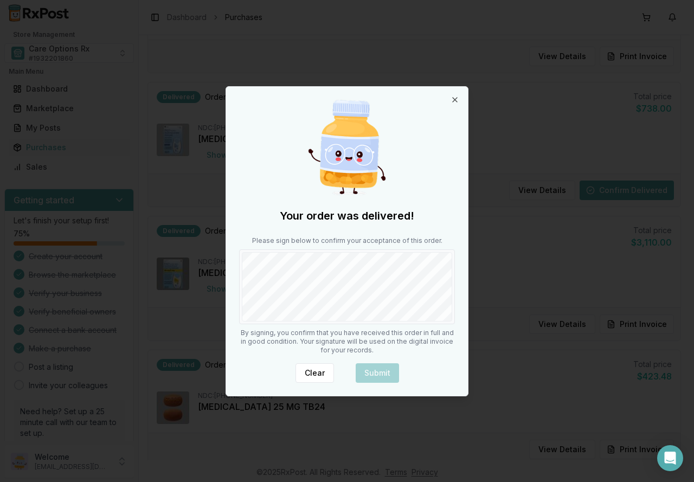
click at [346, 325] on div "Your order was delivered! Please sign below to confirm your acceptance of this …" at bounding box center [347, 241] width 242 height 309
click at [364, 374] on button "Submit" at bounding box center [377, 373] width 43 height 20
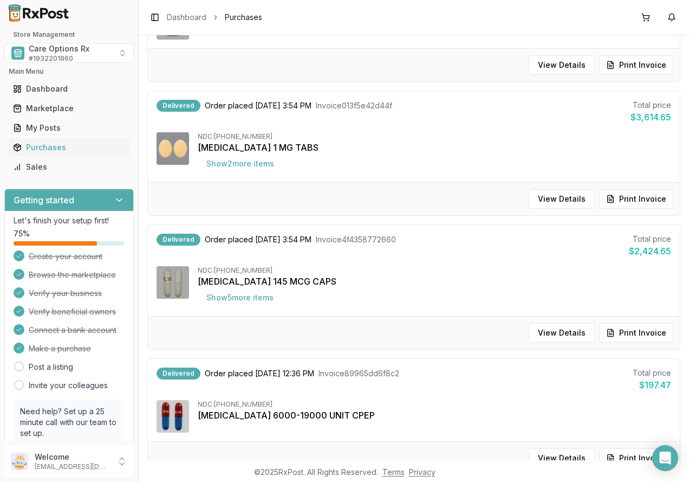
scroll to position [821, 0]
